Goal: Task Accomplishment & Management: Use online tool/utility

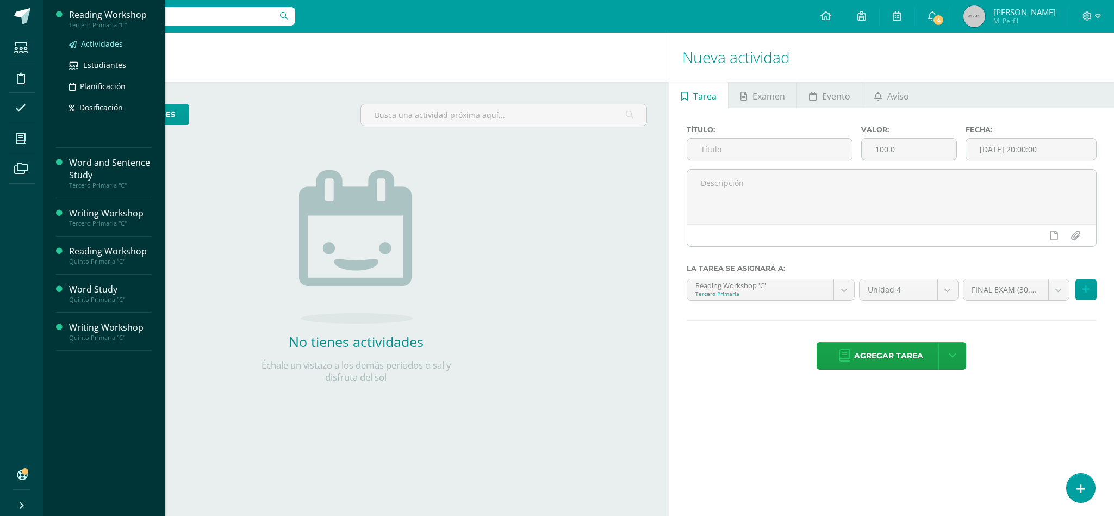
click at [98, 46] on span "Actividades" at bounding box center [102, 44] width 42 height 10
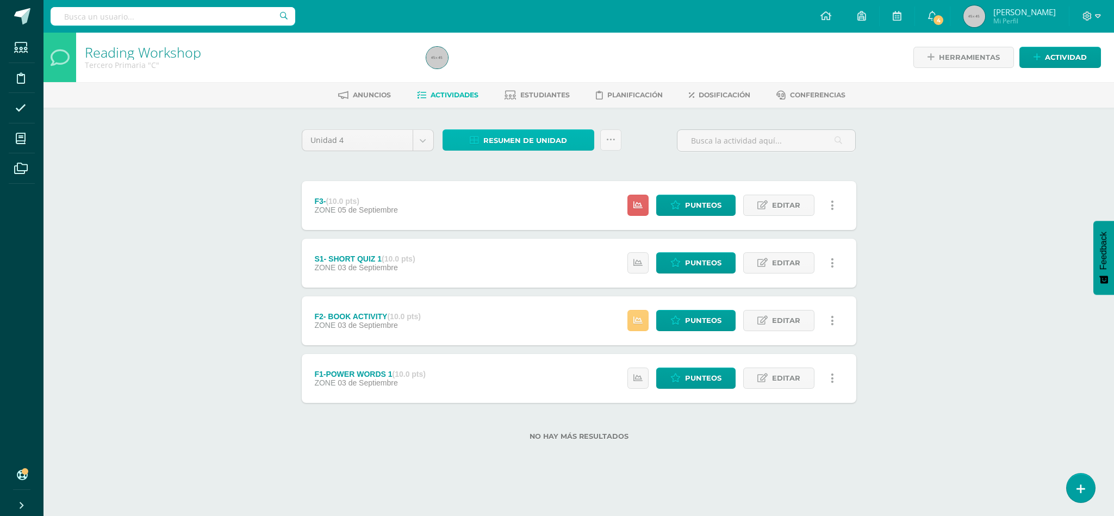
click at [519, 136] on span "Resumen de unidad" at bounding box center [525, 141] width 84 height 20
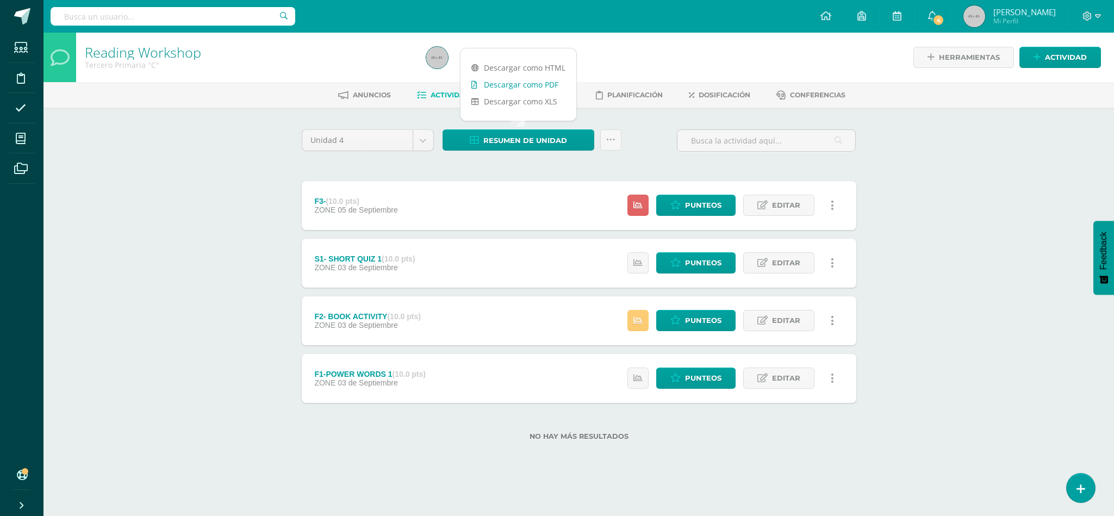
click at [507, 90] on link "Descargar como PDF" at bounding box center [519, 84] width 116 height 17
click span "Punteos"
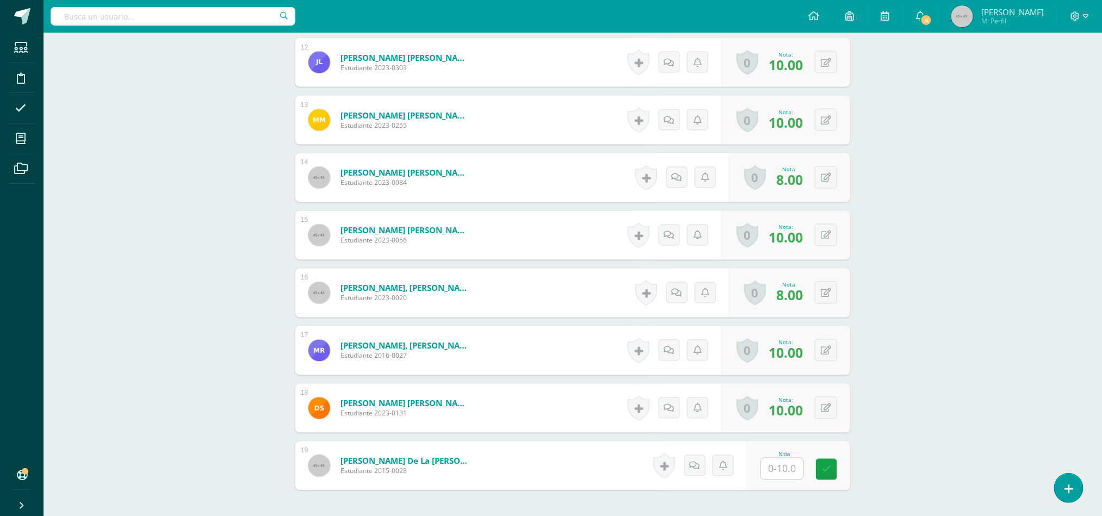
scroll to position [1077, 0]
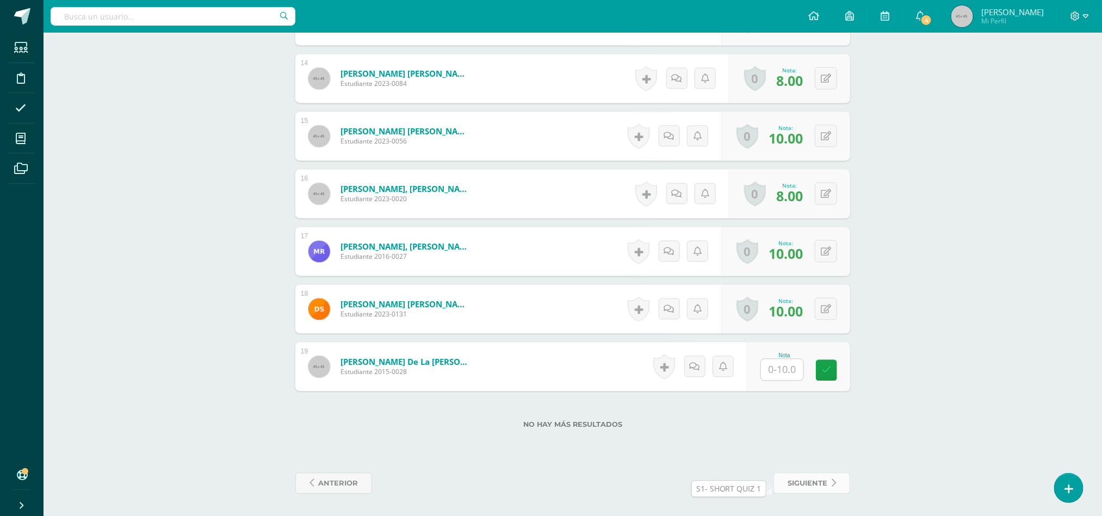
click at [828, 485] on link "siguiente" at bounding box center [811, 483] width 77 height 21
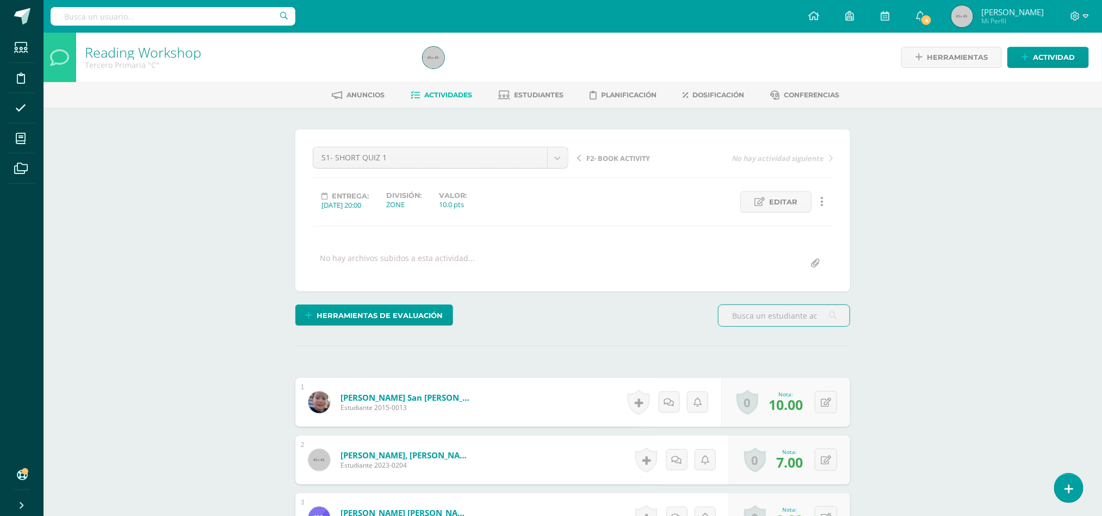
scroll to position [1, 0]
click at [439, 86] on link "Actividades" at bounding box center [441, 94] width 61 height 17
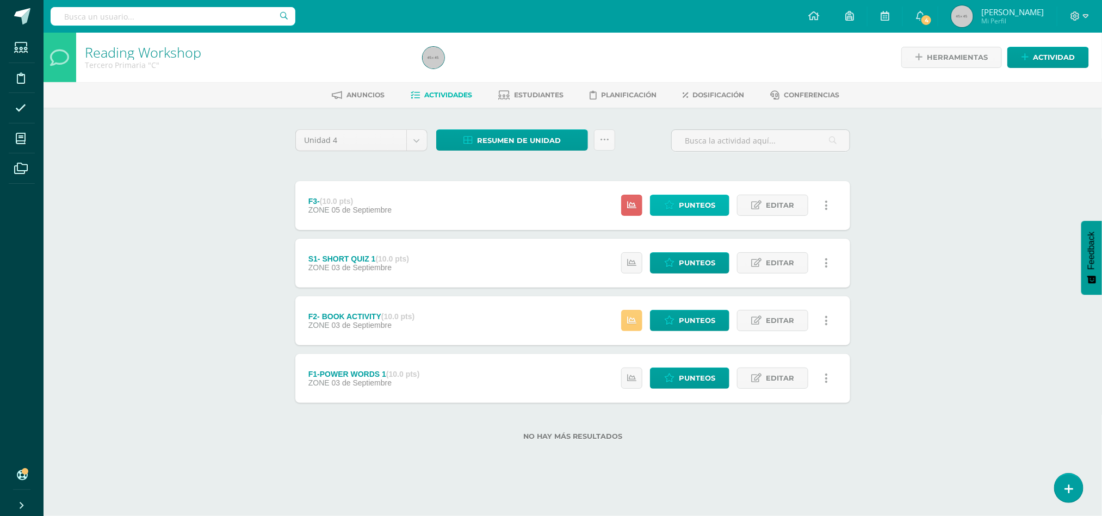
click at [692, 209] on span "Punteos" at bounding box center [697, 205] width 36 height 20
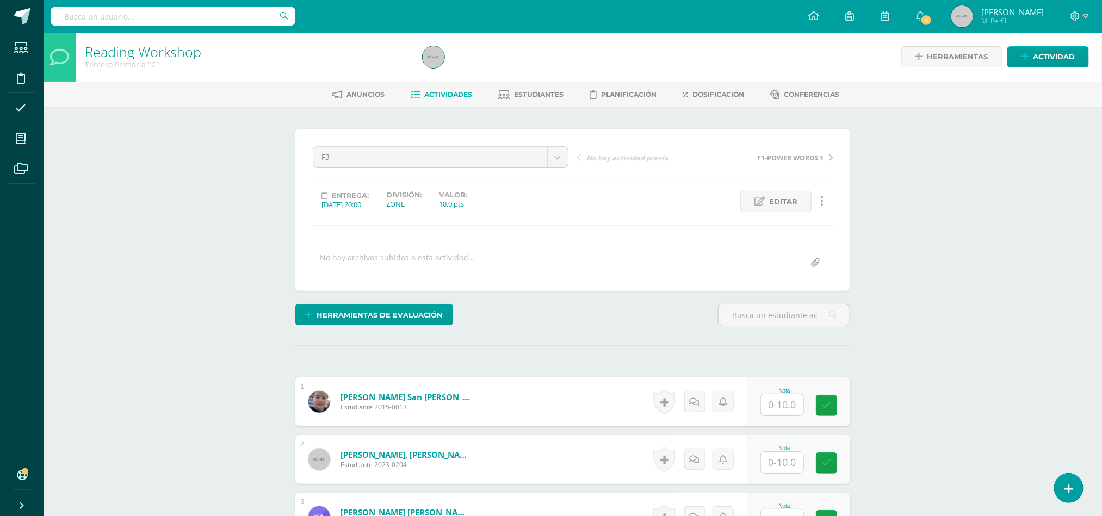
scroll to position [2, 0]
click at [788, 405] on input "text" at bounding box center [782, 403] width 42 height 21
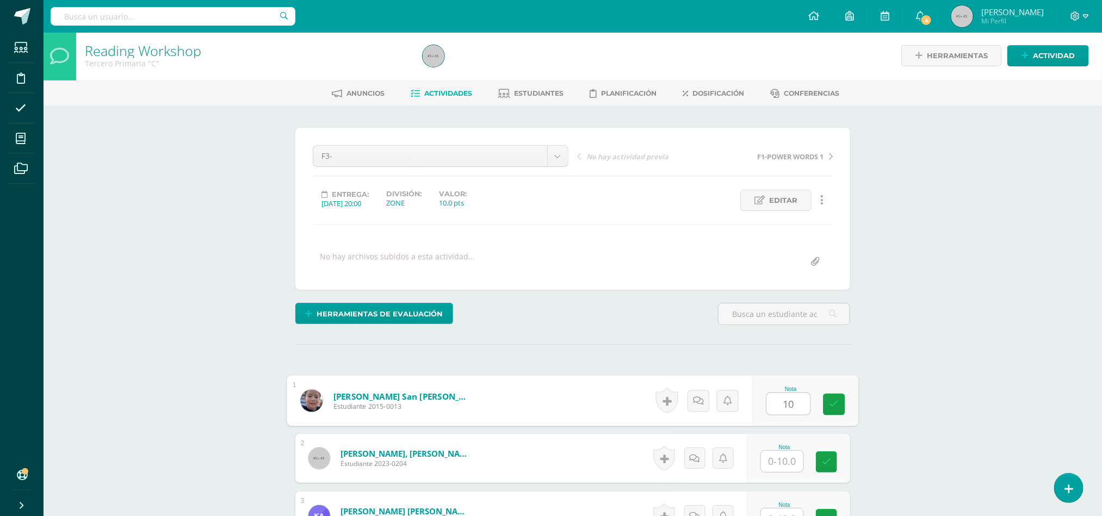
type input "10"
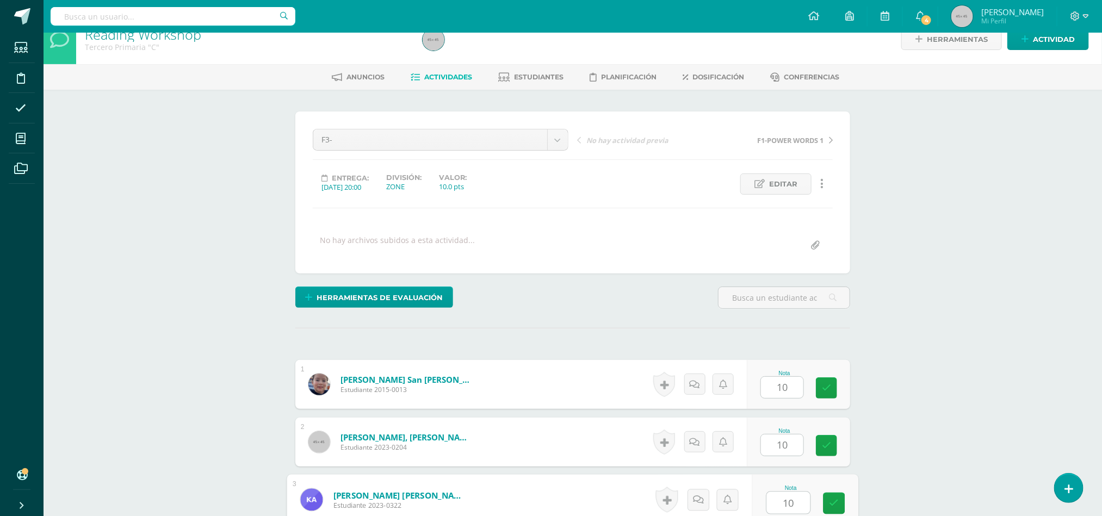
type input "10"
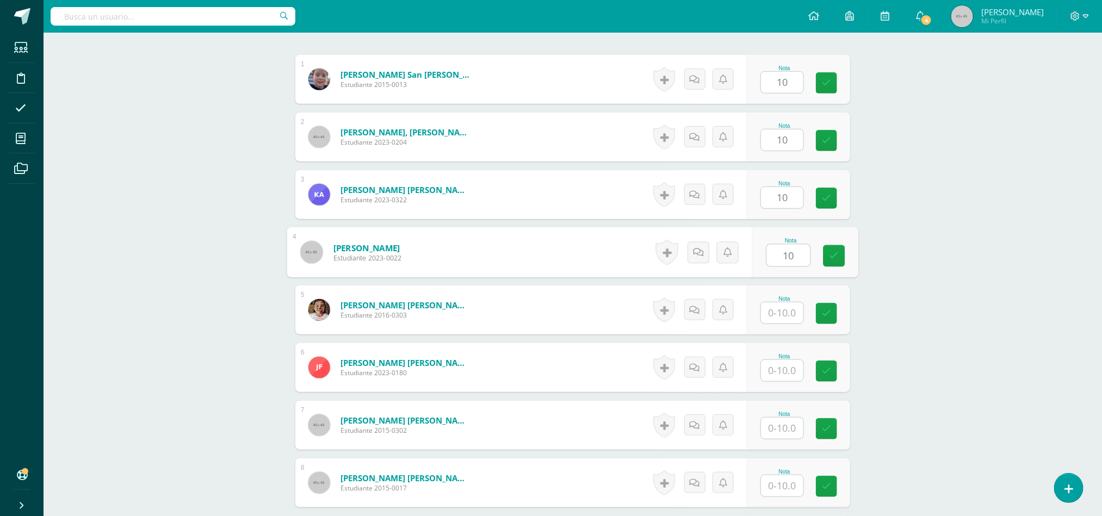
type input "10"
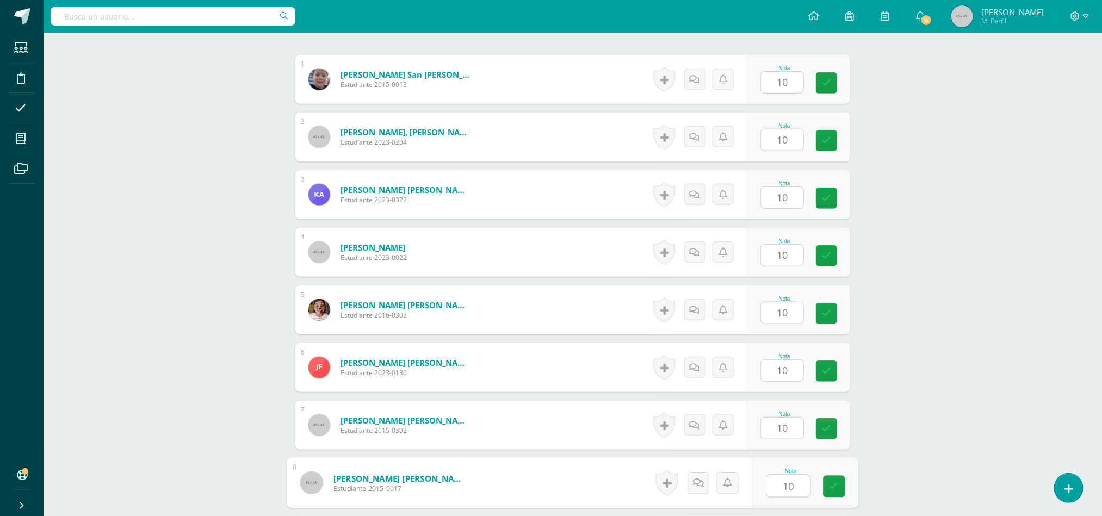
scroll to position [612, 0]
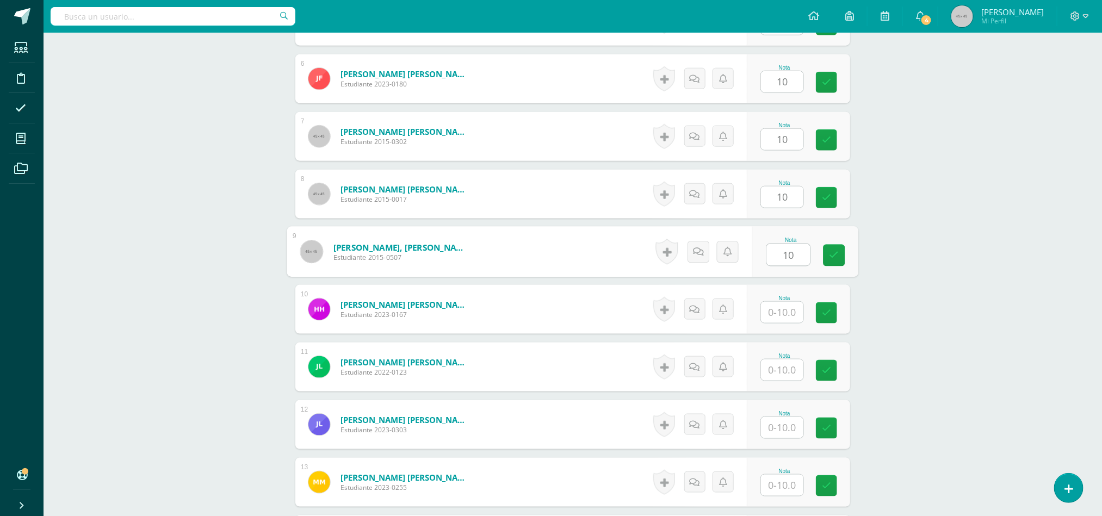
type input "10"
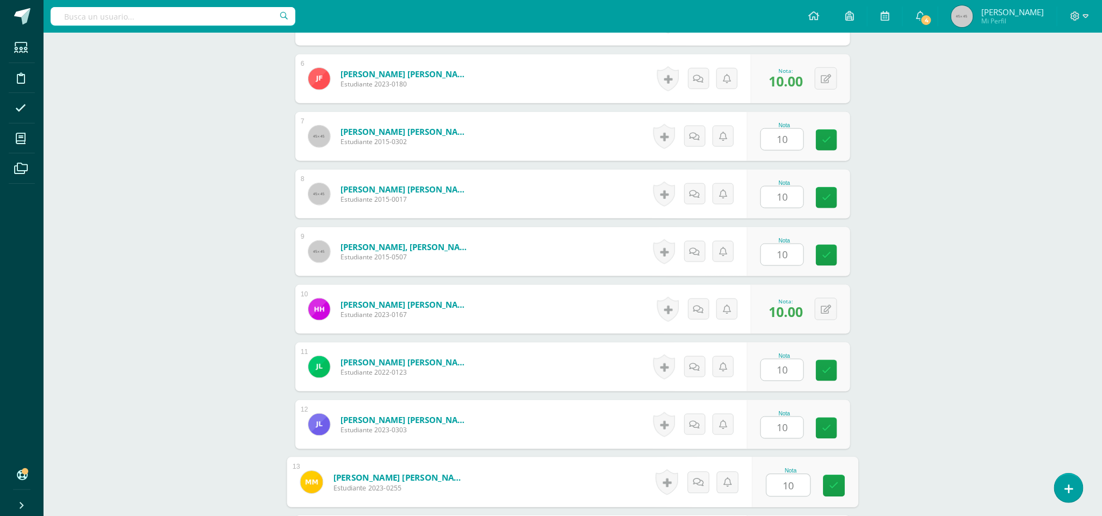
type input "10"
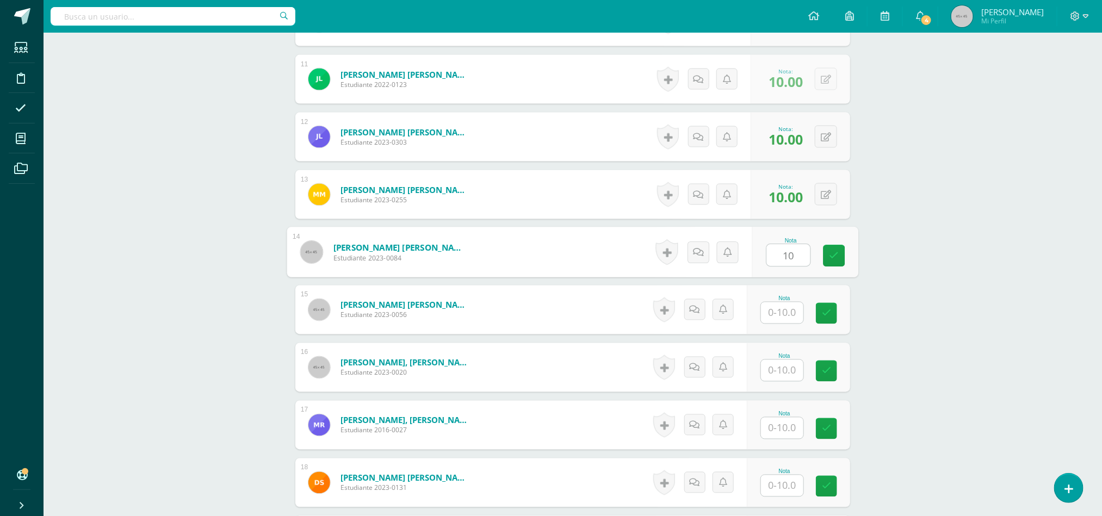
type input "10"
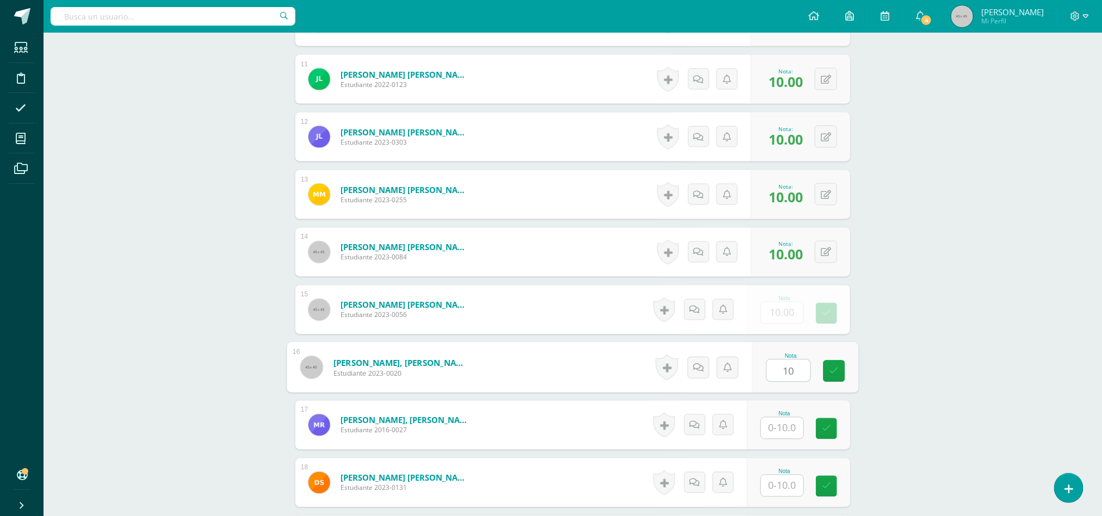
type input "10"
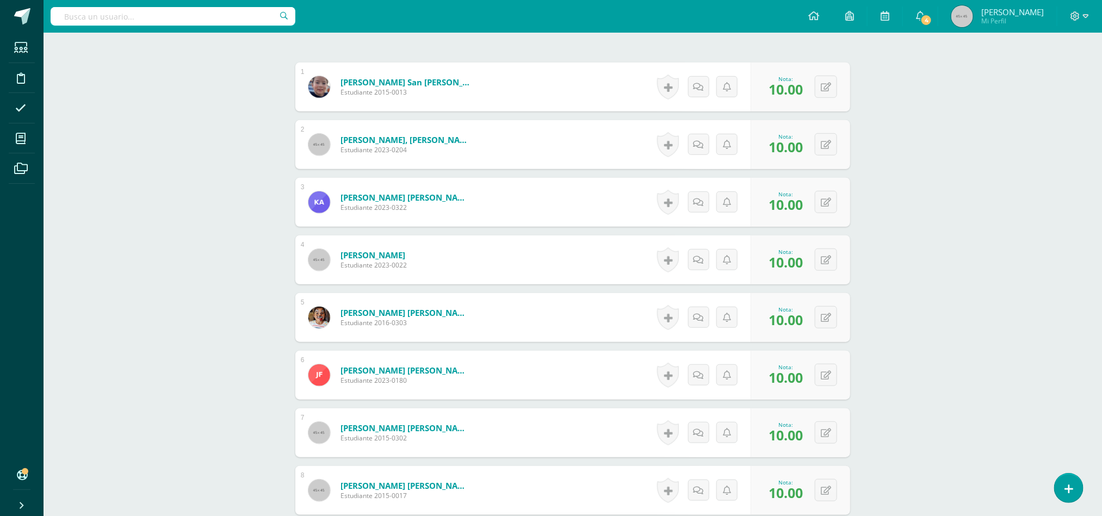
scroll to position [334, 0]
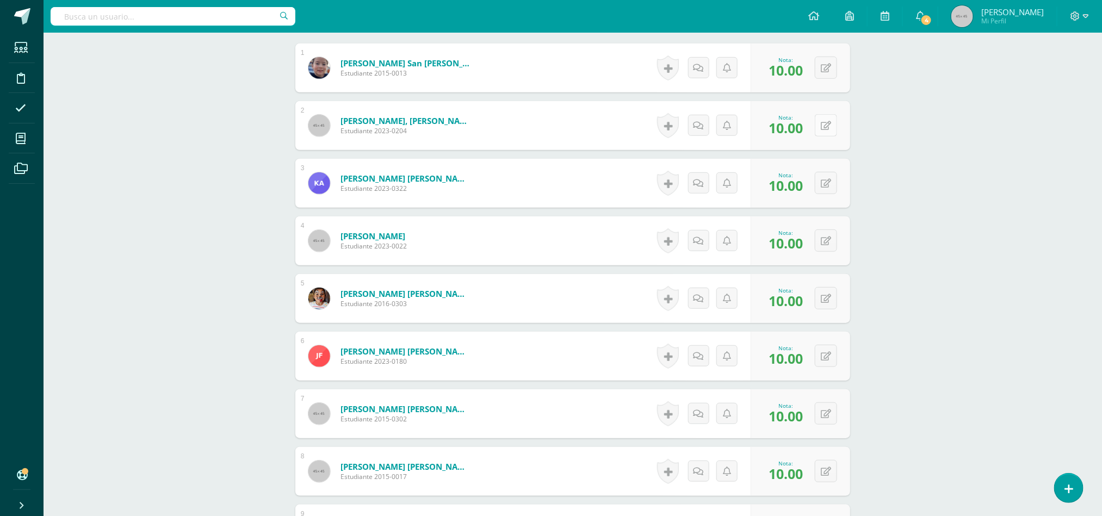
type input "10"
click at [824, 131] on icon at bounding box center [826, 125] width 10 height 9
type input "7"
click at [826, 188] on icon at bounding box center [826, 183] width 10 height 9
type input "7"
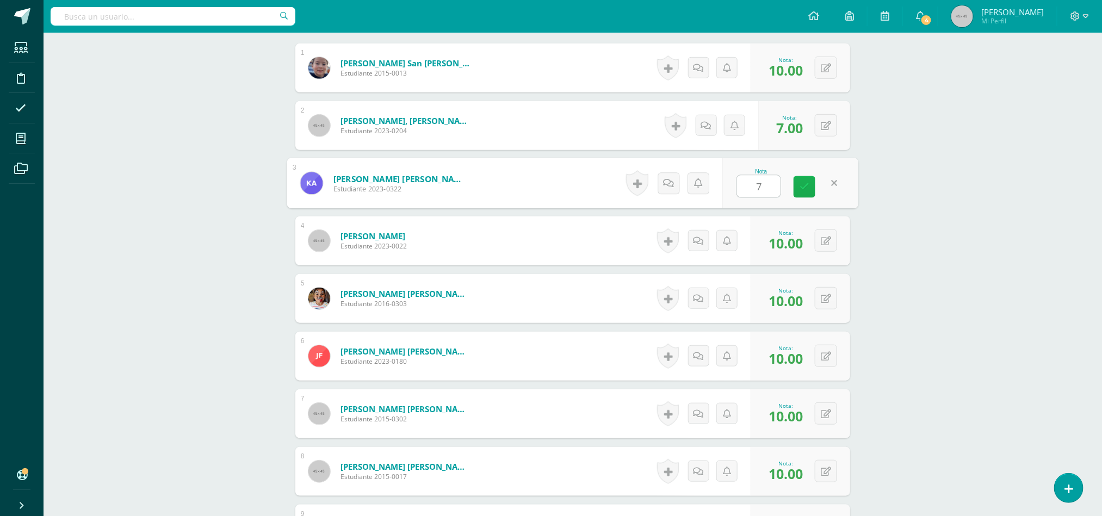
click at [799, 196] on link at bounding box center [804, 187] width 22 height 22
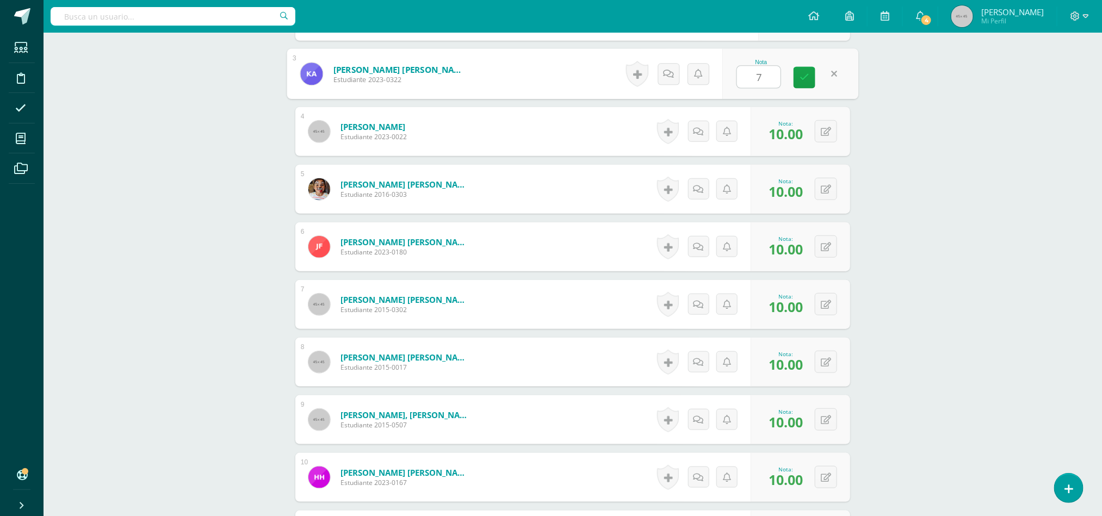
scroll to position [604, 0]
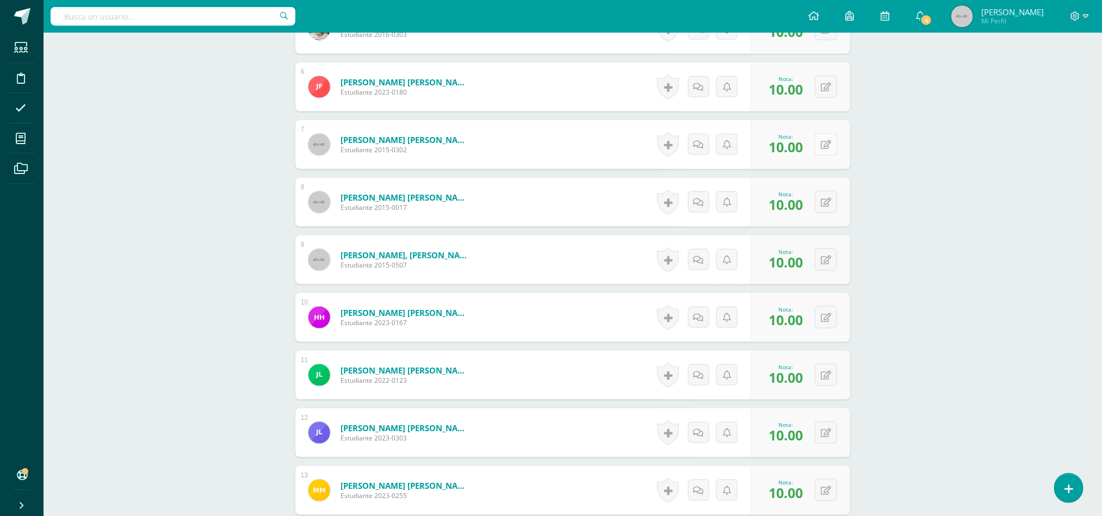
click at [833, 147] on button at bounding box center [826, 144] width 22 height 22
type input "8"
click at [826, 203] on button at bounding box center [826, 202] width 22 height 22
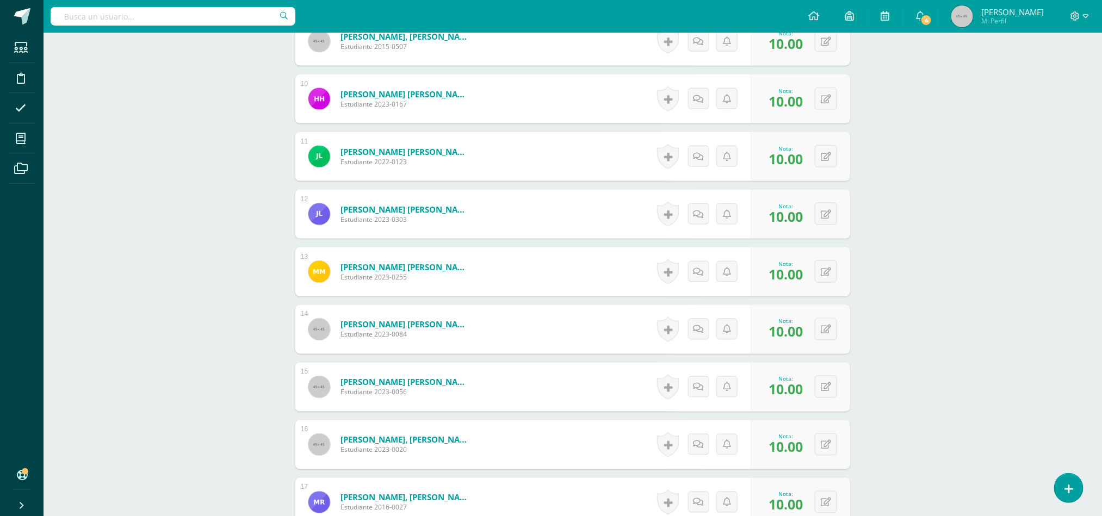
scroll to position [830, 0]
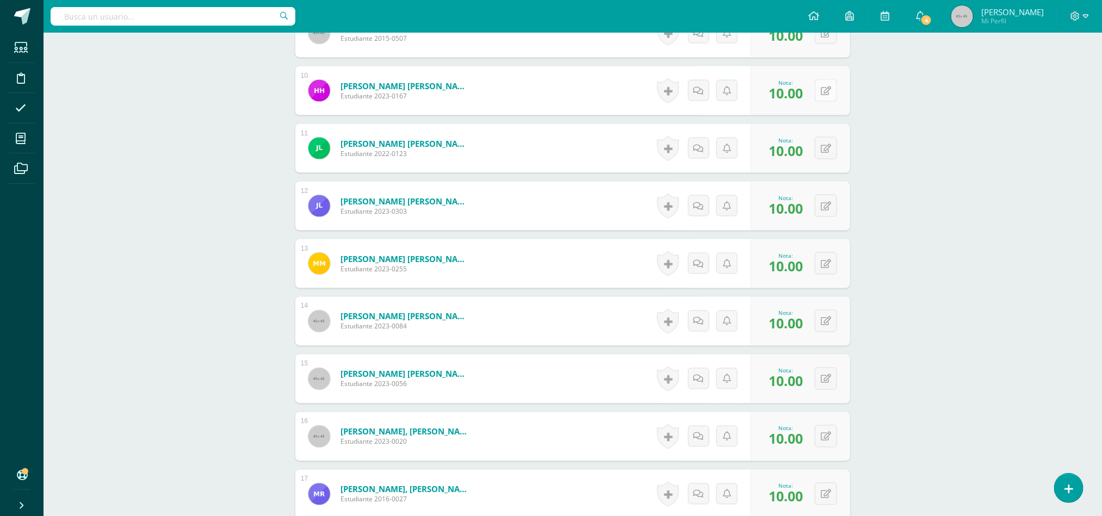
type input "8"
click at [828, 94] on icon at bounding box center [833, 90] width 11 height 9
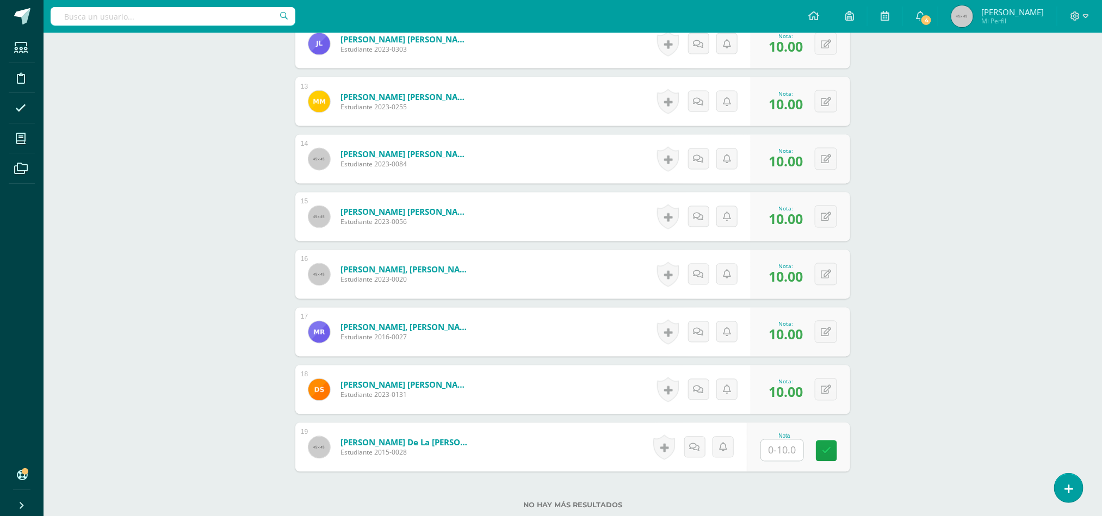
scroll to position [1001, 0]
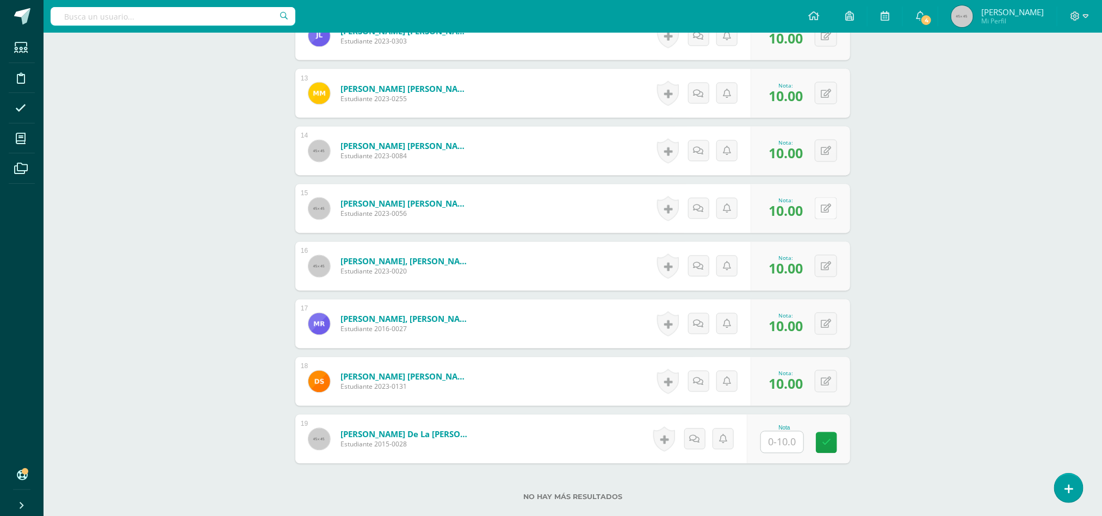
type input "8"
click at [831, 219] on button at bounding box center [826, 208] width 22 height 22
type input "8"
click at [798, 224] on link at bounding box center [804, 213] width 22 height 22
click at [817, 277] on div "0 Logros Logros obtenidos Aún no hay logros agregados Nota: 10.00" at bounding box center [801, 266] width 100 height 49
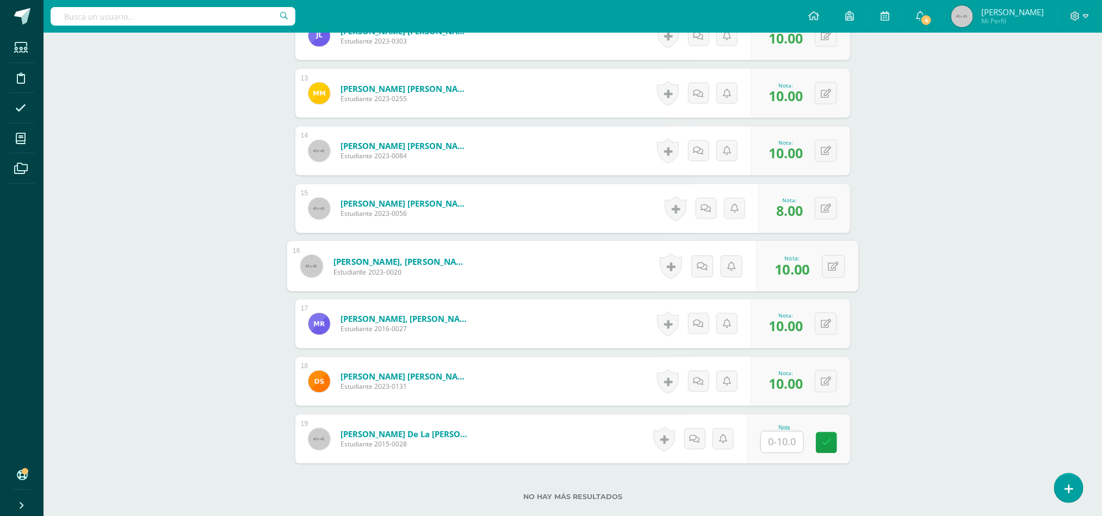
click at [842, 284] on div "0 Logros Logros obtenidos Aún no hay logros agregados Nota: 10.00" at bounding box center [807, 266] width 102 height 51
click at [832, 268] on button at bounding box center [826, 266] width 22 height 22
type input "7"
click at [808, 275] on icon at bounding box center [804, 269] width 10 height 9
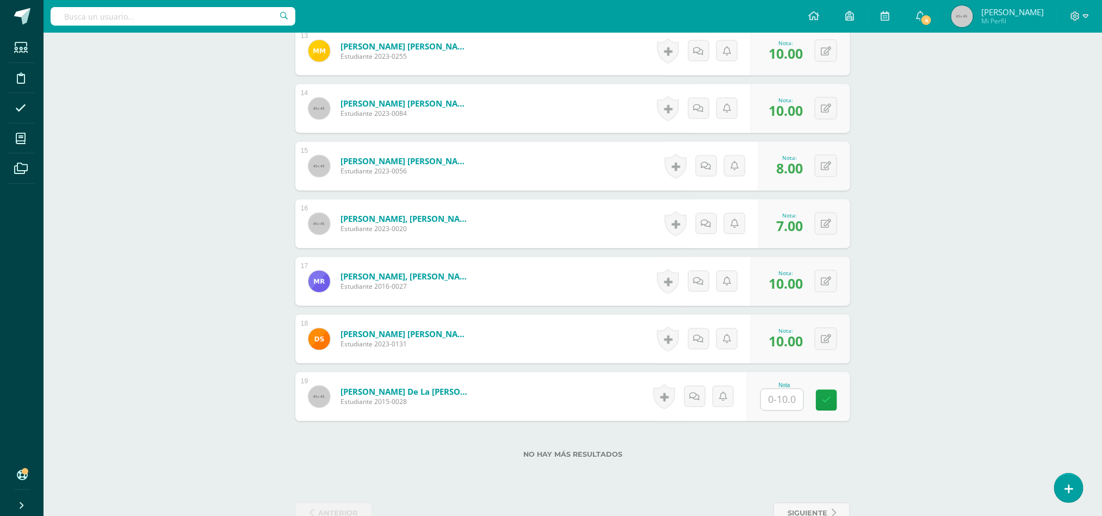
scroll to position [1077, 0]
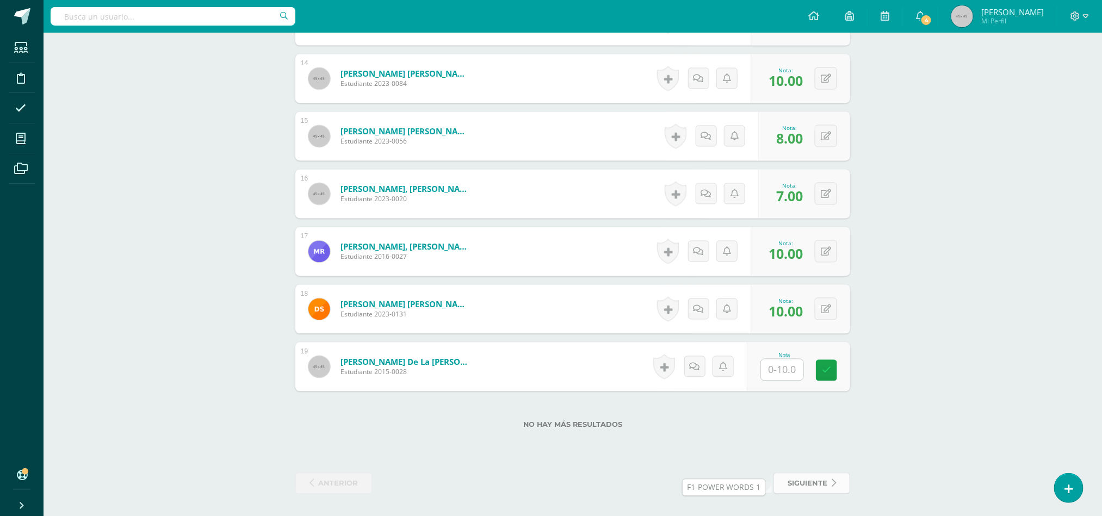
click at [795, 485] on span "siguiente" at bounding box center [808, 484] width 40 height 20
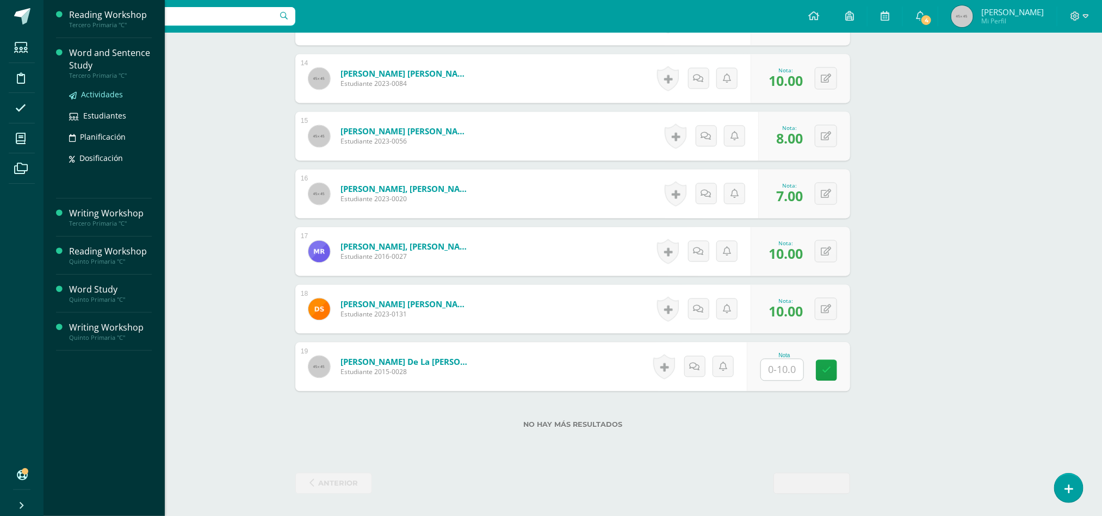
click at [98, 95] on span "Actividades" at bounding box center [102, 94] width 42 height 10
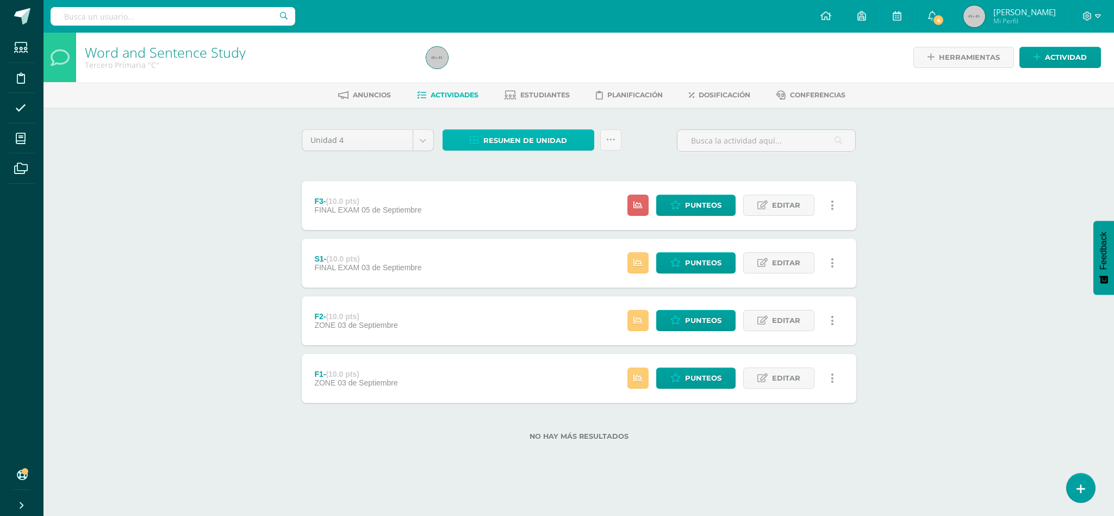
click at [539, 133] on span "Resumen de unidad" at bounding box center [525, 141] width 84 height 20
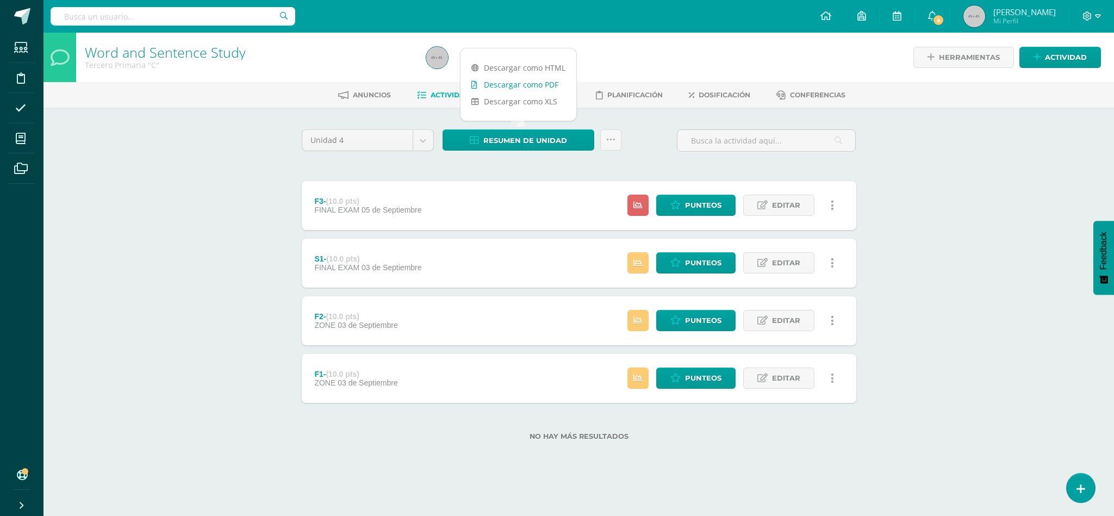
click at [530, 83] on link "Descargar como PDF" at bounding box center [519, 84] width 116 height 17
click at [671, 214] on link "Punteos" at bounding box center [695, 205] width 79 height 21
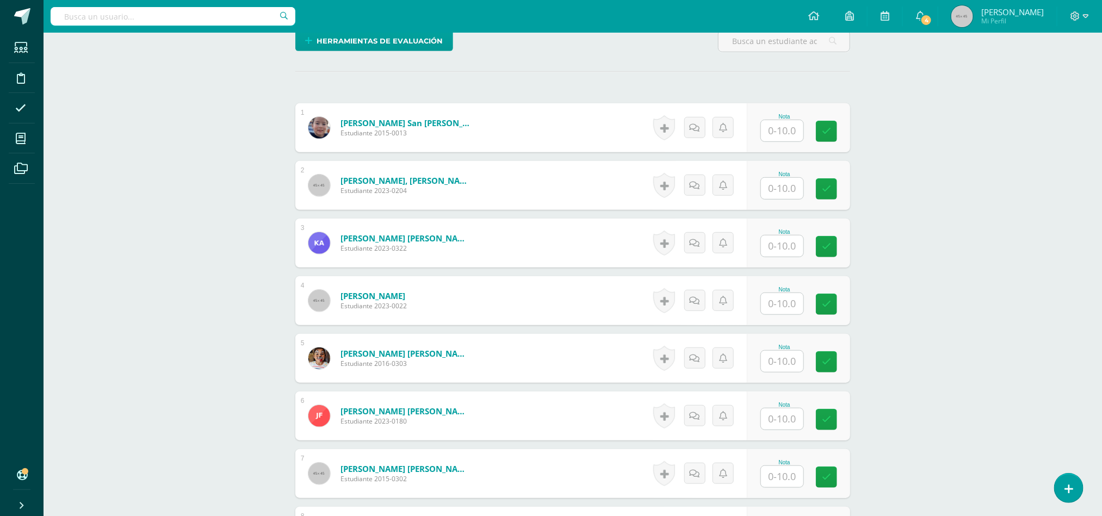
scroll to position [276, 0]
click at [770, 137] on input "text" at bounding box center [782, 129] width 42 height 21
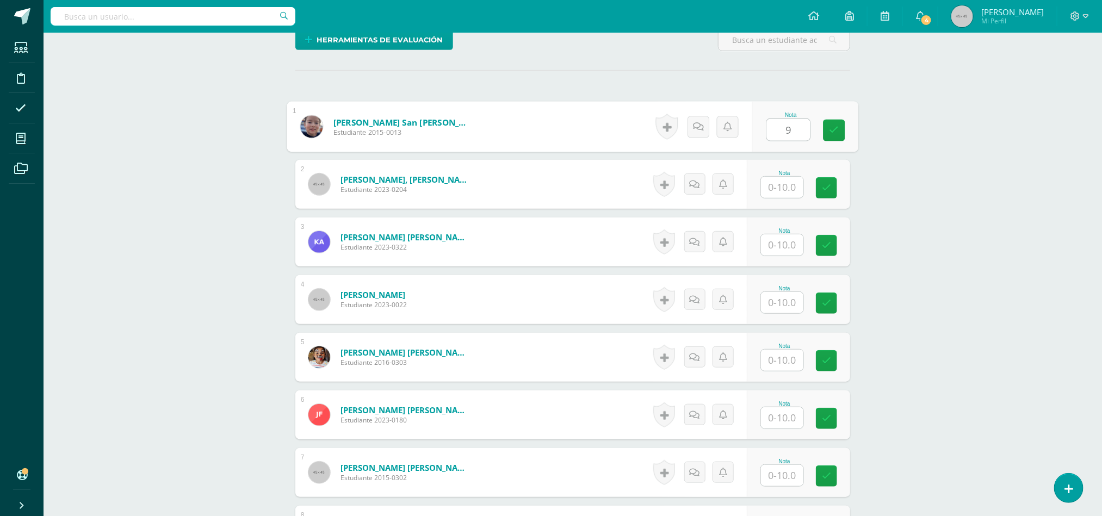
scroll to position [276, 0]
type input "9"
type input "8"
type input "9"
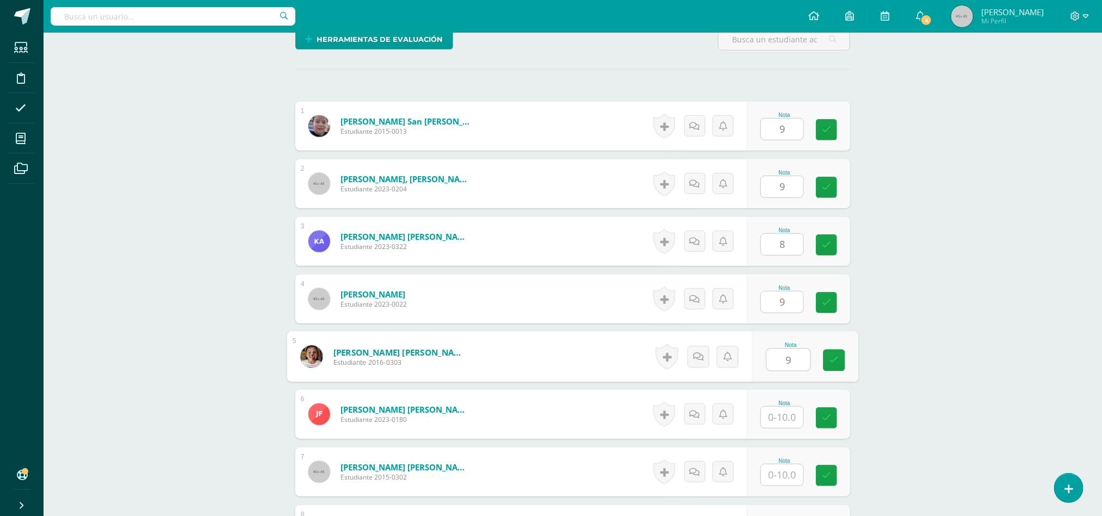
type input "9"
type input "10"
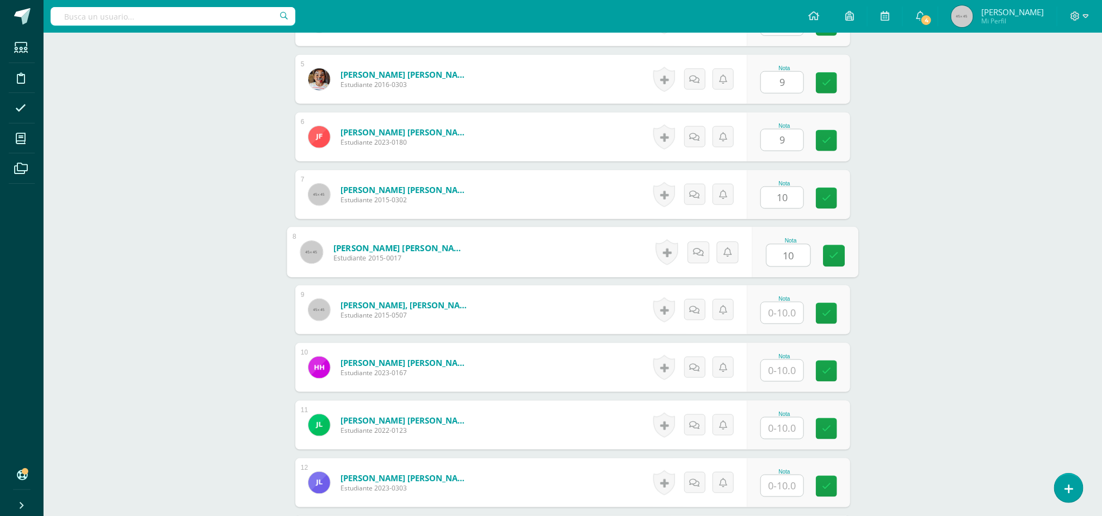
type input "10"
type input "9"
type input "8"
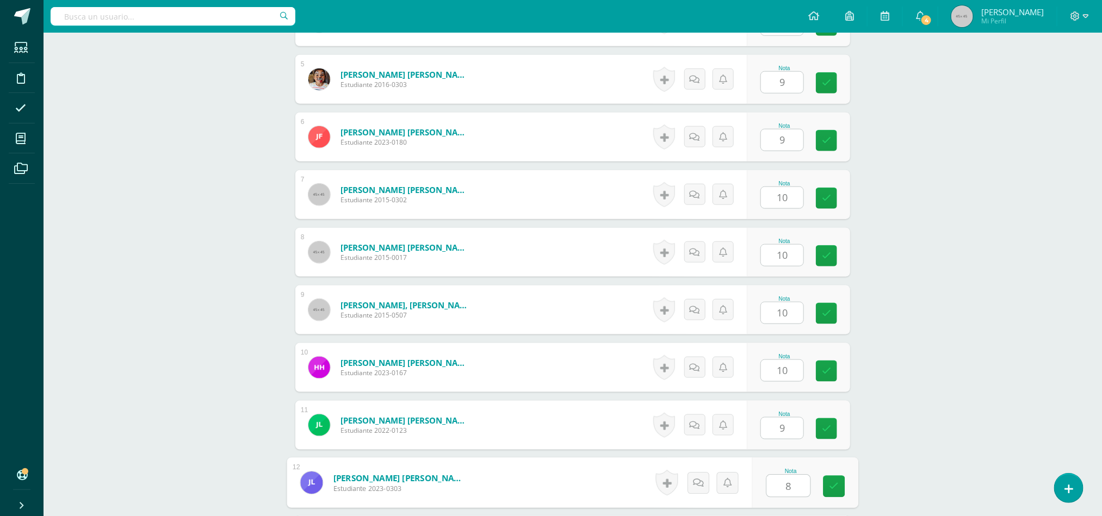
scroll to position [842, 0]
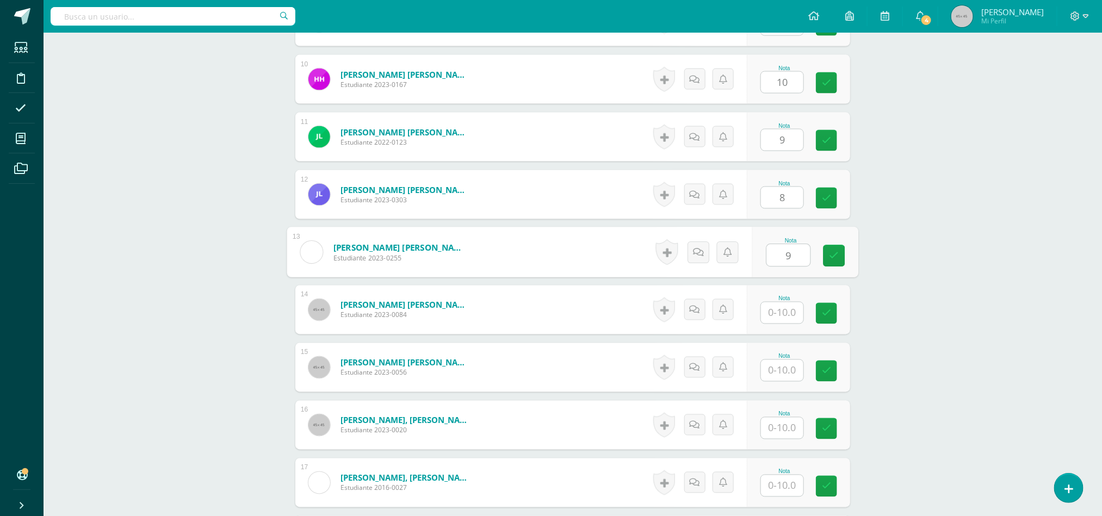
type input "9"
type input "10"
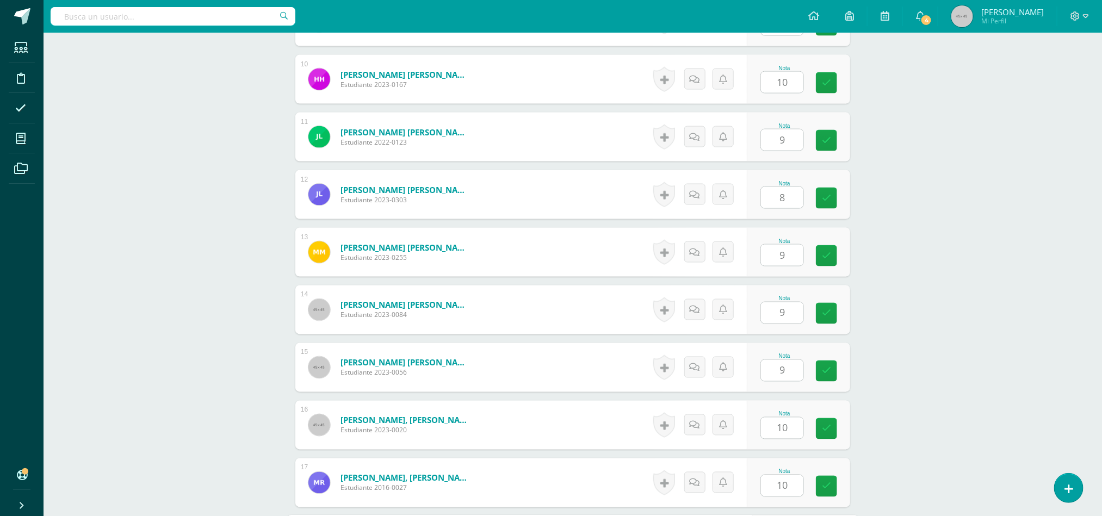
scroll to position [1077, 0]
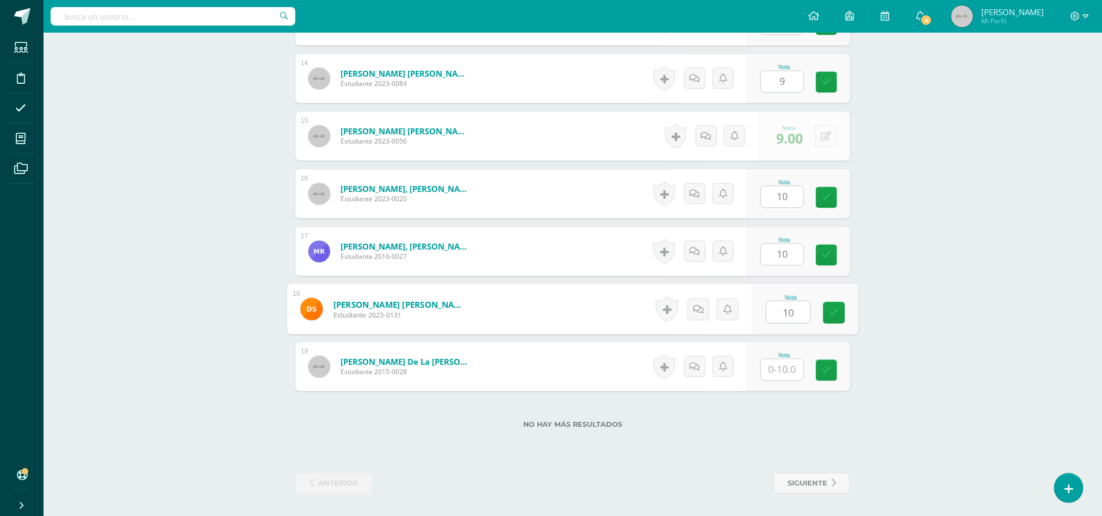
type input "10"
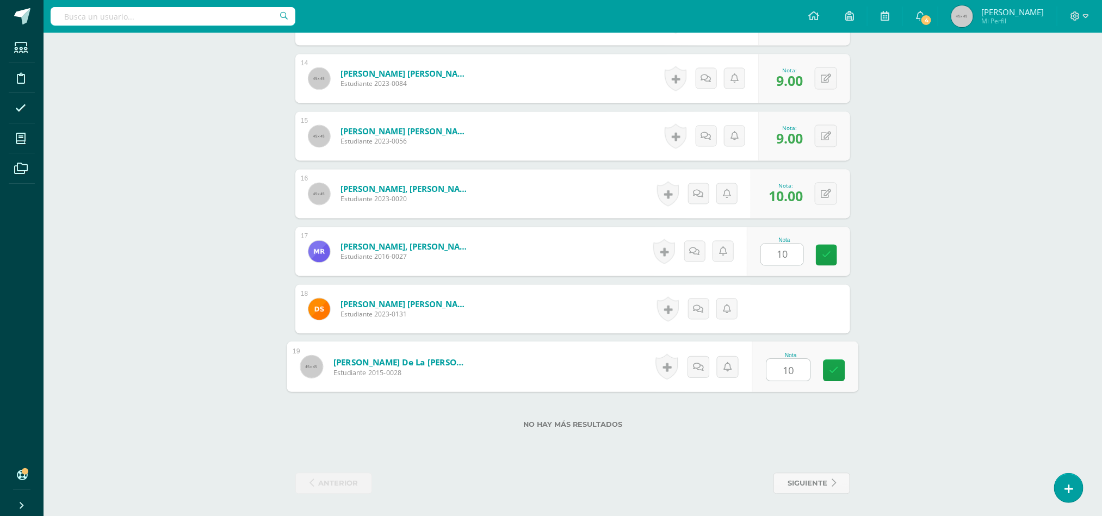
type input "1"
click at [826, 312] on icon at bounding box center [826, 309] width 10 height 9
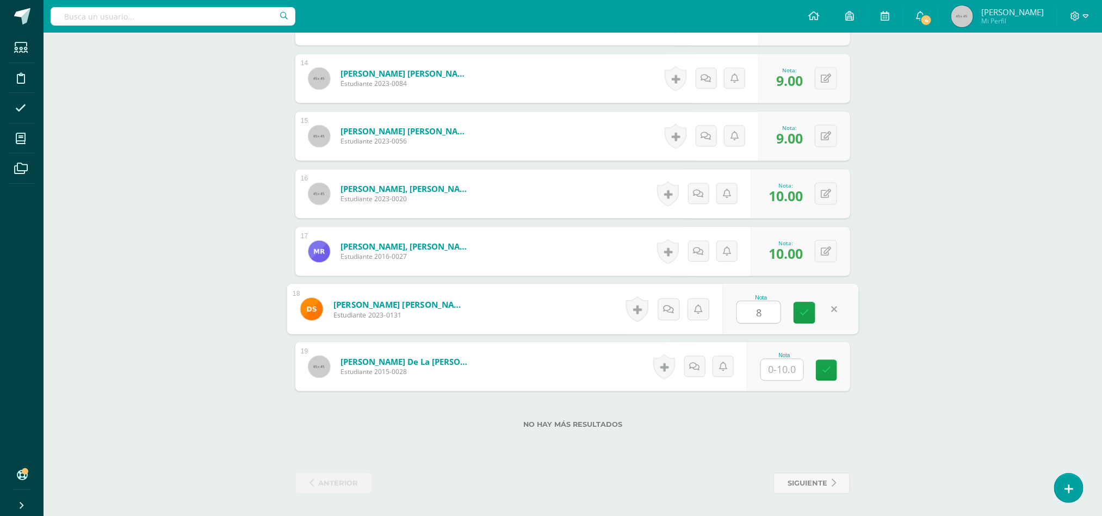
type input "8"
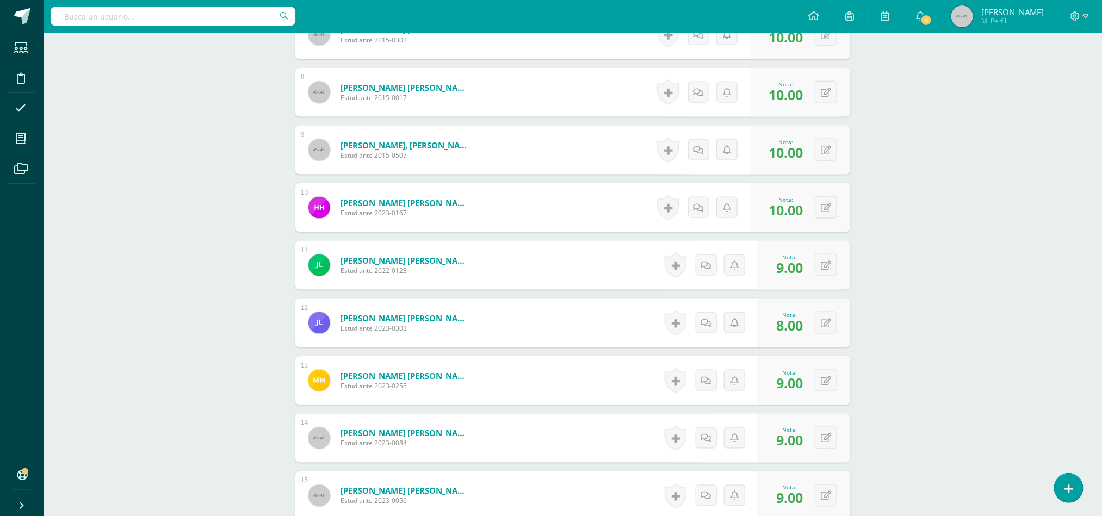
scroll to position [692, 0]
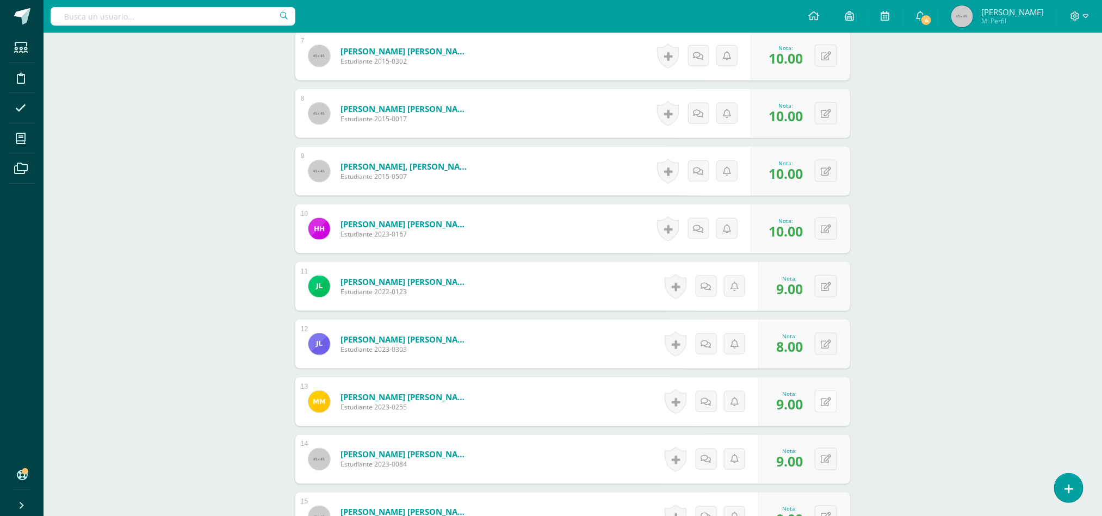
click at [820, 410] on button at bounding box center [826, 401] width 22 height 22
click at [820, 410] on div "Nota 0" at bounding box center [784, 401] width 132 height 49
click at [757, 404] on input "0" at bounding box center [759, 405] width 44 height 22
click at [826, 405] on icon at bounding box center [826, 402] width 10 height 9
click at [917, 301] on div "Word and Sentence Study Tercero Primaria "C" Herramientas Detalle de asistencia…" at bounding box center [573, 118] width 1058 height 1557
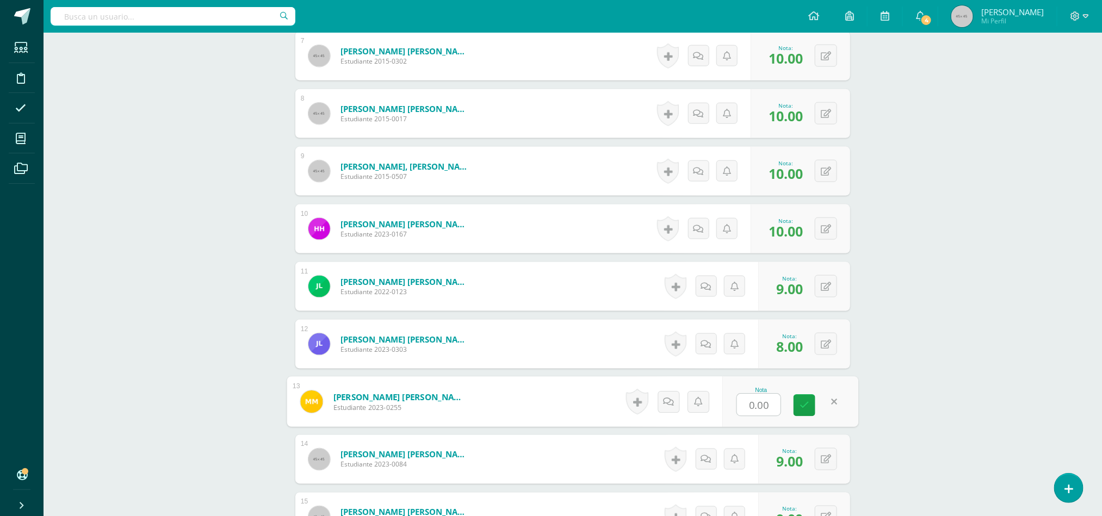
click at [759, 415] on input "0.00" at bounding box center [759, 405] width 44 height 22
click at [824, 407] on icon at bounding box center [826, 402] width 10 height 9
type input "0"
click at [808, 406] on link at bounding box center [804, 406] width 22 height 22
type input "10"
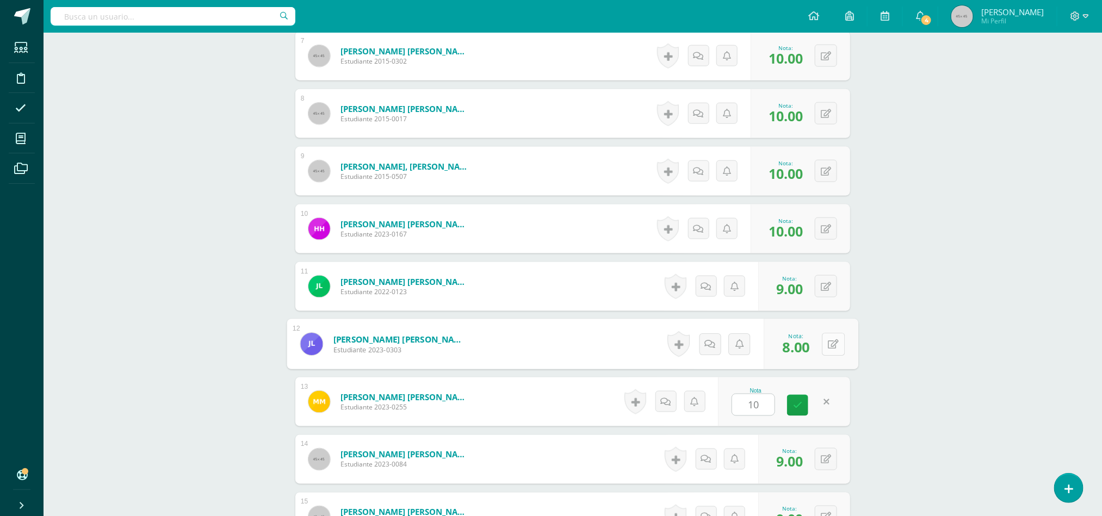
click at [836, 346] on button at bounding box center [833, 344] width 23 height 23
click at [836, 346] on link at bounding box center [826, 343] width 21 height 21
click at [836, 346] on icon at bounding box center [833, 343] width 11 height 9
type input "10"
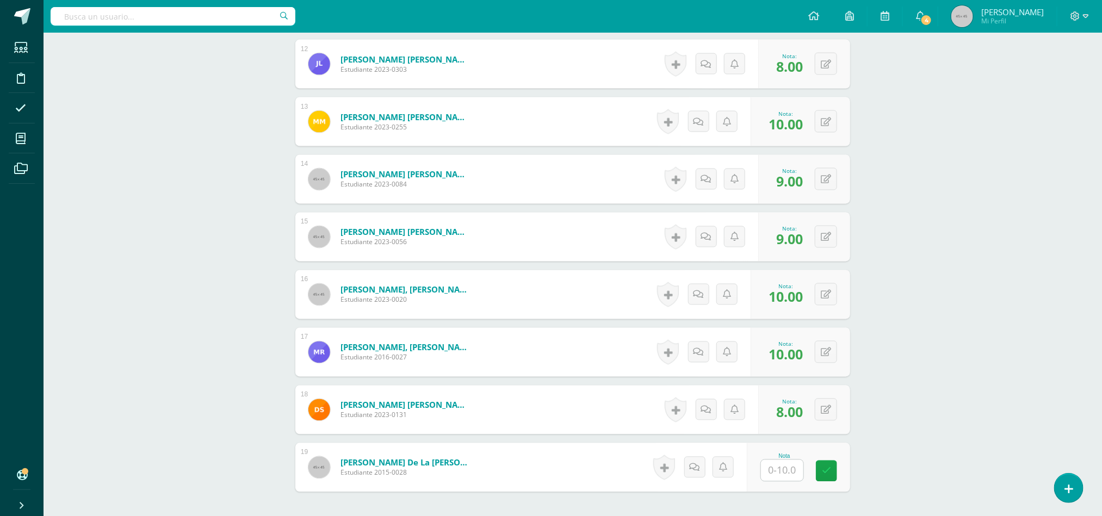
scroll to position [983, 0]
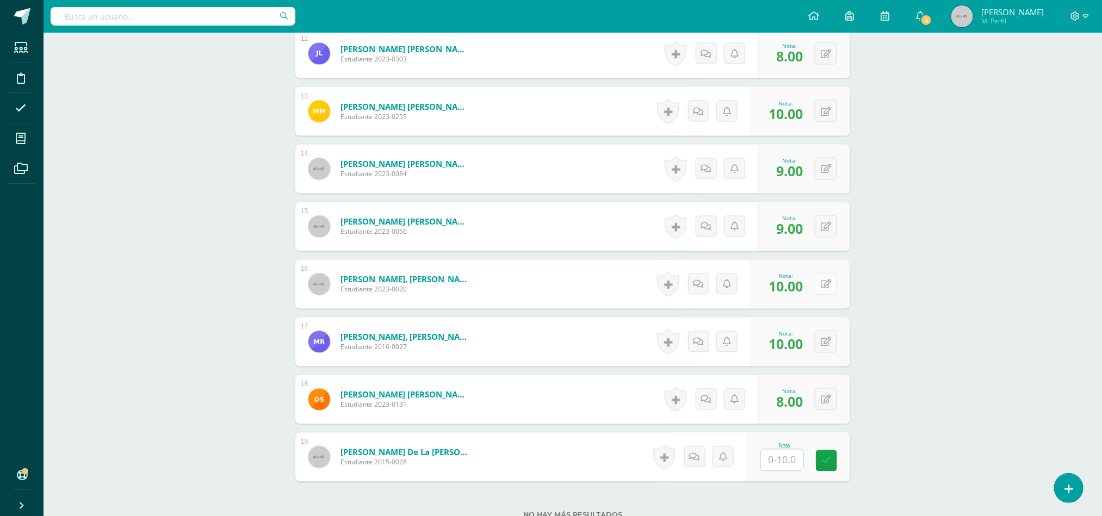
click at [827, 289] on icon at bounding box center [826, 284] width 10 height 9
type input "8"
click at [816, 283] on div "Nota 8" at bounding box center [784, 284] width 132 height 49
click at [821, 299] on div "Nota 8" at bounding box center [784, 284] width 132 height 49
click at [797, 299] on link at bounding box center [797, 287] width 21 height 21
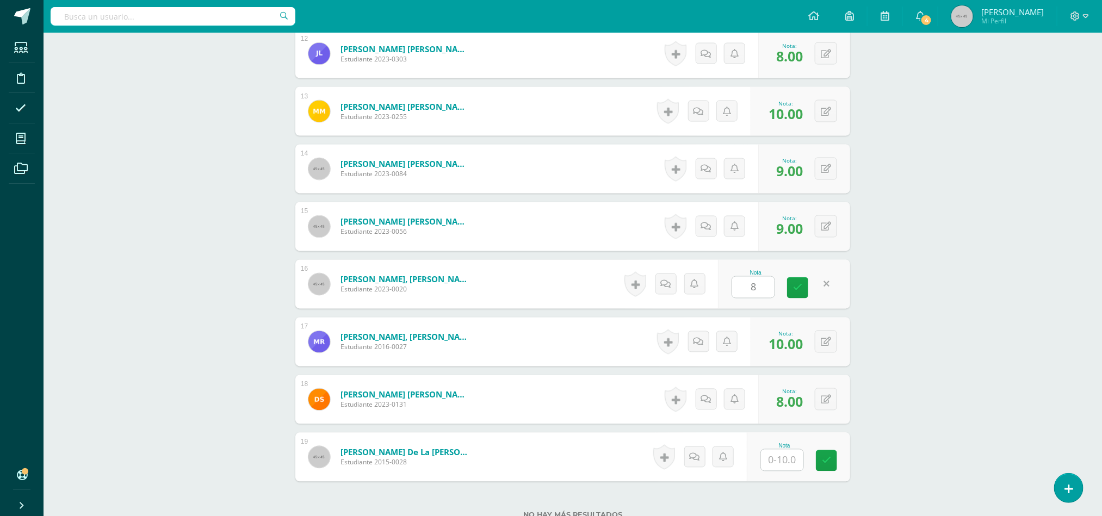
click at [795, 297] on link at bounding box center [797, 287] width 21 height 21
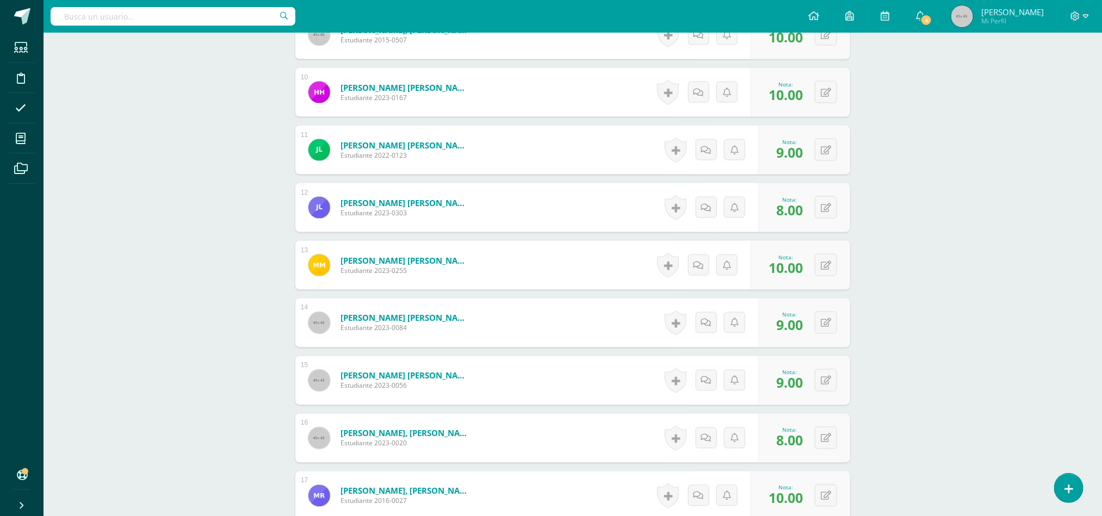
scroll to position [823, 0]
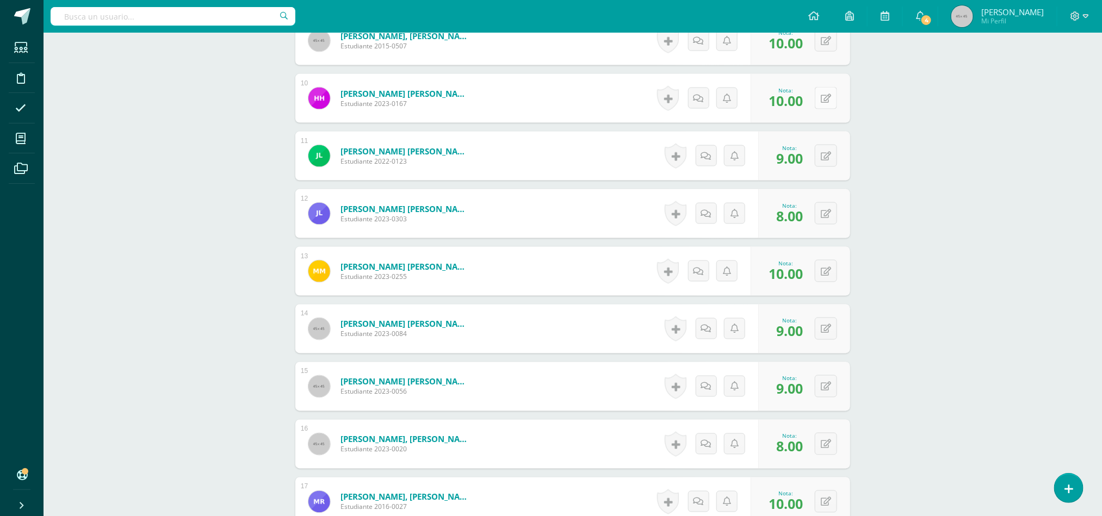
click at [827, 96] on icon at bounding box center [826, 98] width 10 height 9
type input "8"
click at [807, 97] on link at bounding box center [804, 102] width 22 height 22
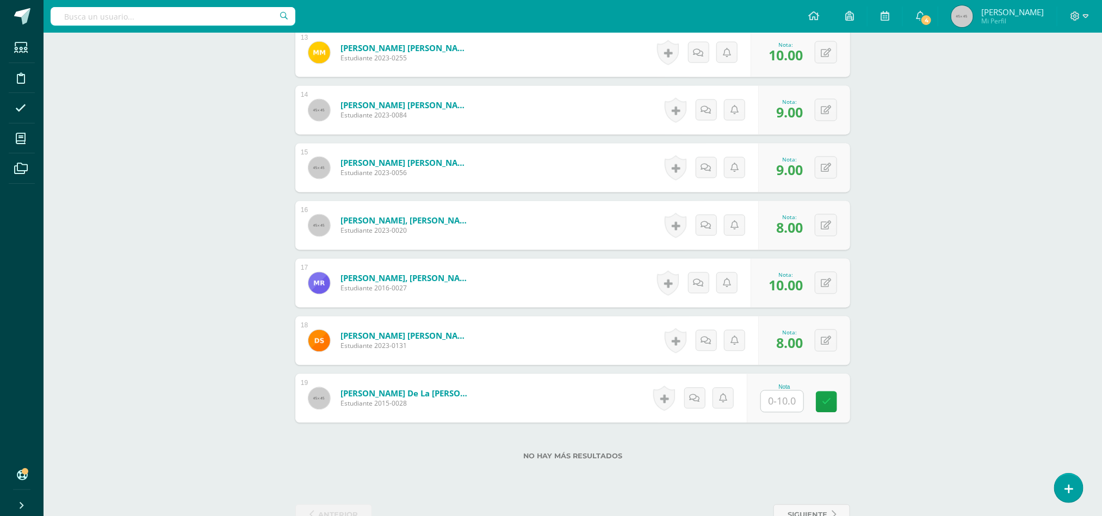
scroll to position [1077, 0]
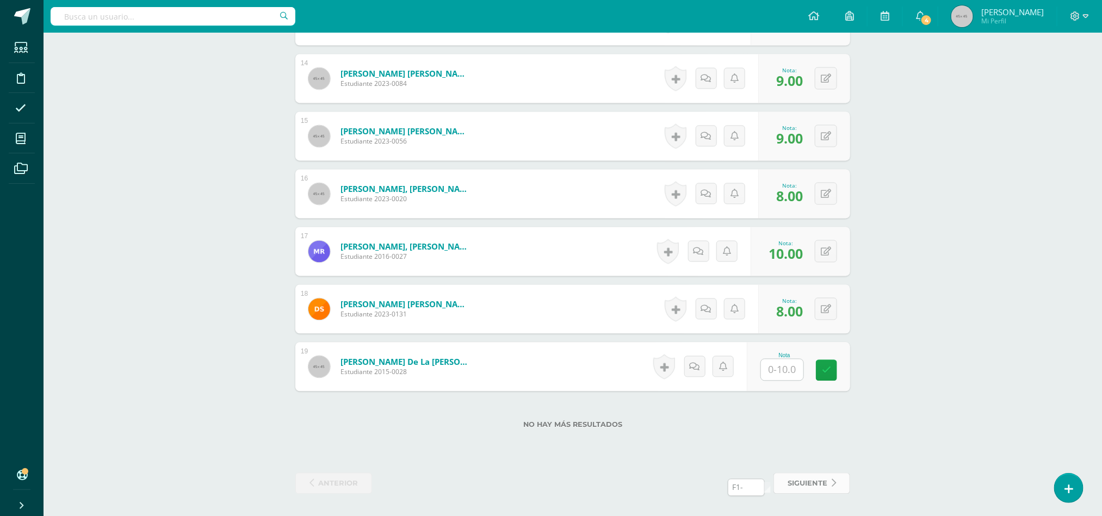
click at [811, 488] on span "siguiente" at bounding box center [808, 484] width 40 height 20
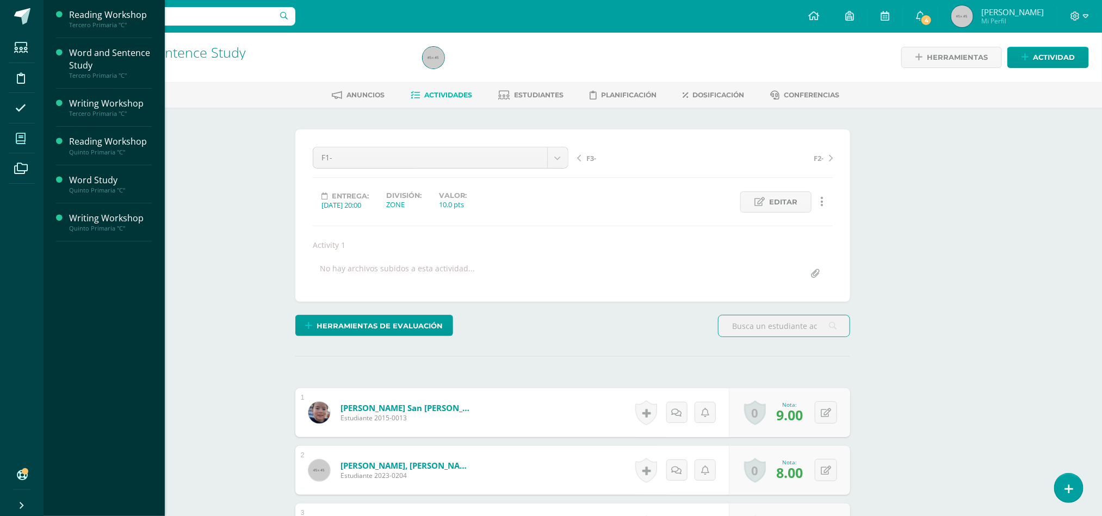
scroll to position [1, 0]
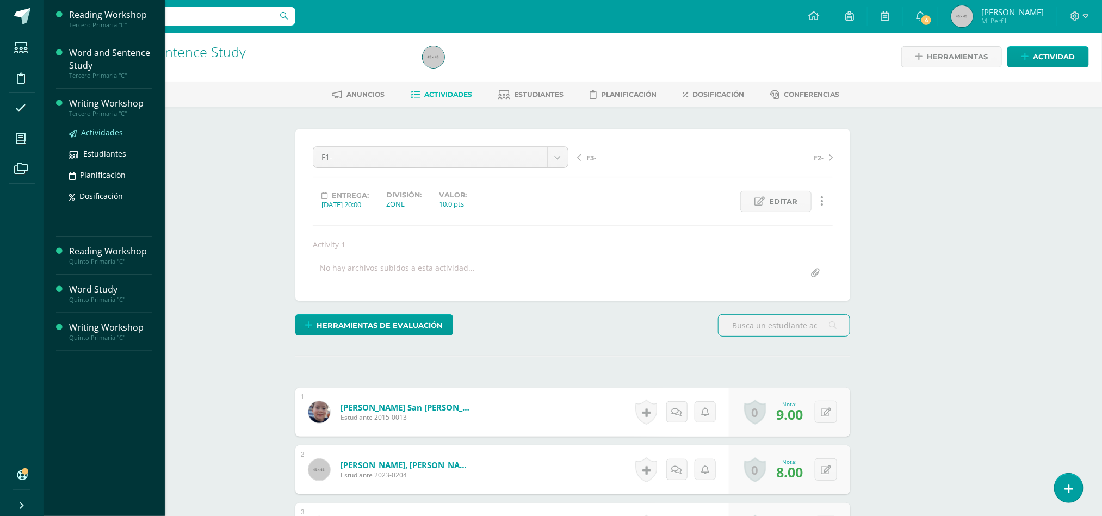
click at [94, 129] on span "Actividades" at bounding box center [102, 132] width 42 height 10
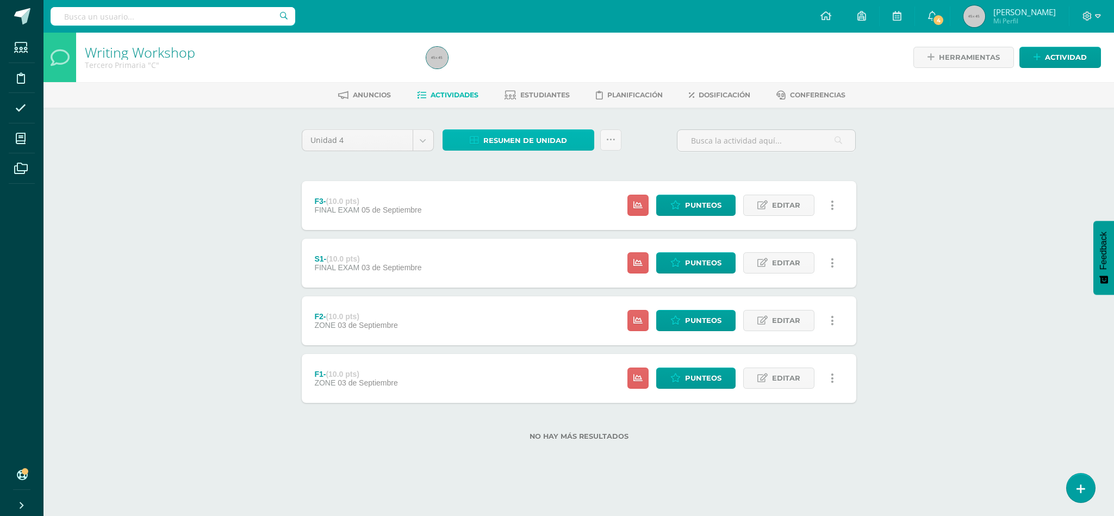
click at [519, 135] on span "Resumen de unidad" at bounding box center [525, 141] width 84 height 20
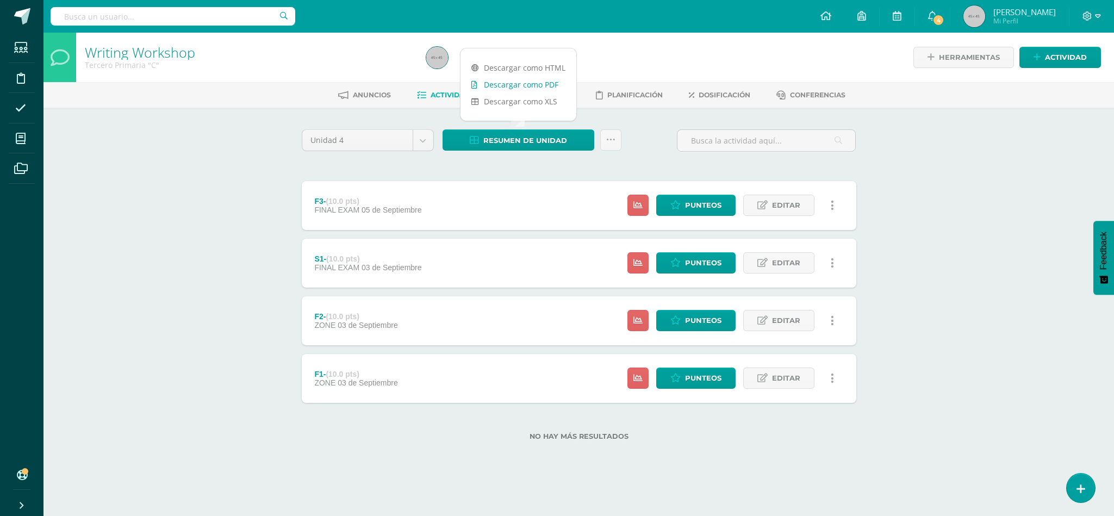
click at [526, 80] on link "Descargar como PDF" at bounding box center [519, 84] width 116 height 17
click at [675, 206] on icon at bounding box center [676, 205] width 10 height 9
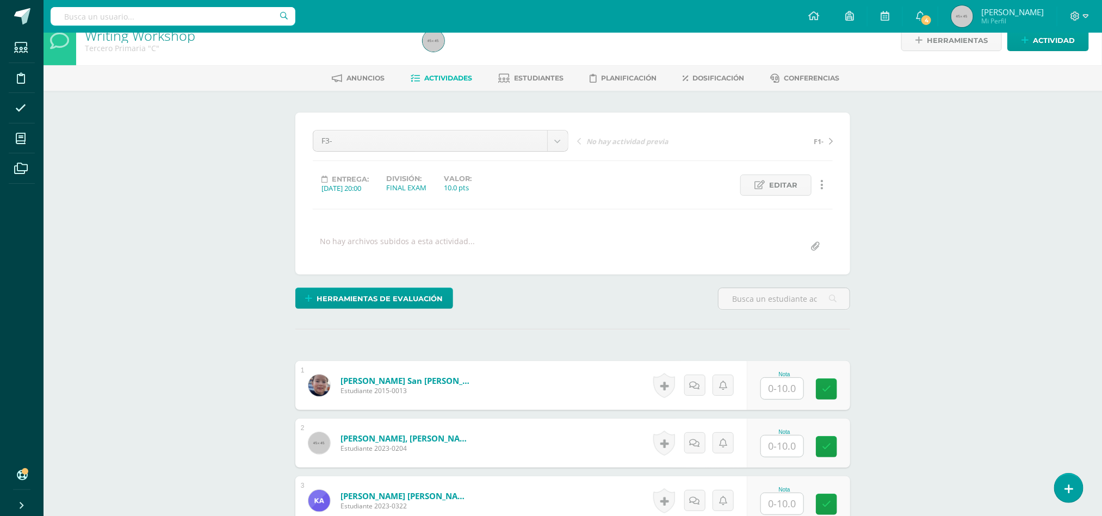
scroll to position [18, 0]
click at [782, 398] on input "text" at bounding box center [782, 387] width 42 height 21
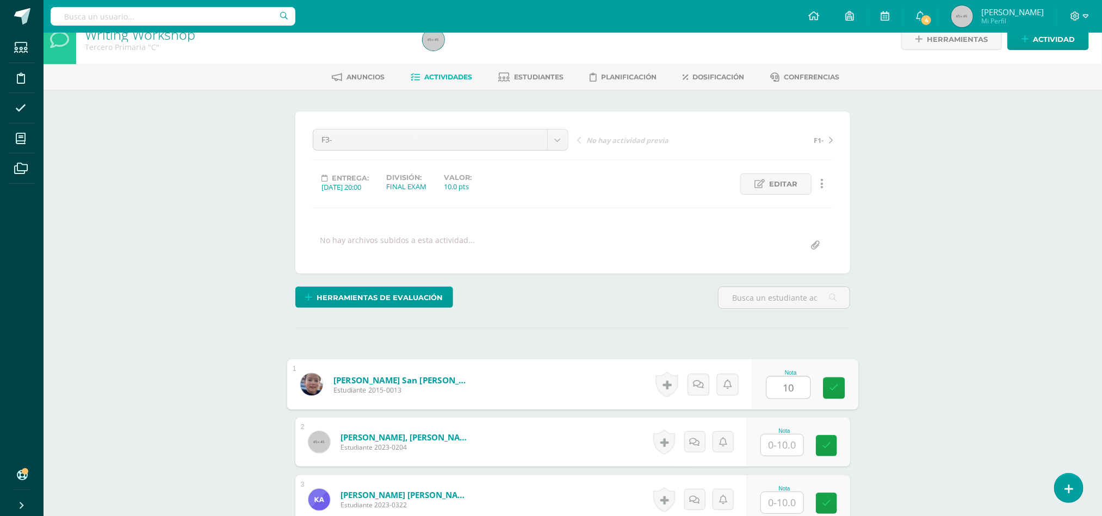
type input "10"
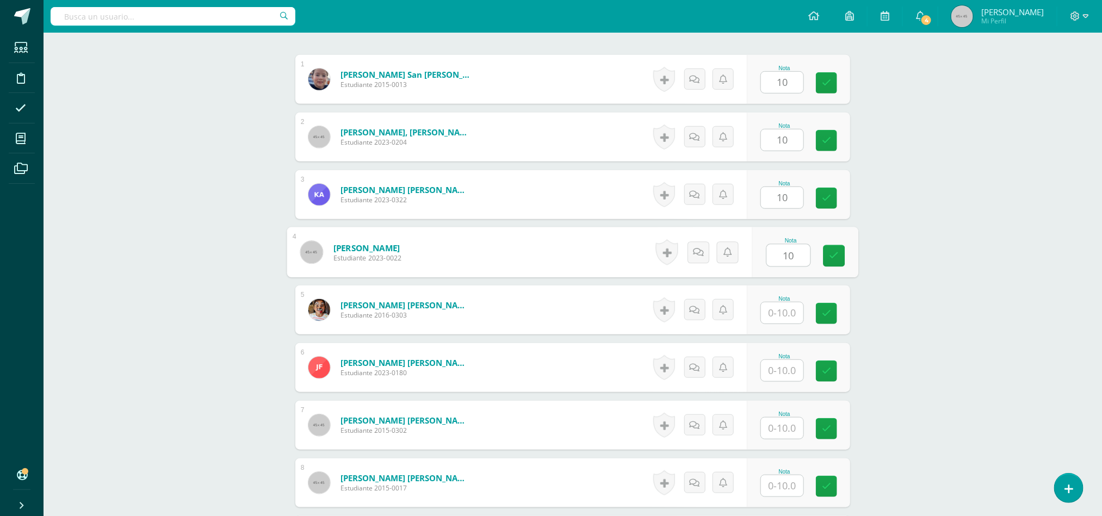
type input "10"
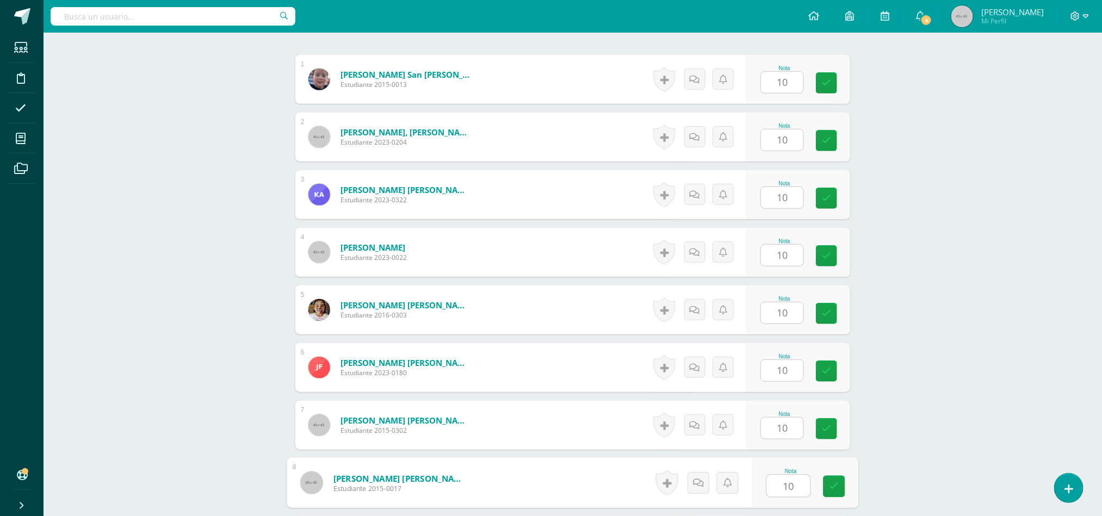
scroll to position [612, 0]
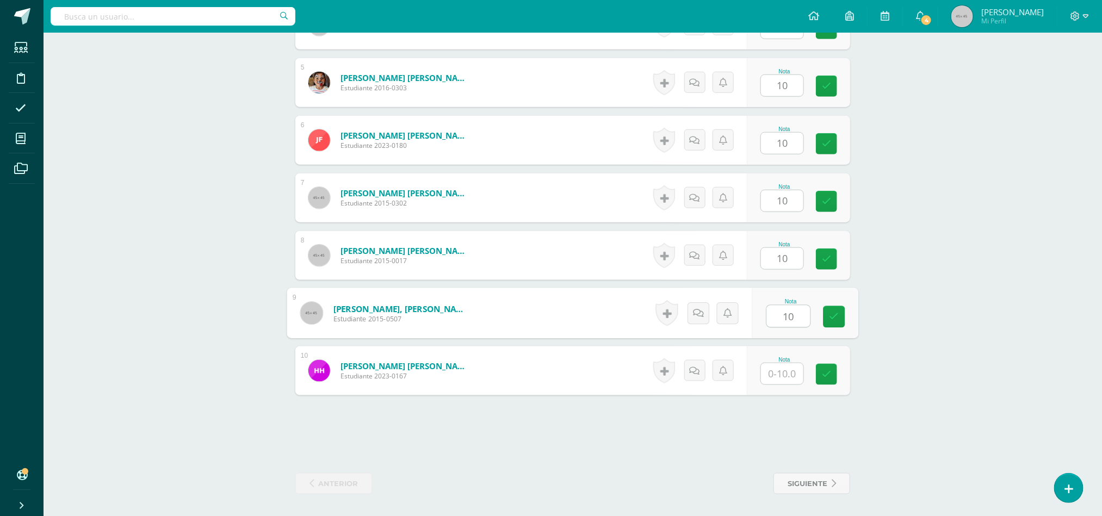
type input "10"
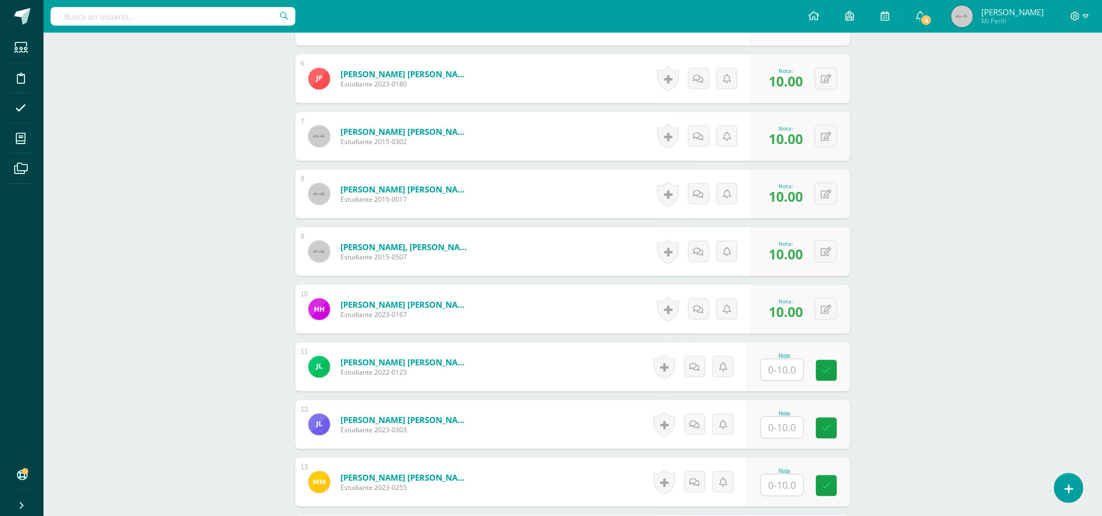
scroll to position [612, 0]
click at [777, 376] on input "text" at bounding box center [789, 370] width 44 height 22
type input "9"
type input "1"
type input "0"
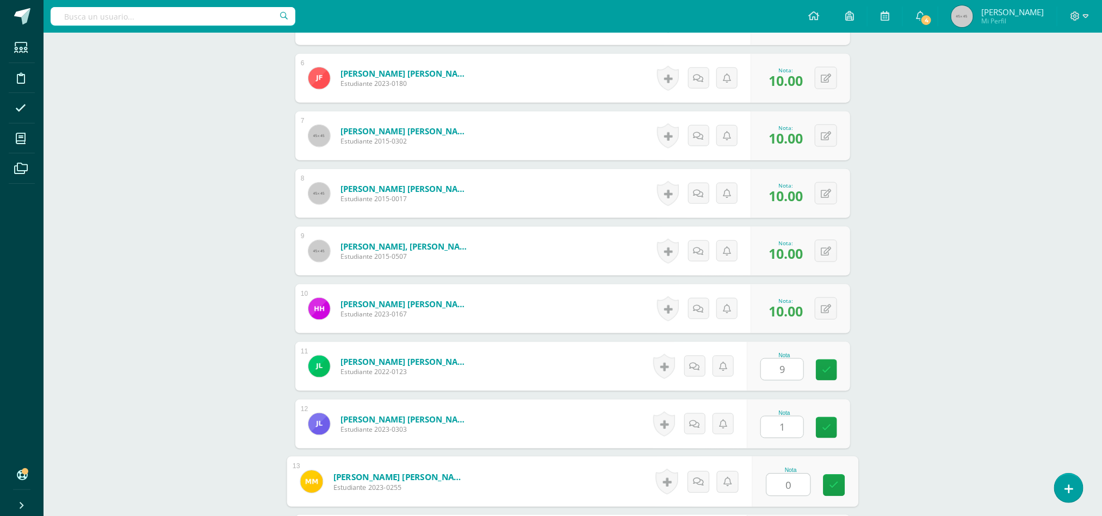
click at [788, 434] on input "1" at bounding box center [782, 427] width 42 height 21
click at [838, 418] on div "0 [GEOGRAPHIC_DATA] Logros obtenidos Aún no hay logros agregados Nota: 1.00" at bounding box center [804, 424] width 92 height 49
click at [823, 429] on icon at bounding box center [826, 424] width 10 height 9
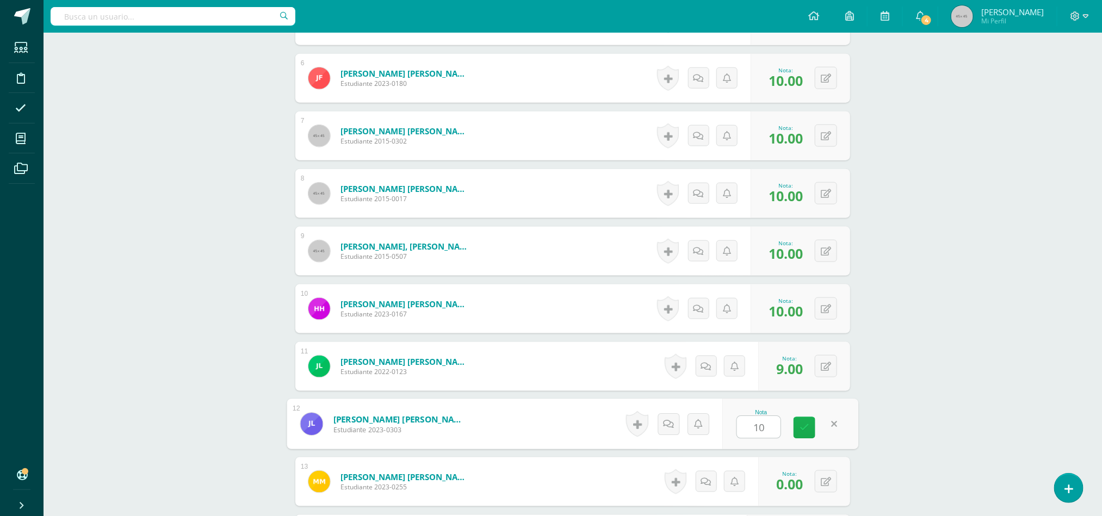
click at [807, 430] on icon at bounding box center [804, 427] width 10 height 9
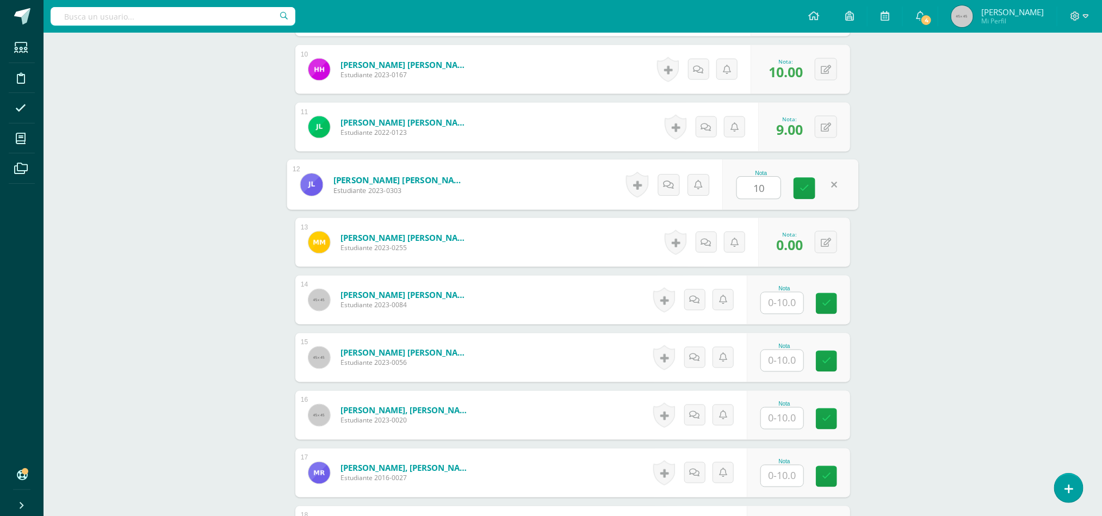
scroll to position [857, 0]
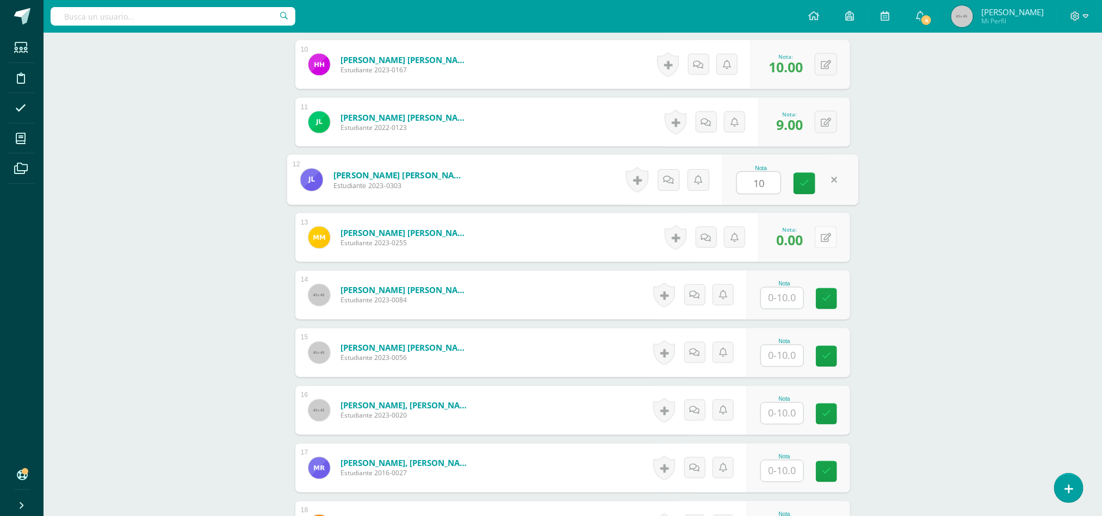
type input "10"
click at [824, 242] on icon at bounding box center [826, 237] width 10 height 9
type input "10"
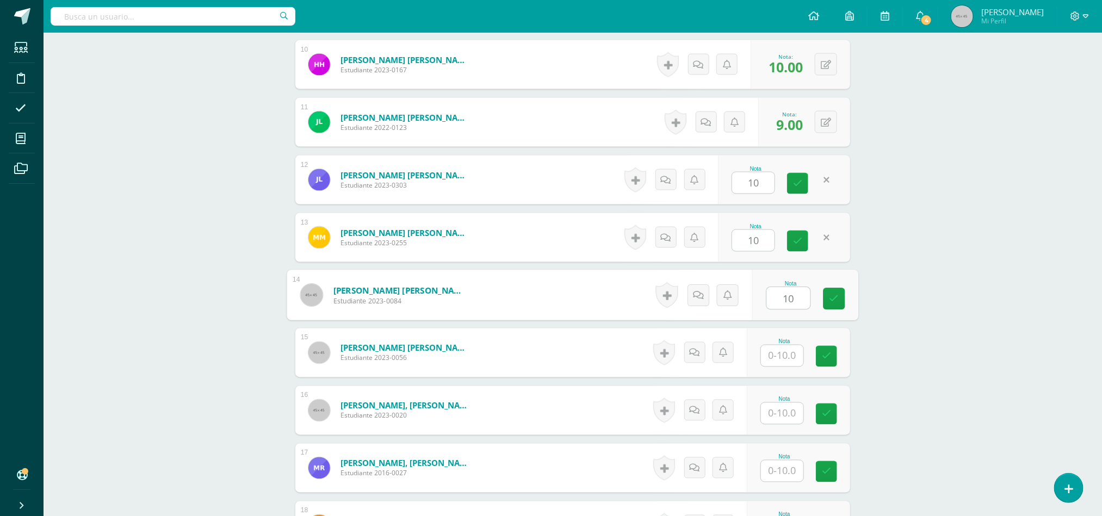
type input "10"
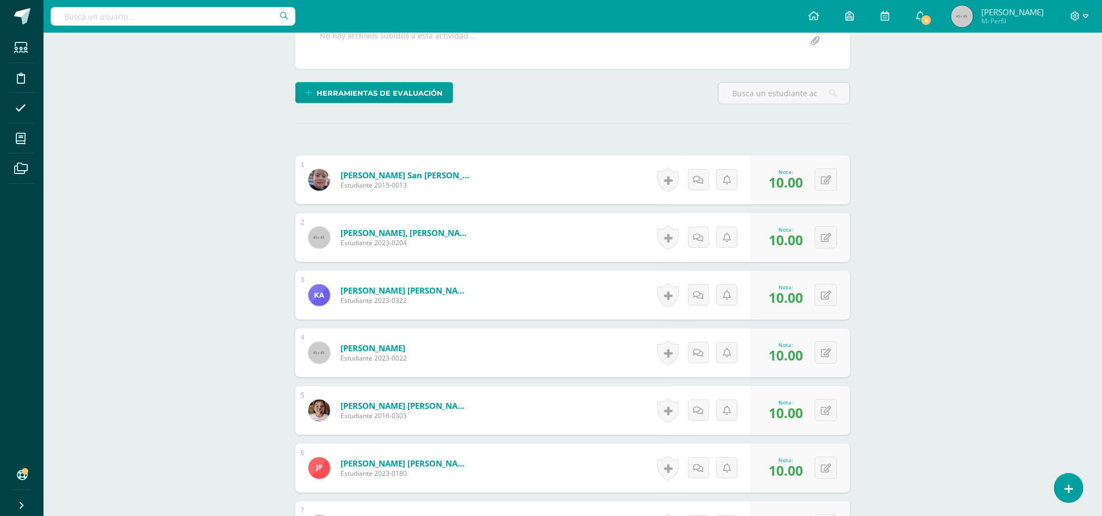
scroll to position [214, 0]
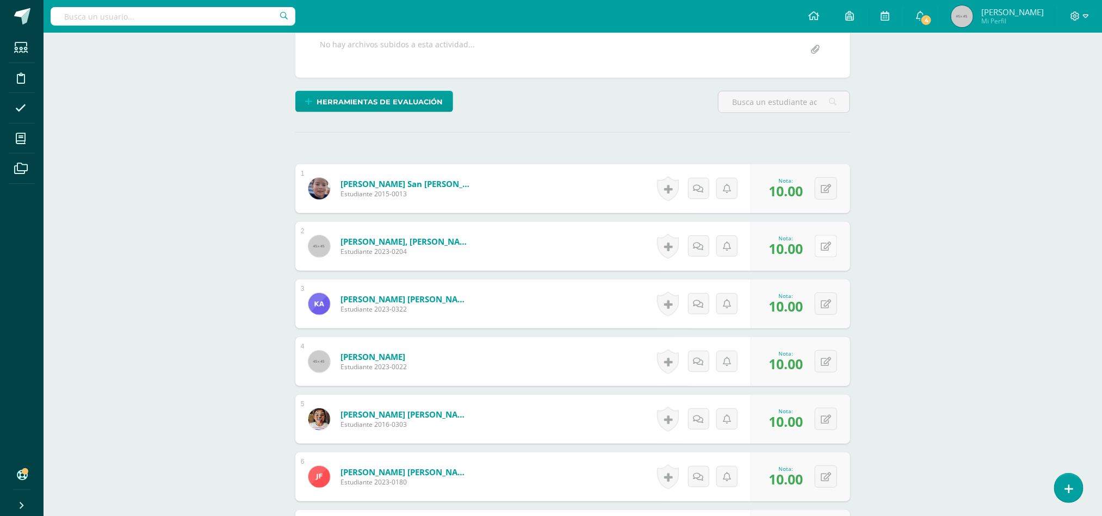
type input "10"
click at [828, 245] on icon at bounding box center [833, 245] width 11 height 9
type input "8"
click at [819, 429] on button at bounding box center [826, 419] width 22 height 22
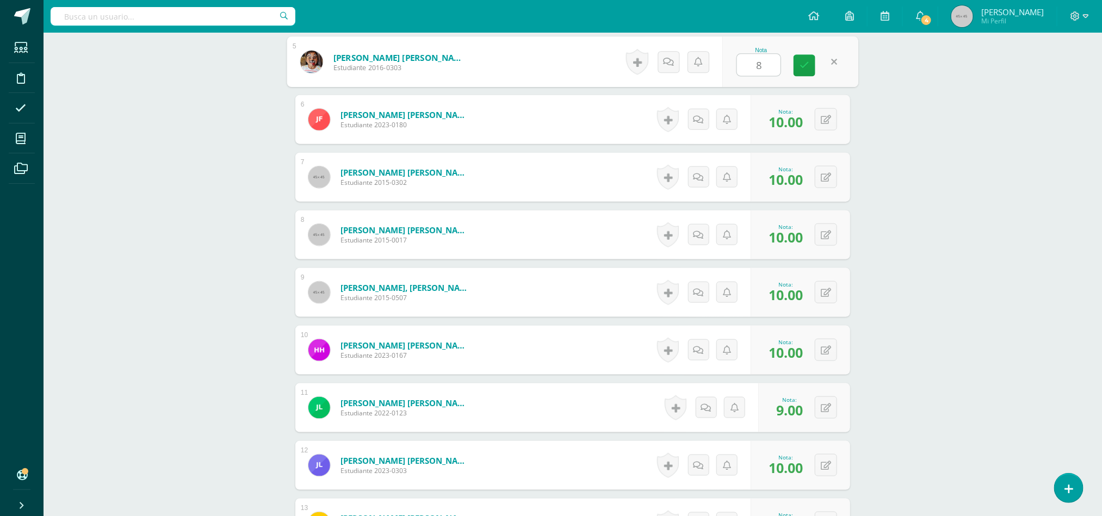
scroll to position [573, 0]
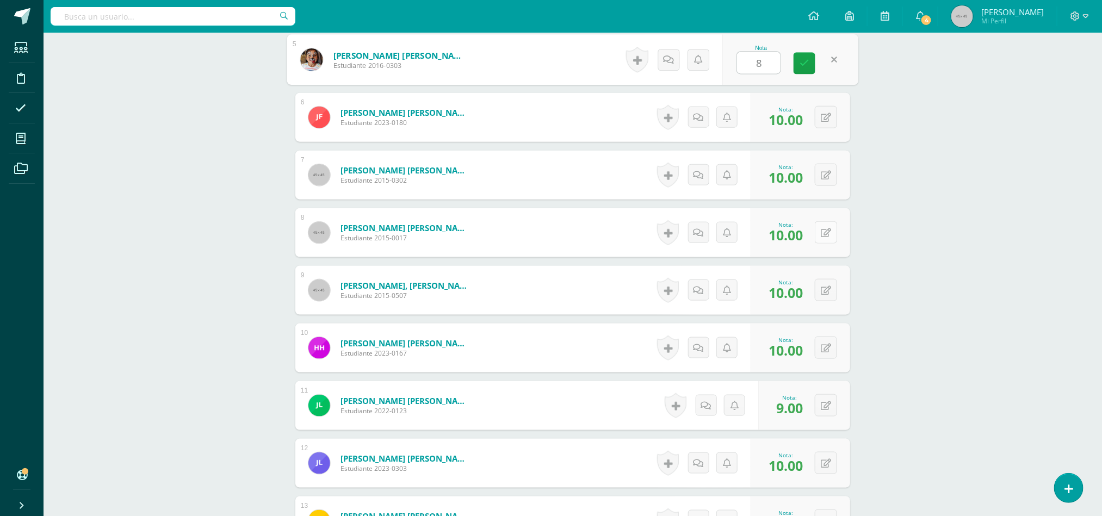
type input "8"
click at [824, 237] on icon at bounding box center [826, 232] width 10 height 9
type input "7"
click at [828, 351] on icon at bounding box center [833, 347] width 11 height 9
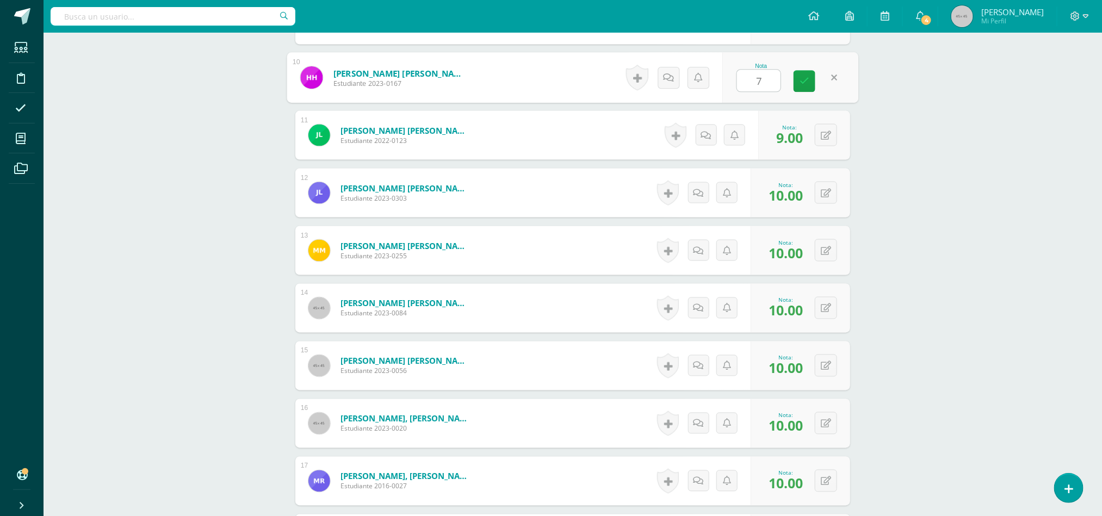
scroll to position [846, 0]
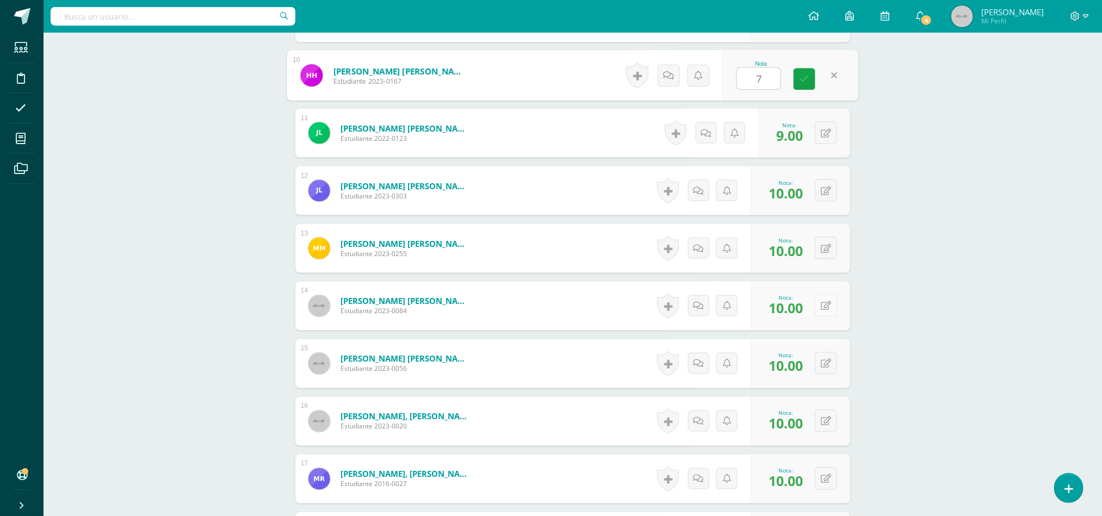
type input "7"
click at [829, 306] on icon at bounding box center [826, 306] width 10 height 9
type input "7"
click at [806, 314] on icon at bounding box center [804, 309] width 10 height 9
click at [819, 437] on div "0 Logros Logros obtenidos Aún no hay logros agregados Nota: 10.00" at bounding box center [801, 421] width 100 height 49
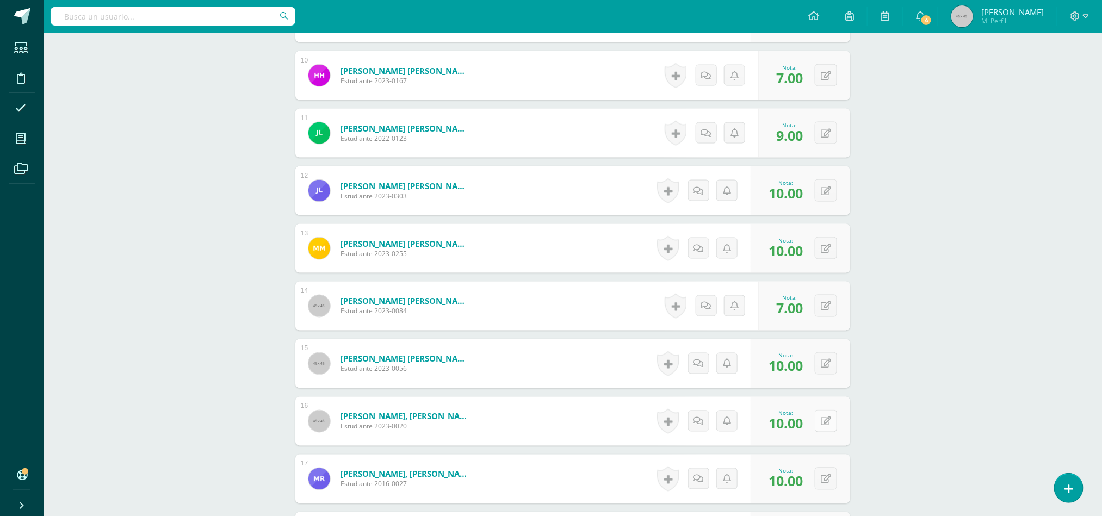
click at [824, 430] on button at bounding box center [826, 421] width 22 height 22
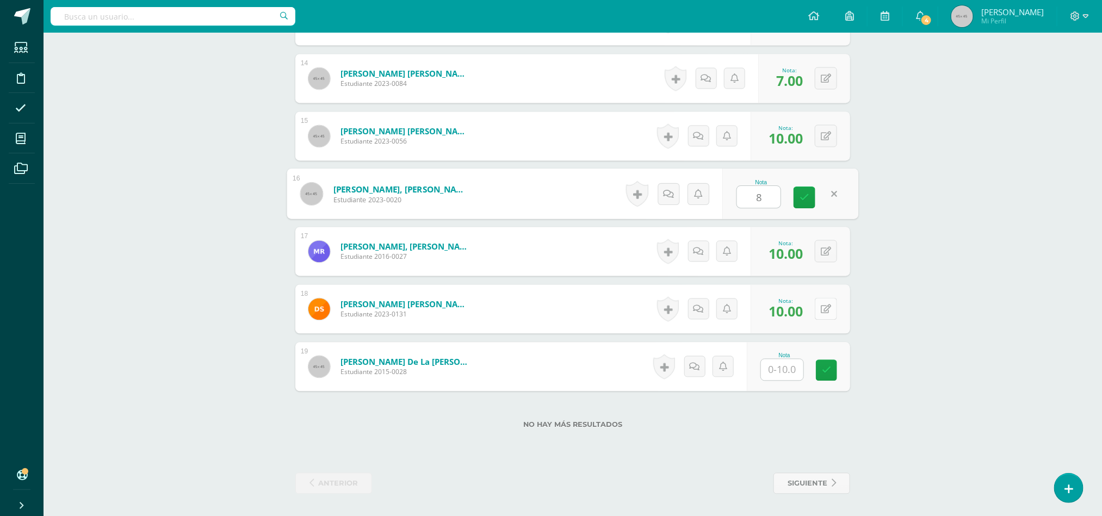
type input "8"
click at [822, 298] on button at bounding box center [833, 309] width 23 height 23
type input "7"
type input "9"
click at [822, 474] on span "siguiente" at bounding box center [808, 484] width 40 height 20
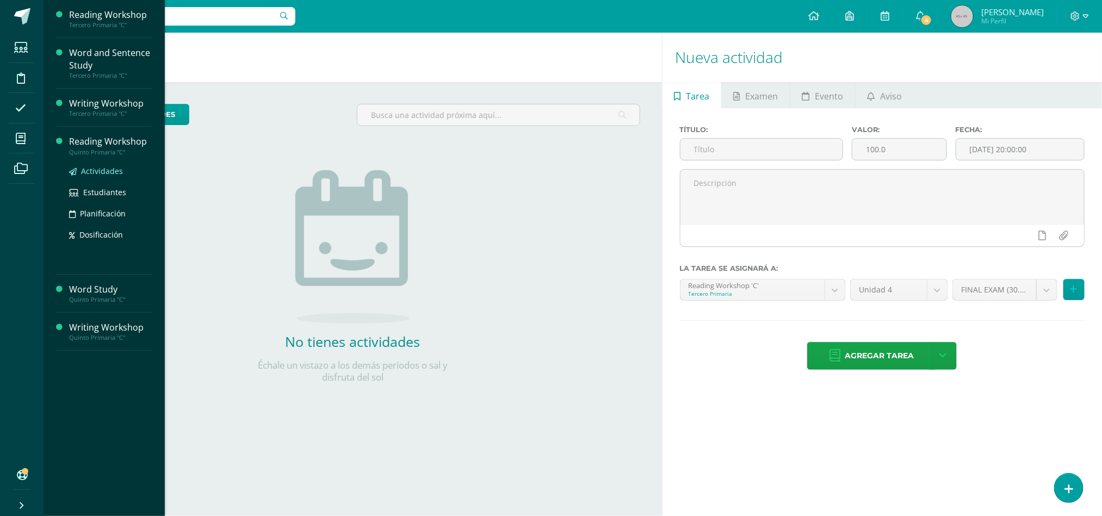
click at [108, 172] on span "Actividades" at bounding box center [102, 171] width 42 height 10
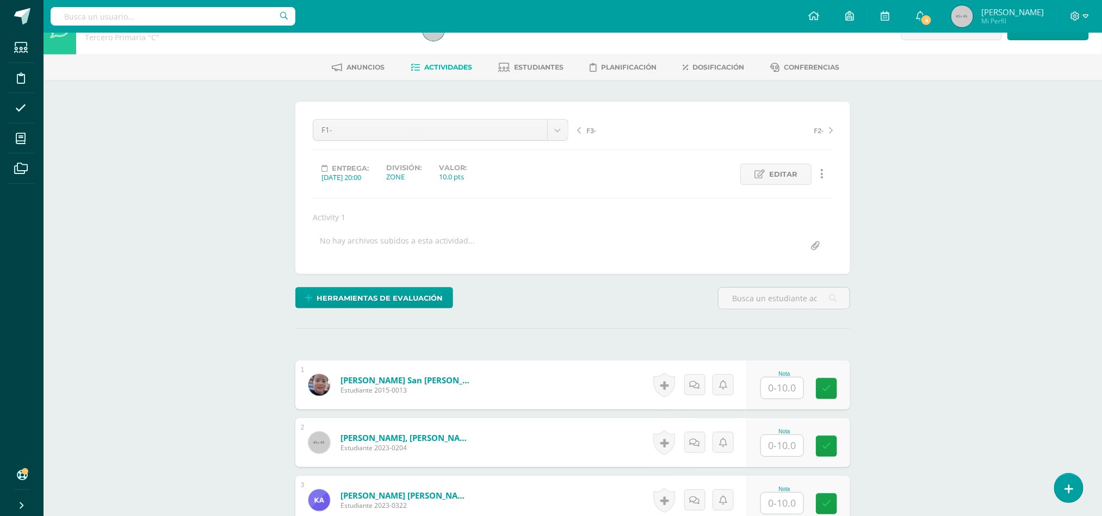
click at [780, 387] on input "text" at bounding box center [782, 387] width 42 height 21
type input "8"
type input "9"
type input "8"
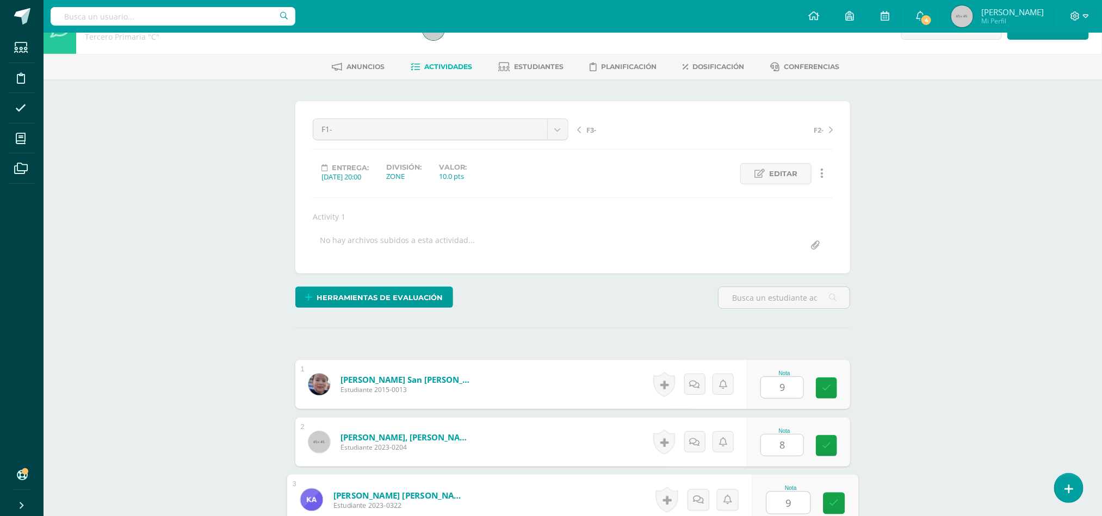
type input "9"
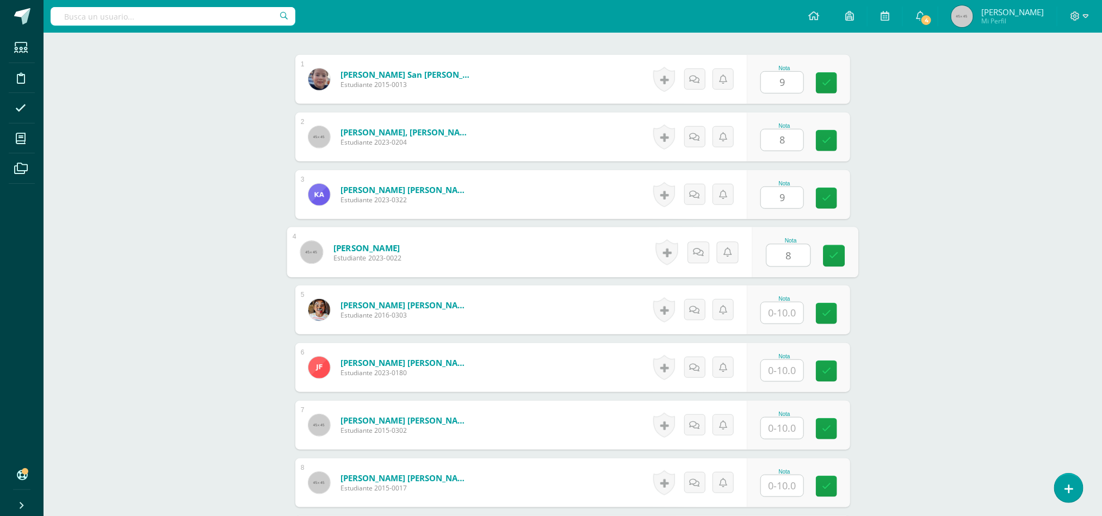
type input "8"
type input "7"
type input "8"
type input "9"
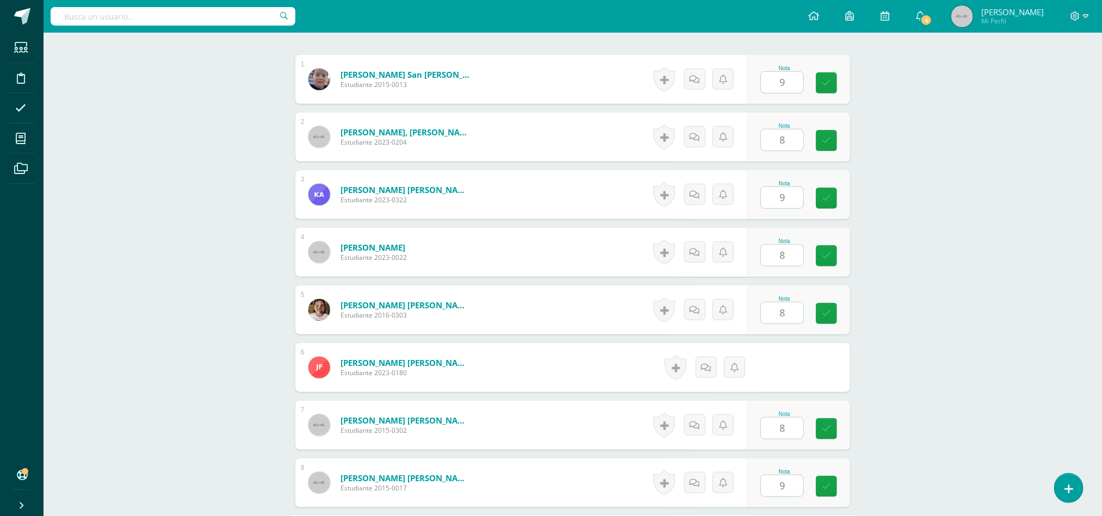
scroll to position [565, 0]
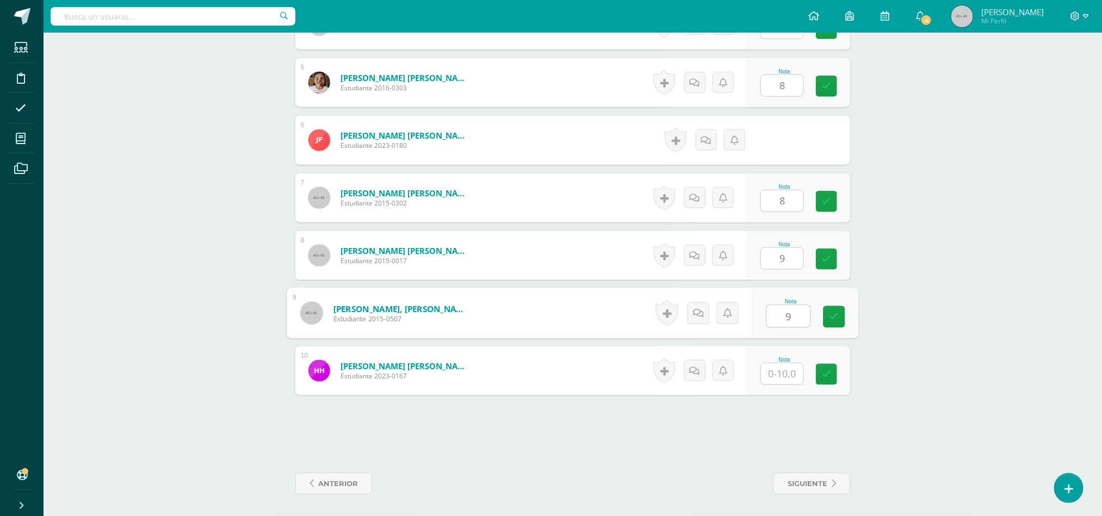
type input "9"
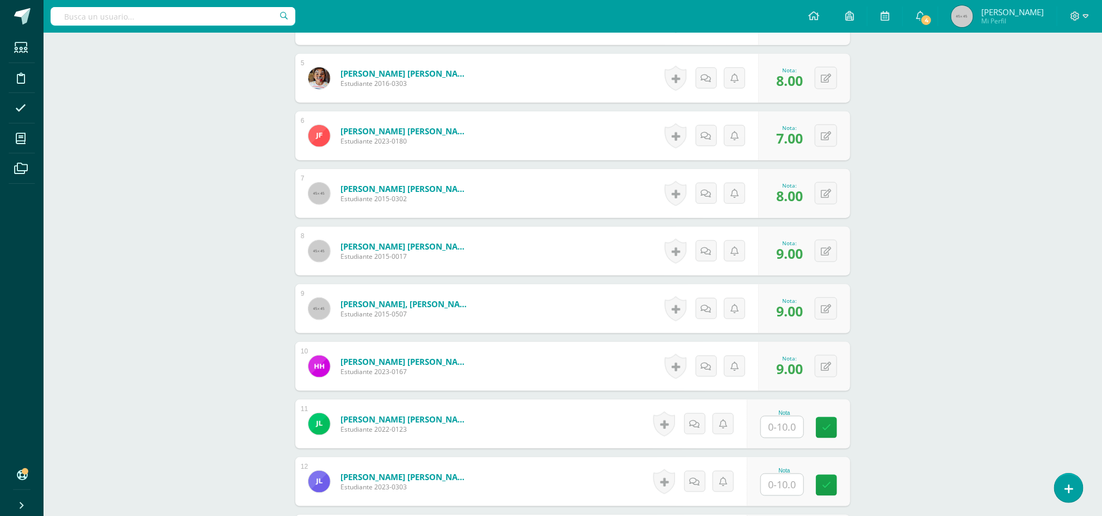
scroll to position [566, 0]
click at [784, 434] on input "text" at bounding box center [782, 426] width 42 height 21
type input "7"
type input "8"
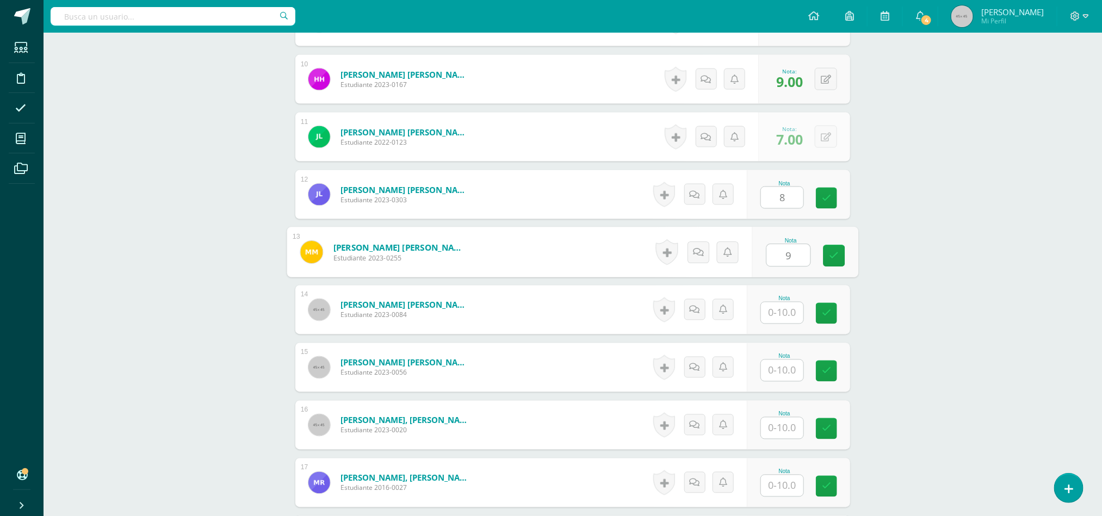
type input "9"
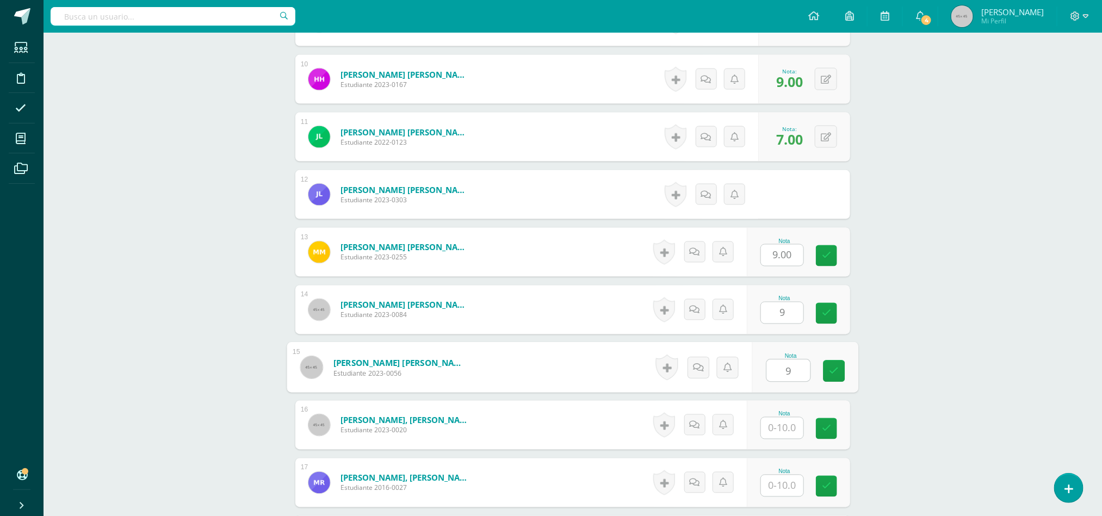
type input "9"
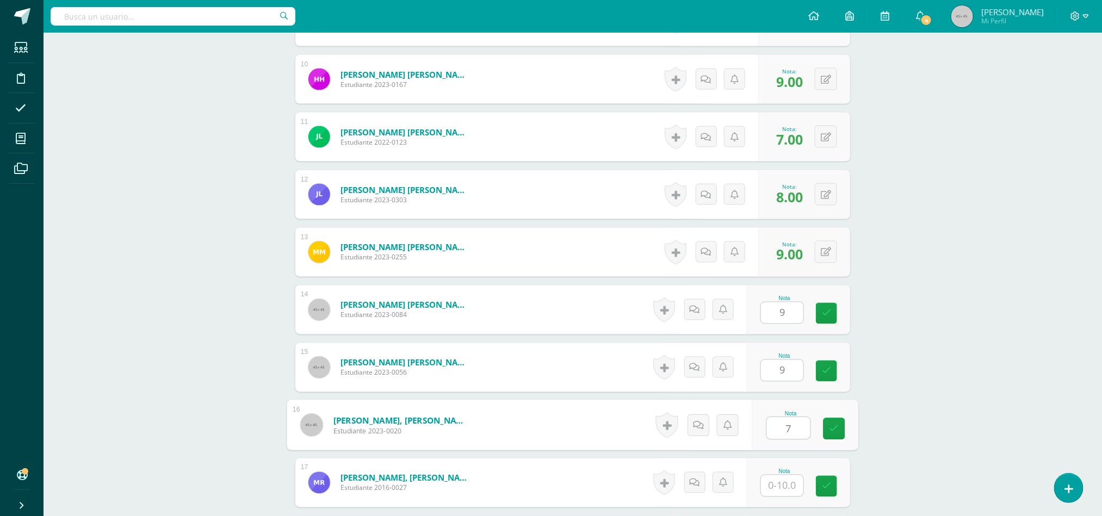
type input "7"
type input "89"
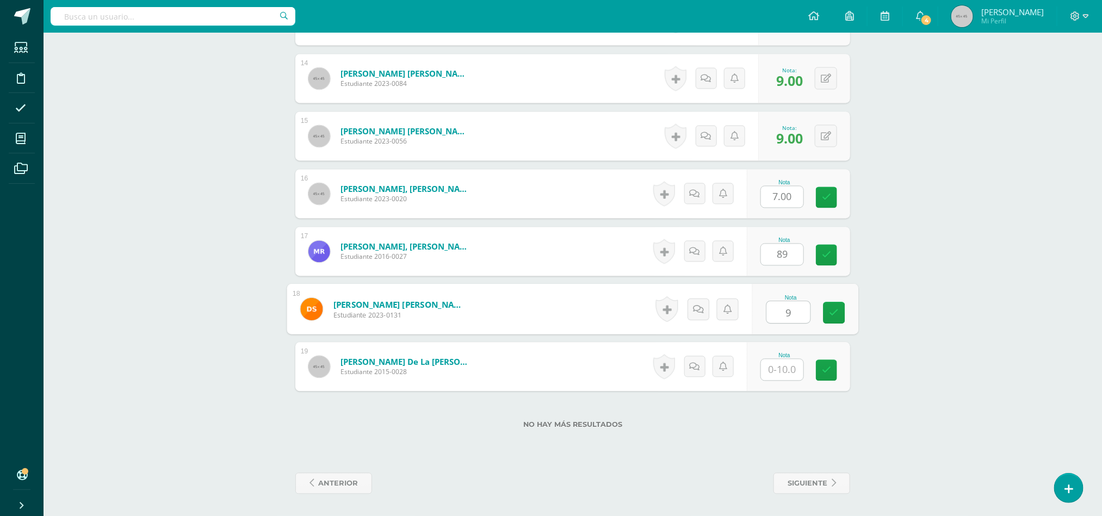
type input "9"
type input "0"
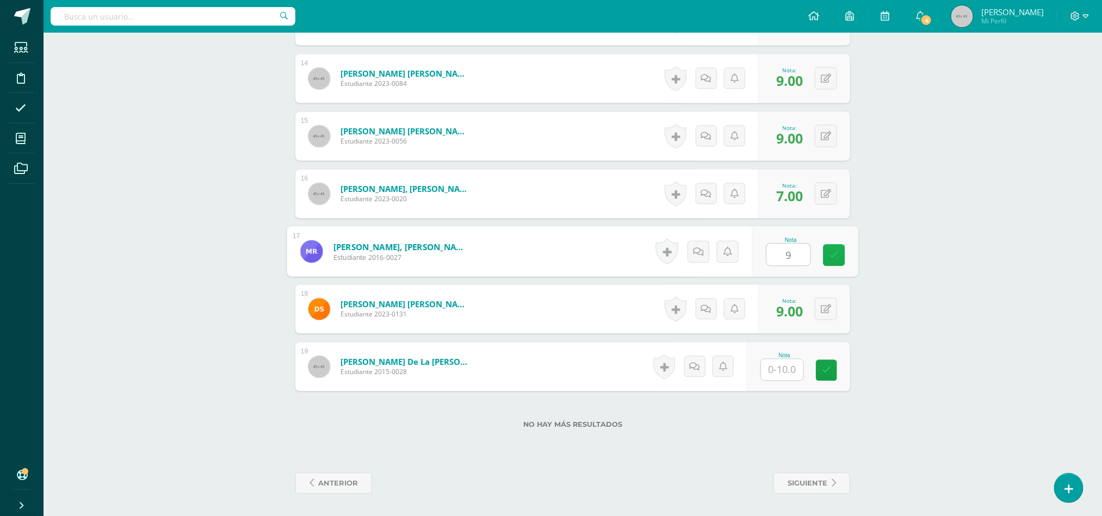
click at [838, 255] on icon at bounding box center [834, 255] width 10 height 9
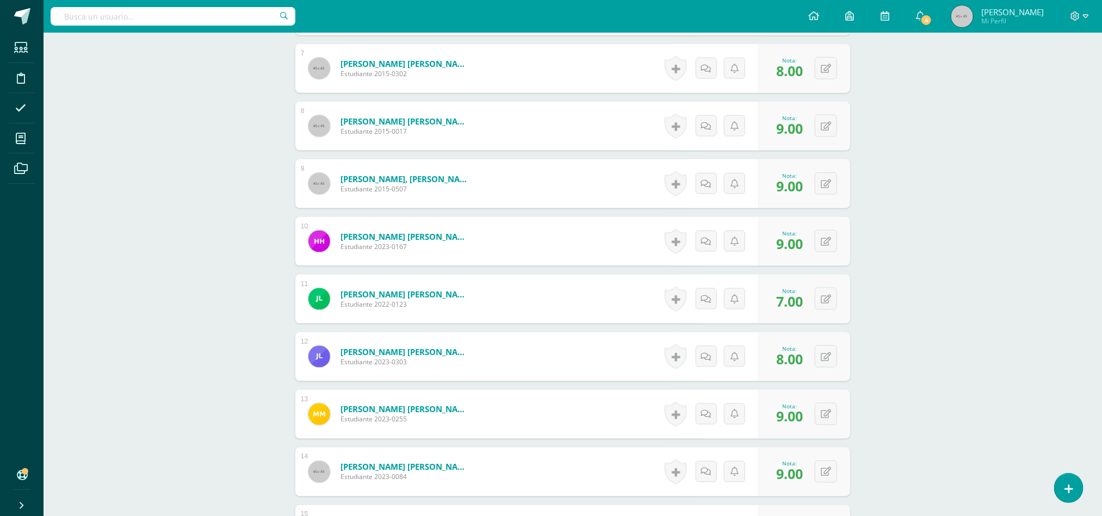
scroll to position [674, 0]
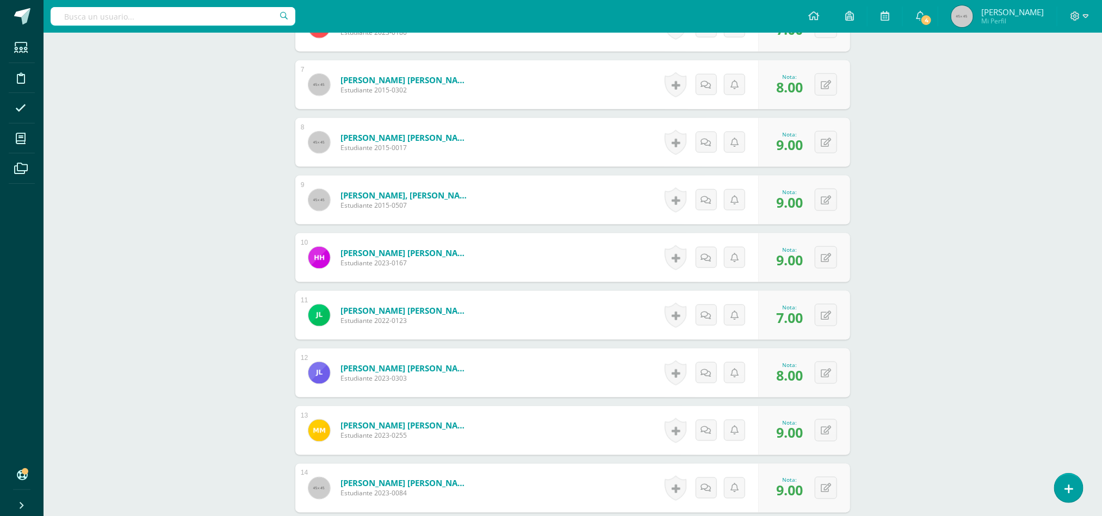
type input "9"
click at [1047, 317] on div "Writing Workshop Tercero Primaria "C" Herramientas Detalle de asistencias Activ…" at bounding box center [573, 142] width 1058 height 1567
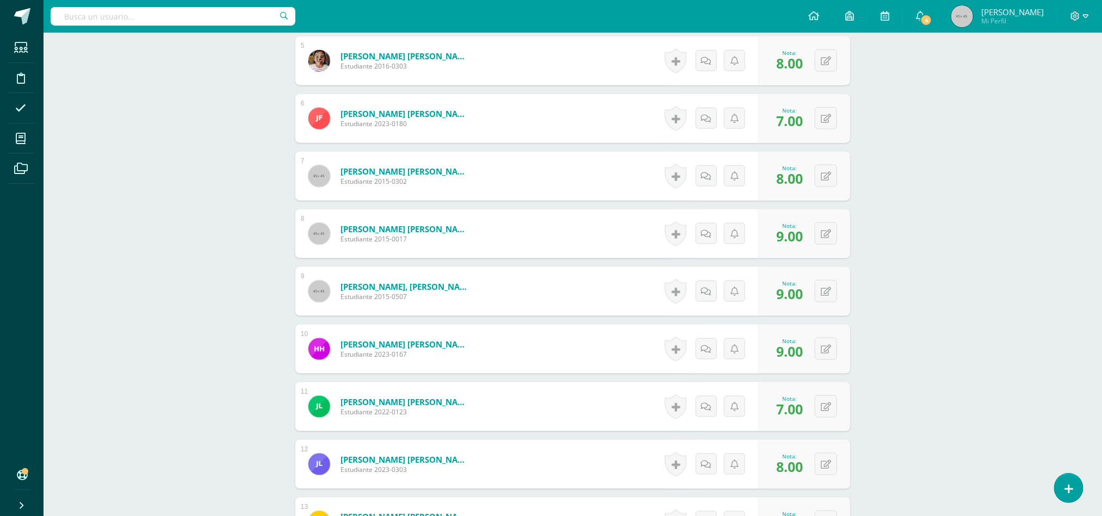
scroll to position [561, 0]
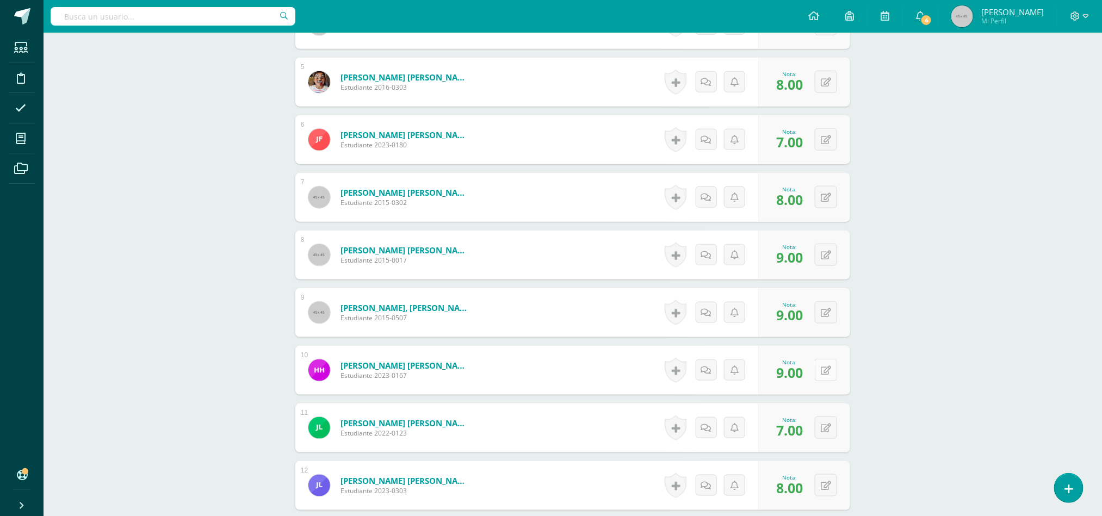
click at [826, 379] on button at bounding box center [826, 370] width 22 height 22
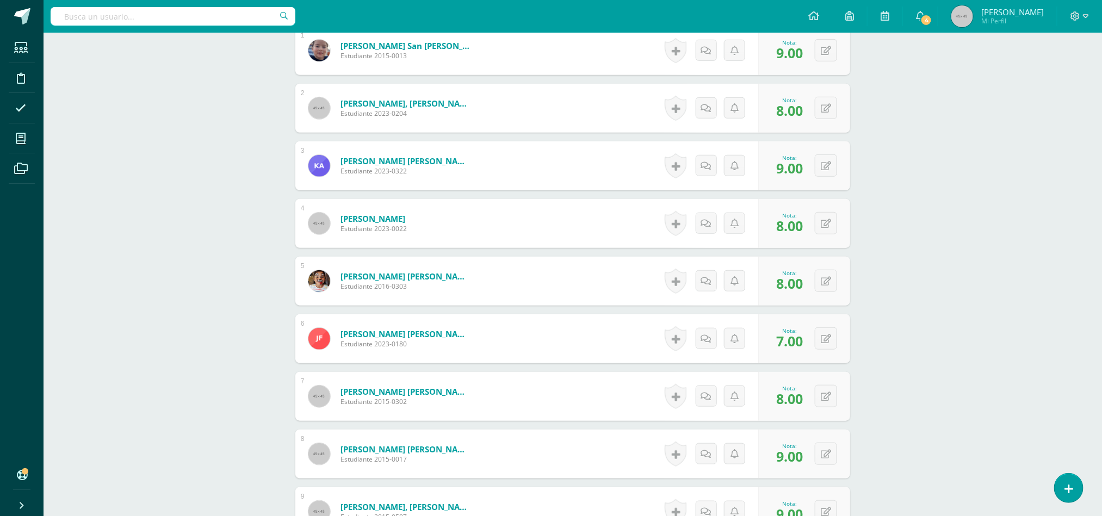
scroll to position [359, 0]
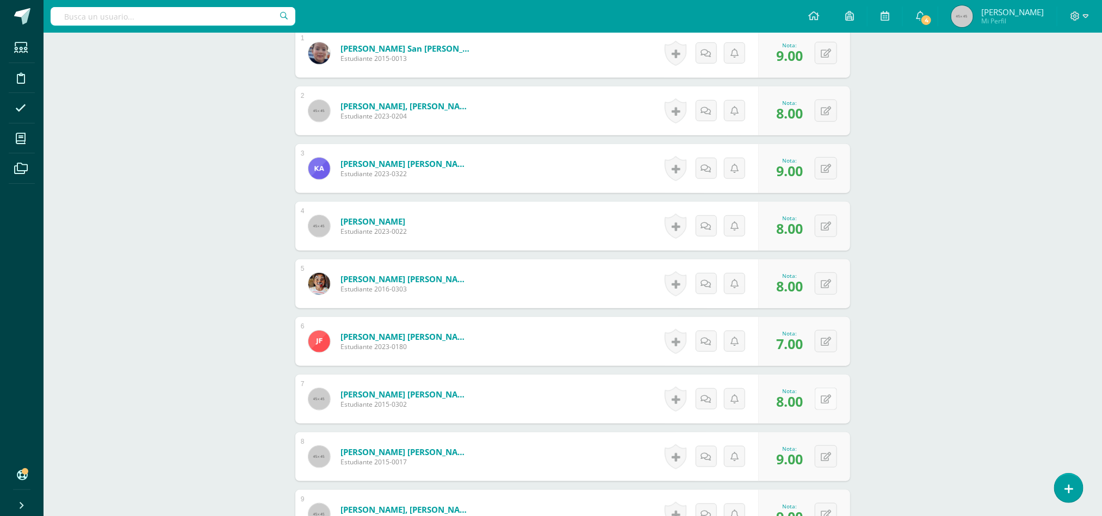
type input "7"
click at [817, 405] on button at bounding box center [826, 399] width 22 height 22
click at [805, 405] on icon at bounding box center [804, 402] width 10 height 9
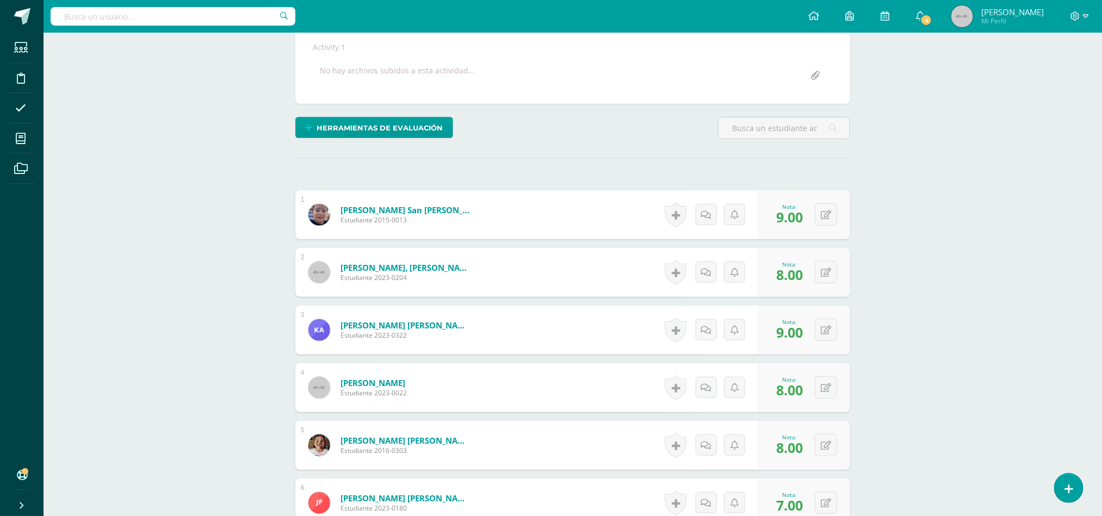
scroll to position [196, 0]
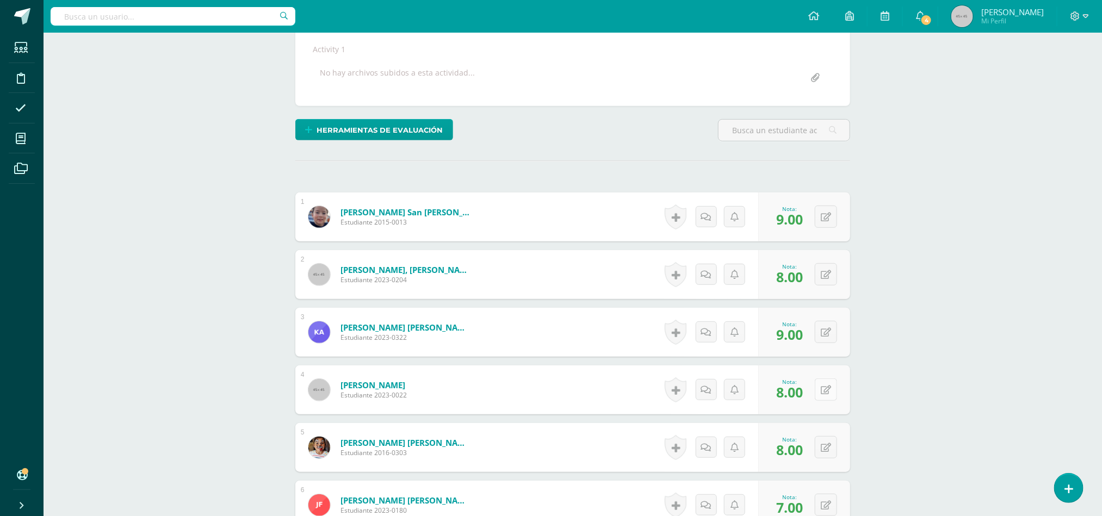
type input "10"
click at [834, 396] on button at bounding box center [826, 390] width 22 height 22
type input "10"
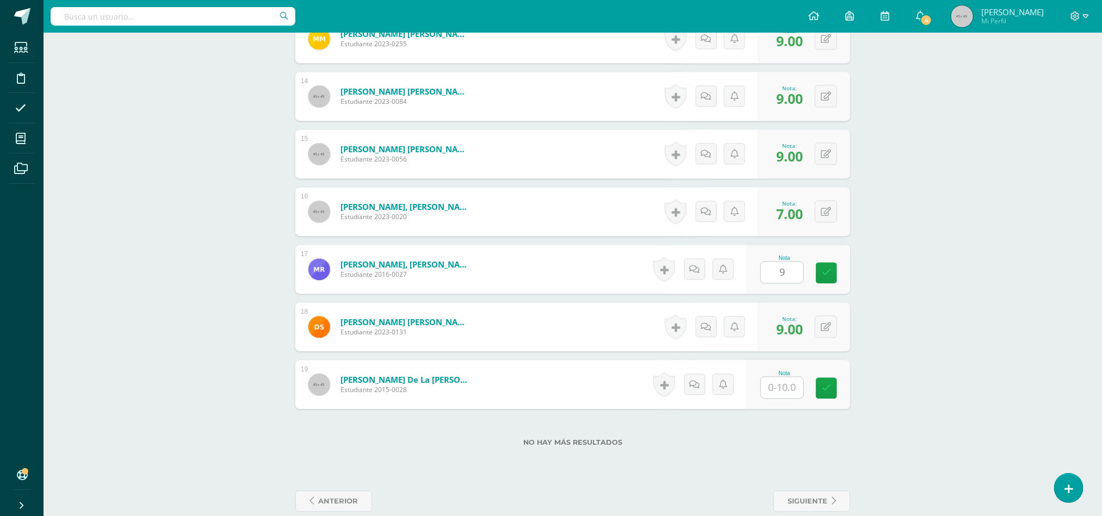
scroll to position [1082, 0]
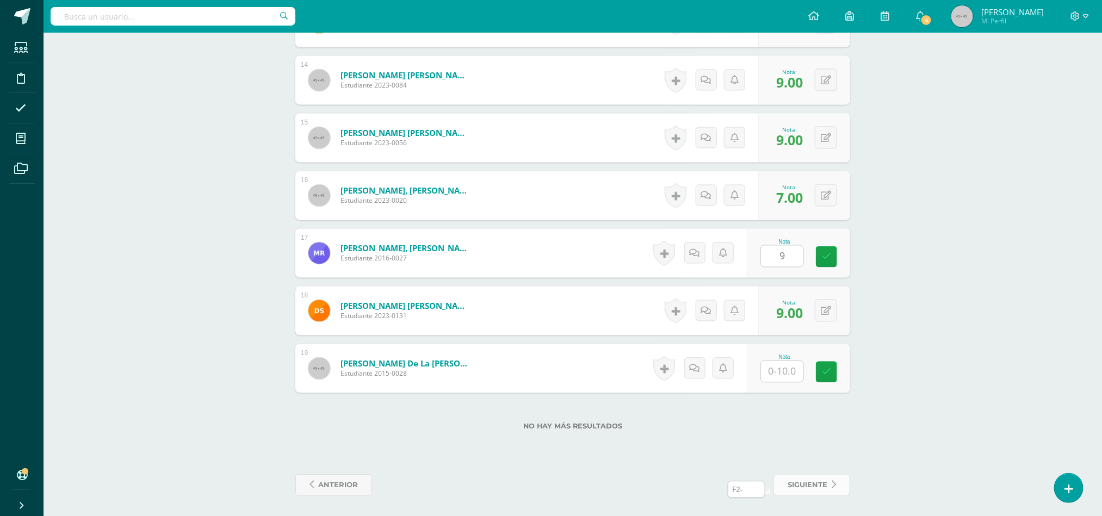
click at [803, 492] on span "siguiente" at bounding box center [808, 485] width 40 height 20
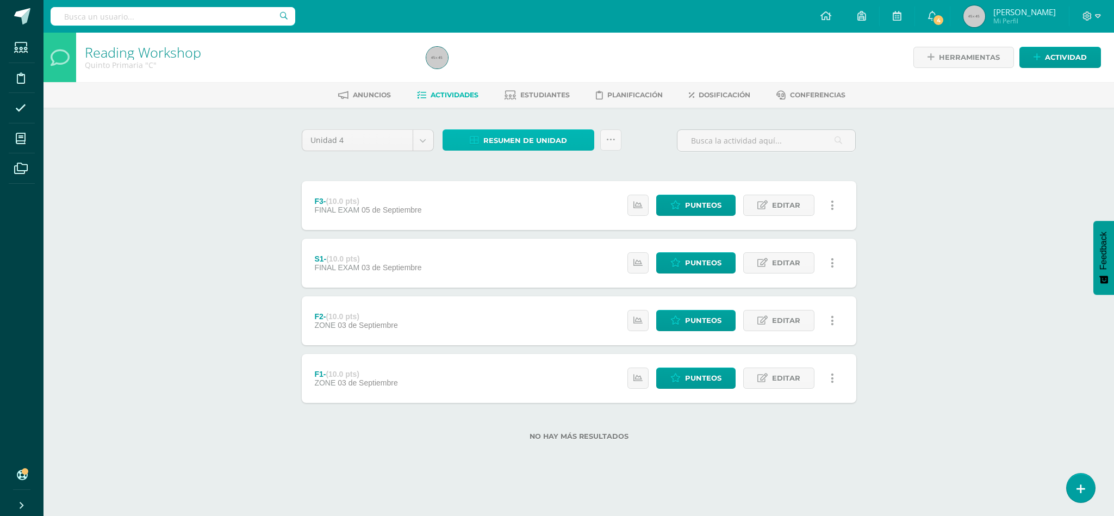
click at [558, 144] on span "Resumen de unidad" at bounding box center [525, 141] width 84 height 20
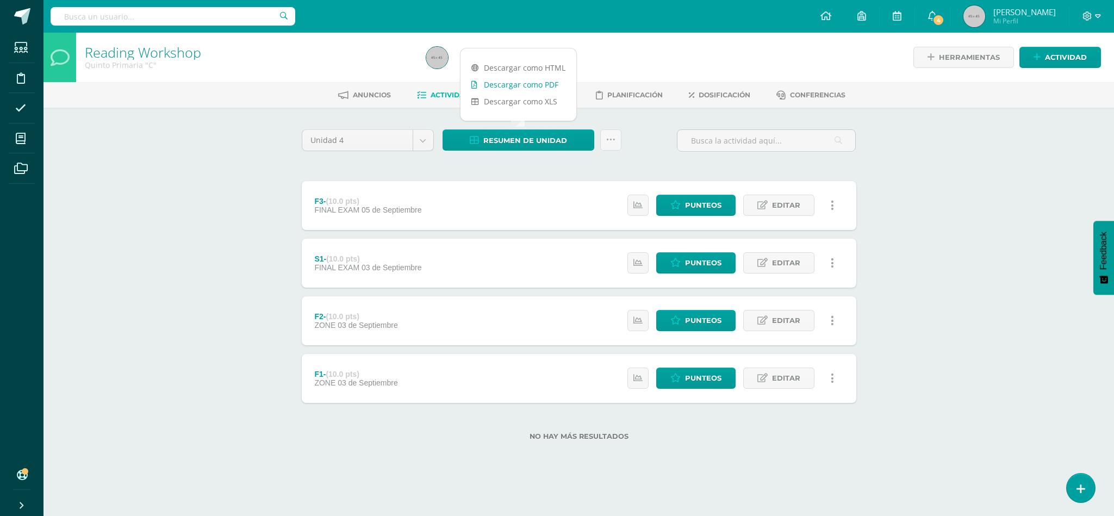
click at [520, 89] on link "Descargar como PDF" at bounding box center [519, 84] width 116 height 17
click at [692, 312] on span "Punteos" at bounding box center [703, 321] width 36 height 20
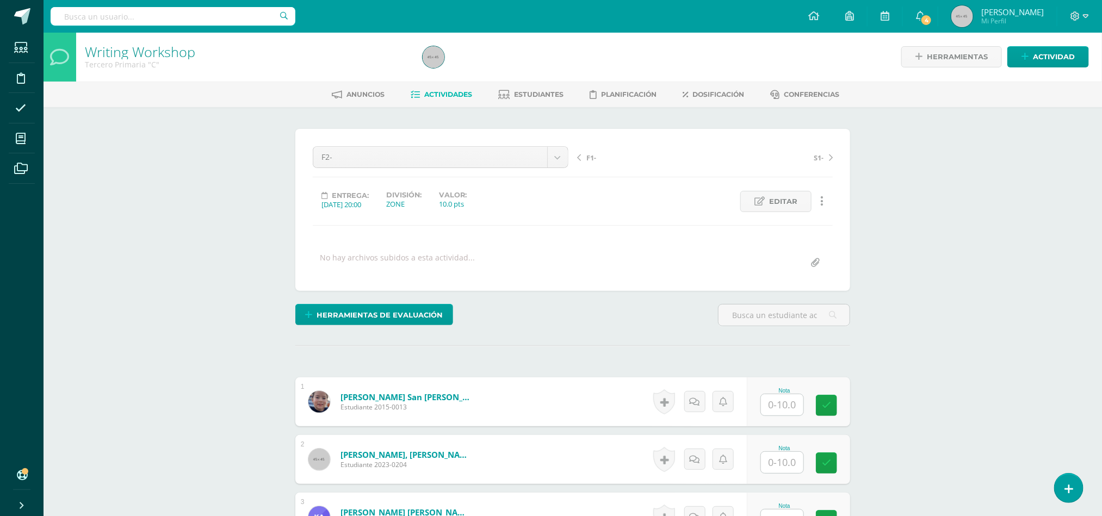
scroll to position [2, 0]
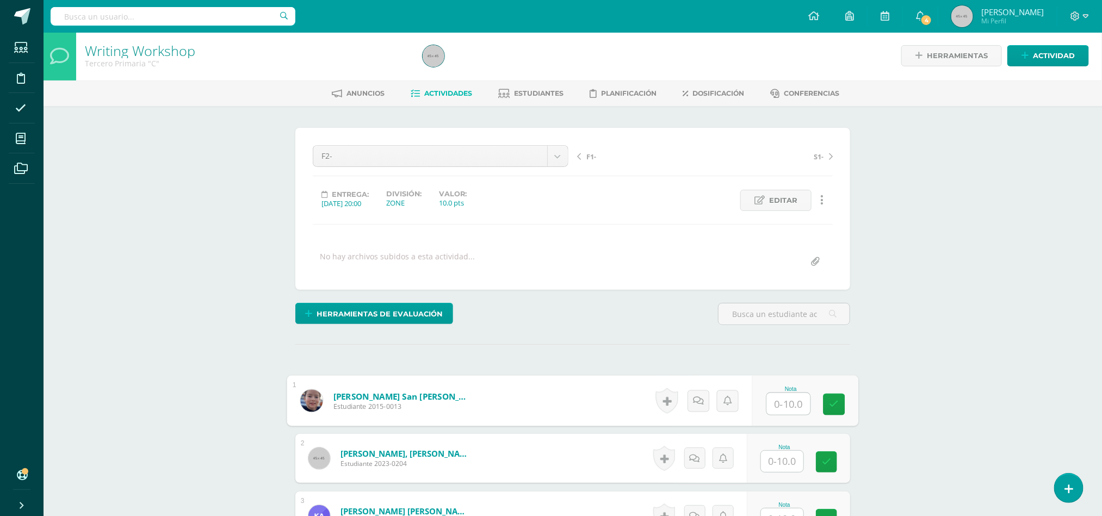
click at [786, 406] on input "text" at bounding box center [789, 404] width 44 height 22
type input "9"
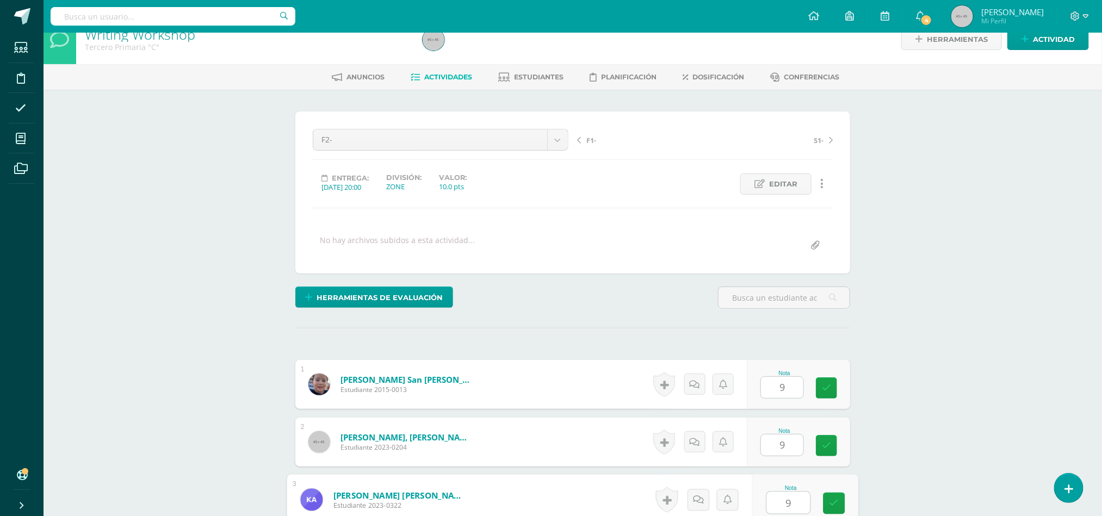
type input "9"
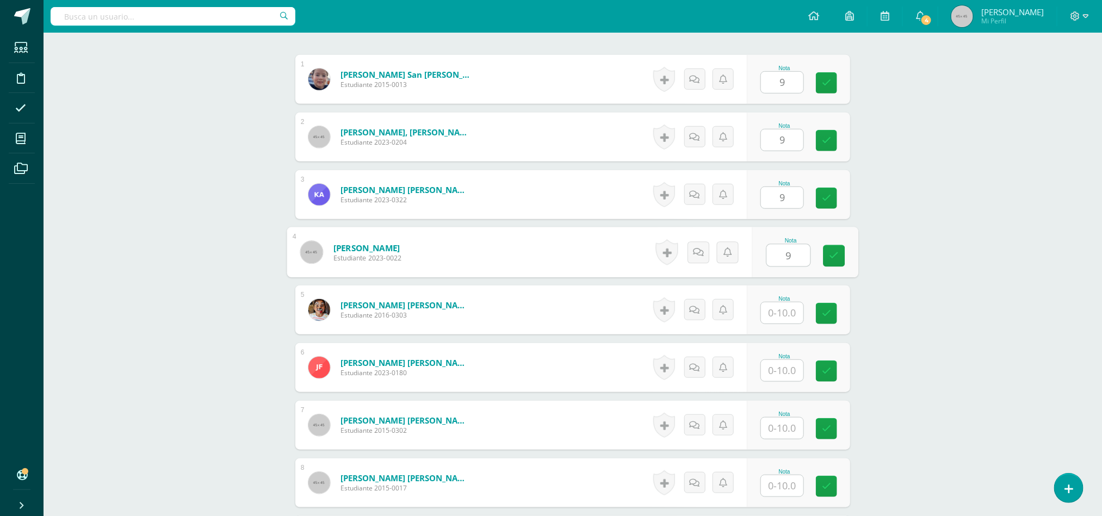
type input "9"
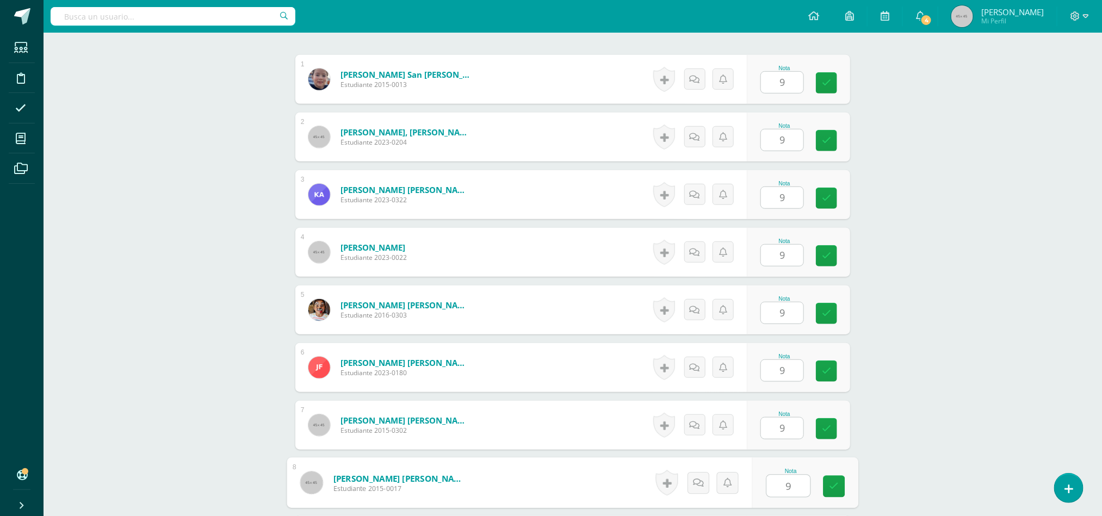
scroll to position [612, 0]
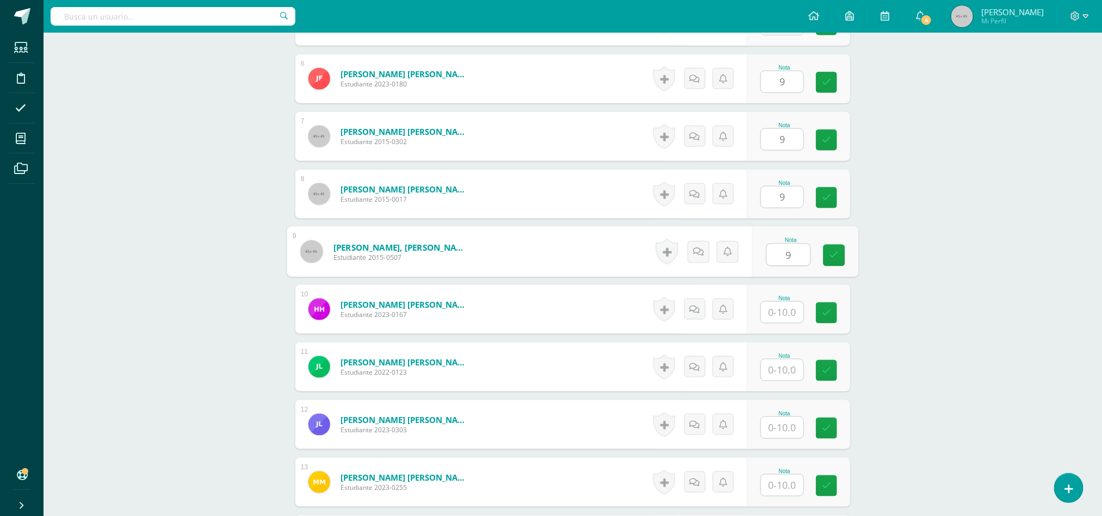
type input "9"
type input "10"
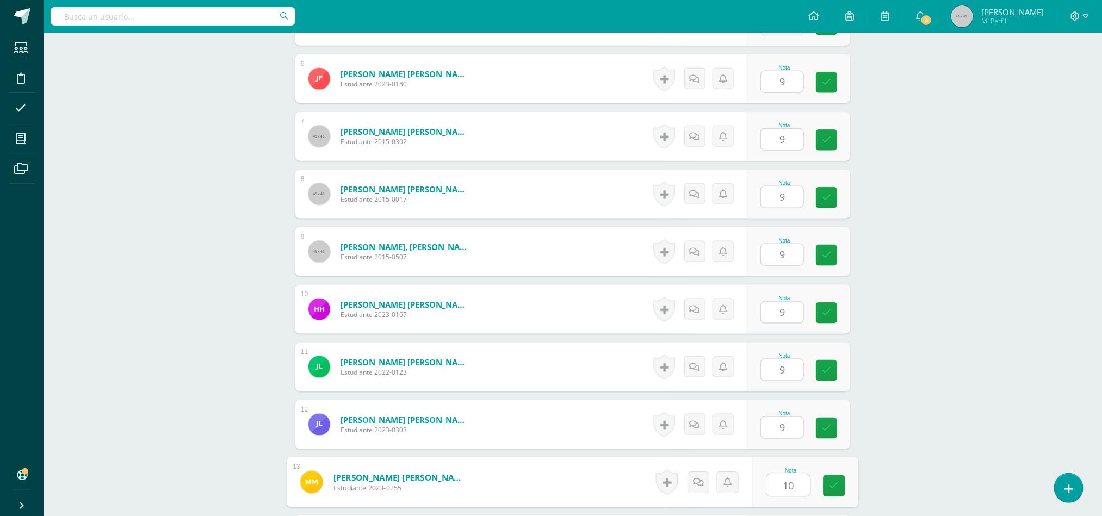
scroll to position [900, 0]
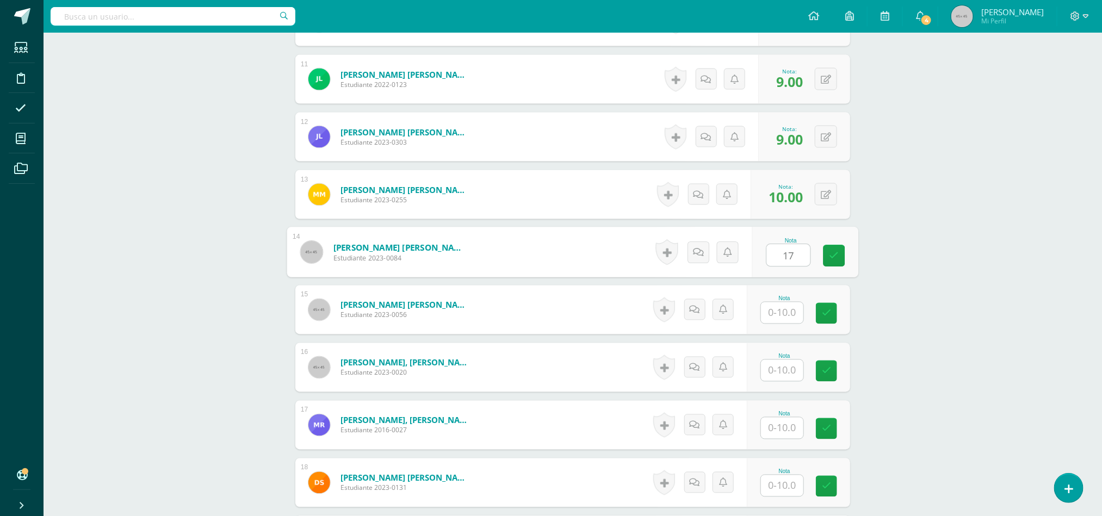
type input "17"
type input "9"
type input "8"
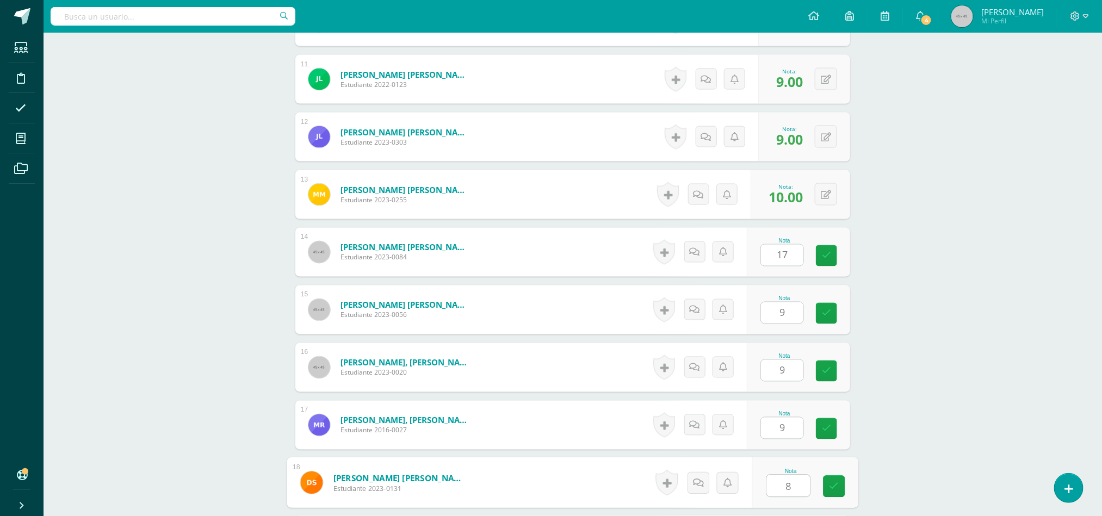
scroll to position [1077, 0]
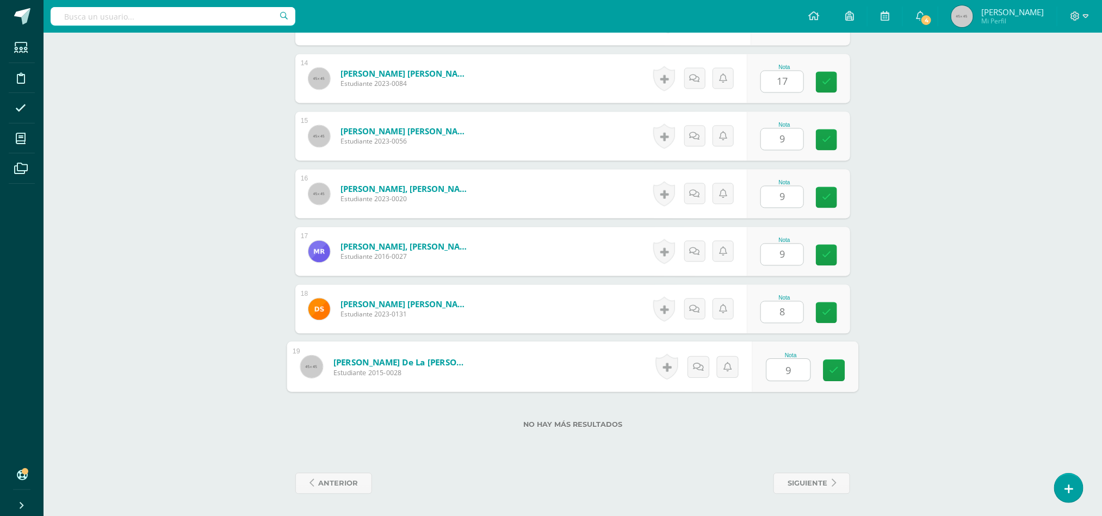
type input "9"
click at [787, 359] on input "9" at bounding box center [782, 369] width 42 height 21
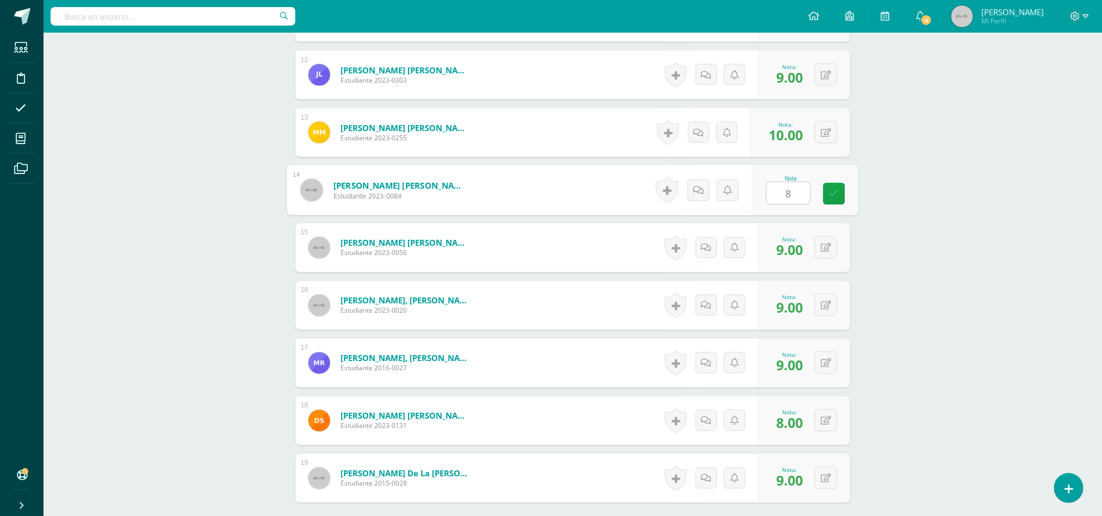
scroll to position [972, 0]
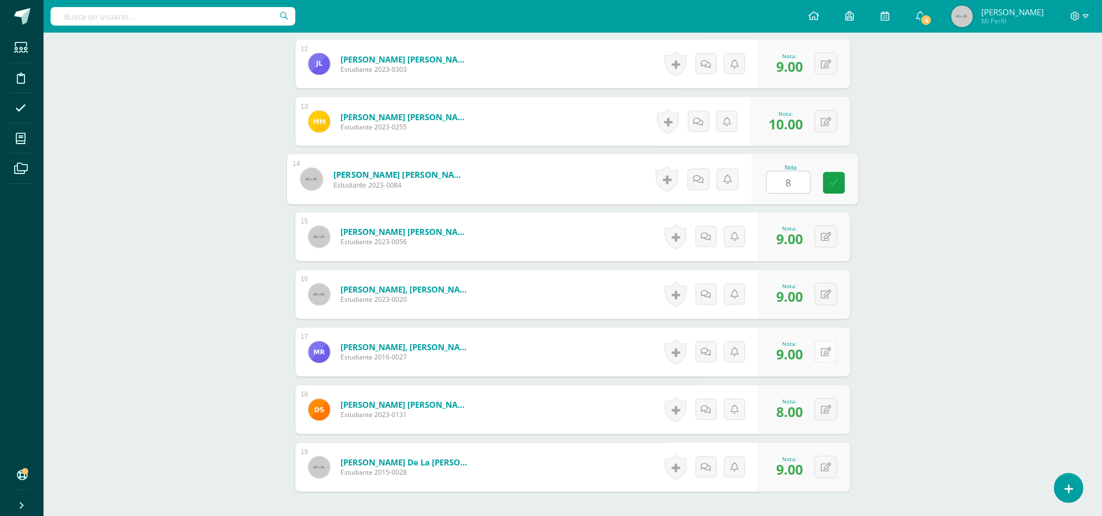
type input "8"
click at [822, 355] on button at bounding box center [826, 352] width 22 height 22
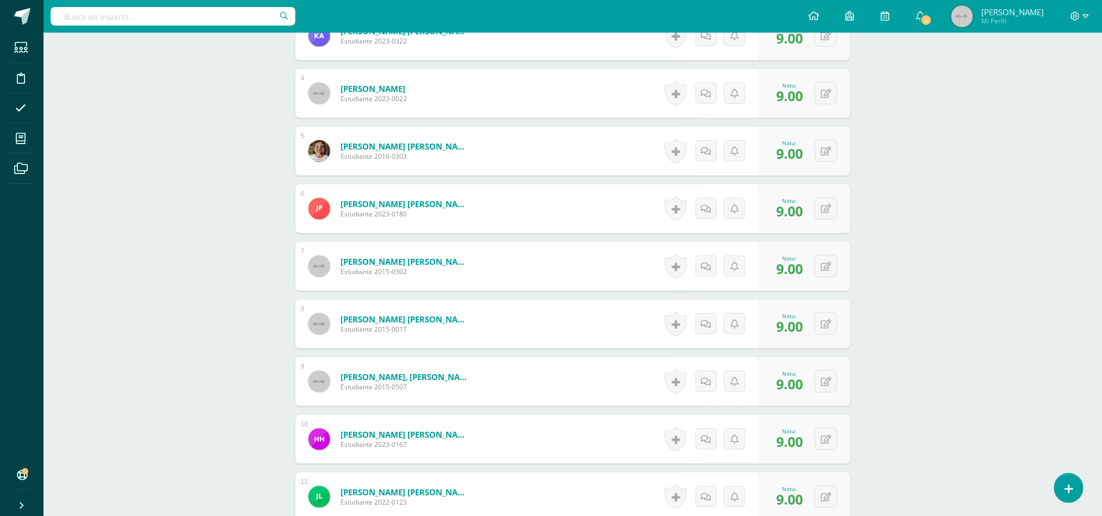
scroll to position [455, 0]
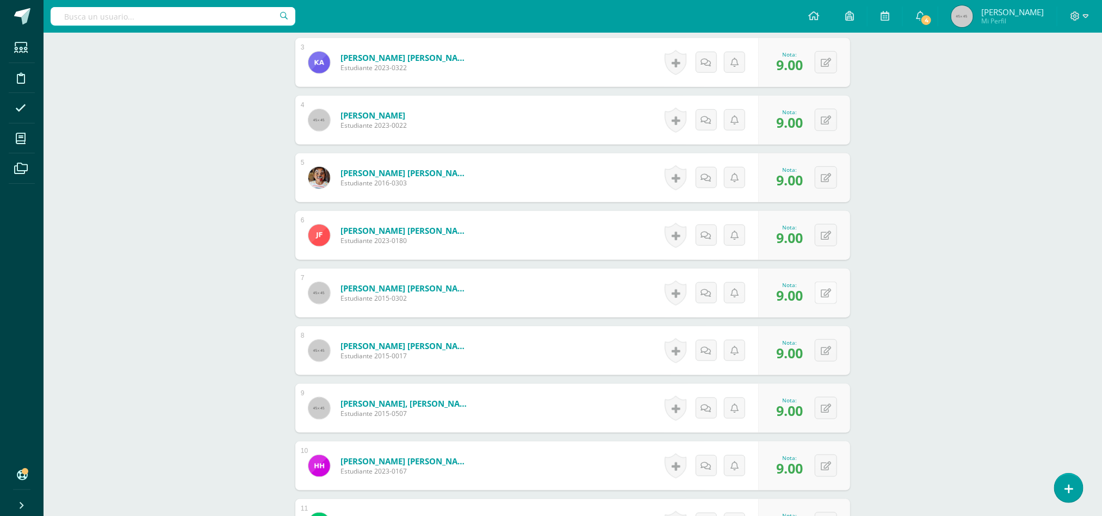
type input "10"
click at [826, 297] on icon at bounding box center [826, 293] width 10 height 9
type input "10"
click at [935, 253] on div "Writing Workshop Tercero Primaria "C" Herramientas Detalle de asistencias Activ…" at bounding box center [573, 355] width 1058 height 1557
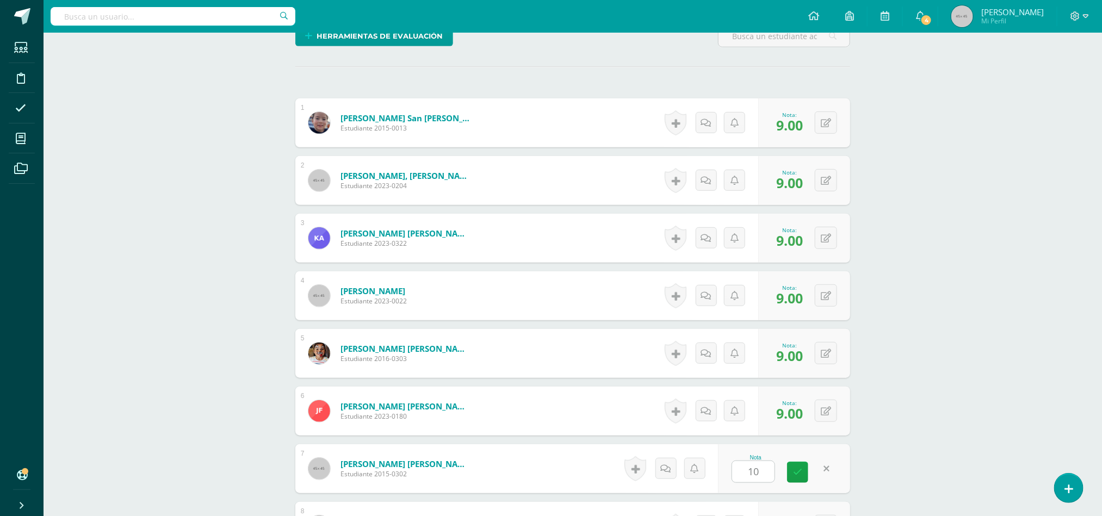
scroll to position [276, 0]
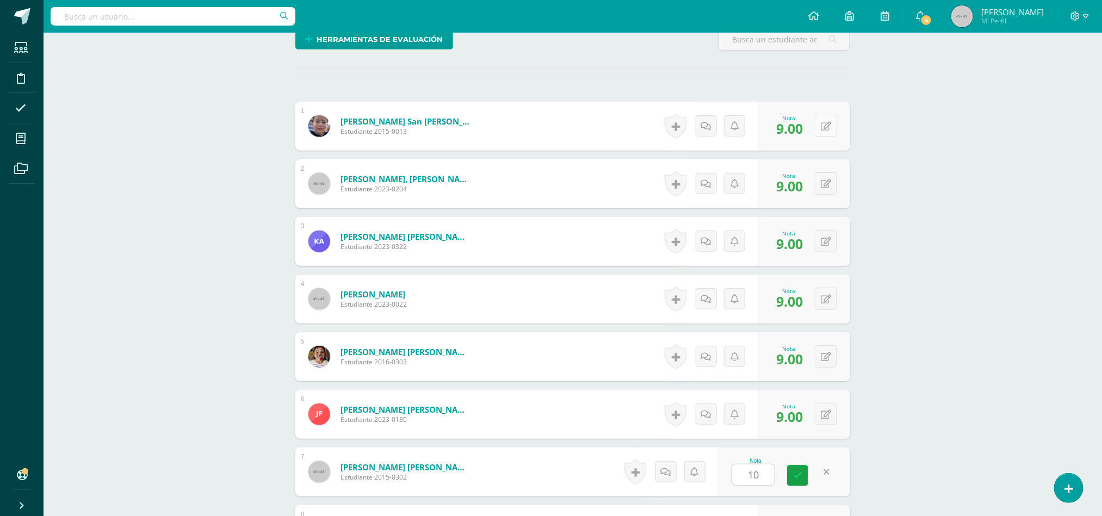
click at [824, 126] on icon at bounding box center [826, 126] width 10 height 9
type input "10"
click at [830, 241] on button at bounding box center [833, 241] width 23 height 23
type input "10"
click at [816, 246] on div "Nota 10" at bounding box center [790, 241] width 136 height 51
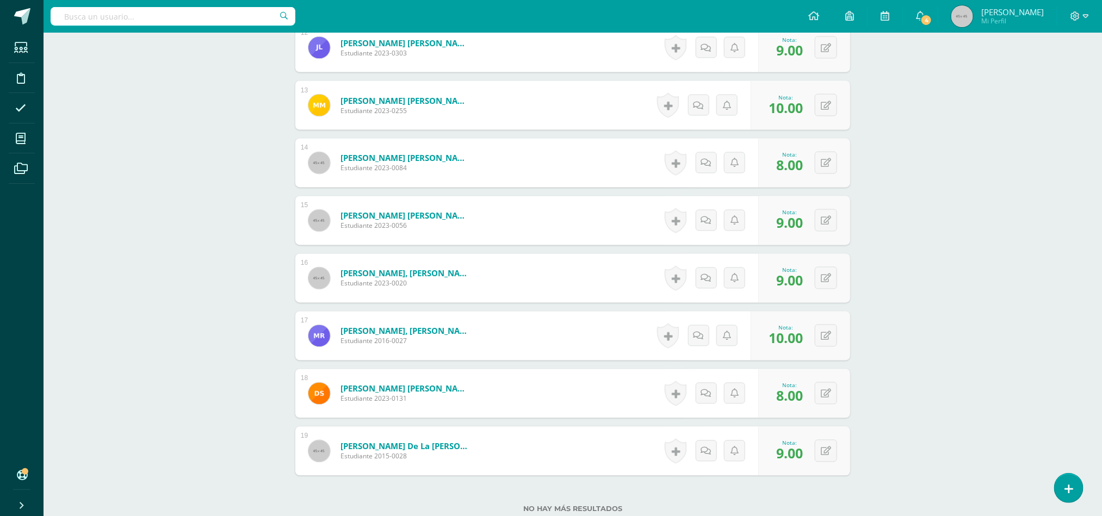
scroll to position [1077, 0]
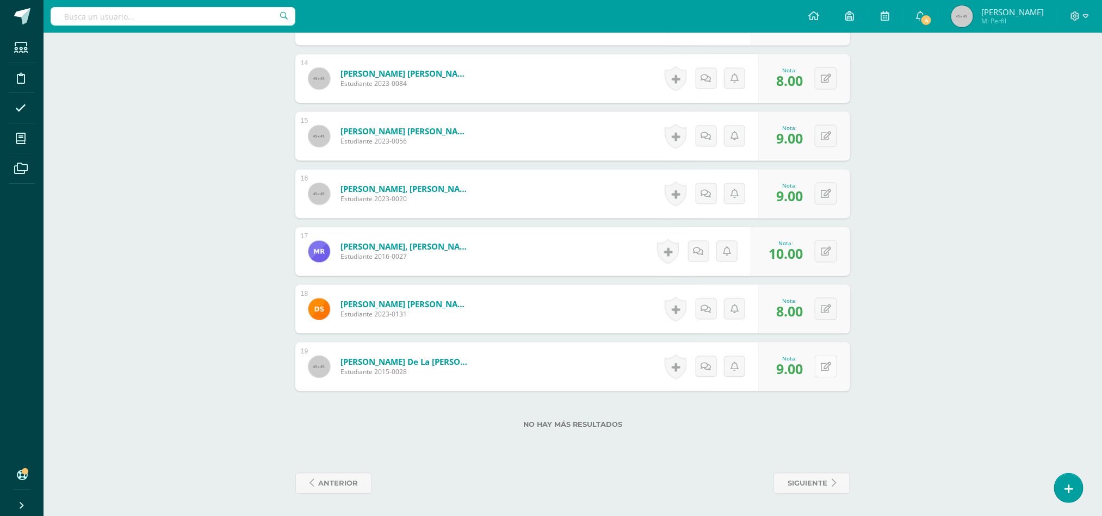
click at [829, 369] on icon at bounding box center [826, 367] width 10 height 9
click at [780, 439] on div "No hay más resultados" at bounding box center [572, 417] width 555 height 51
click at [816, 488] on span "siguiente" at bounding box center [808, 484] width 40 height 20
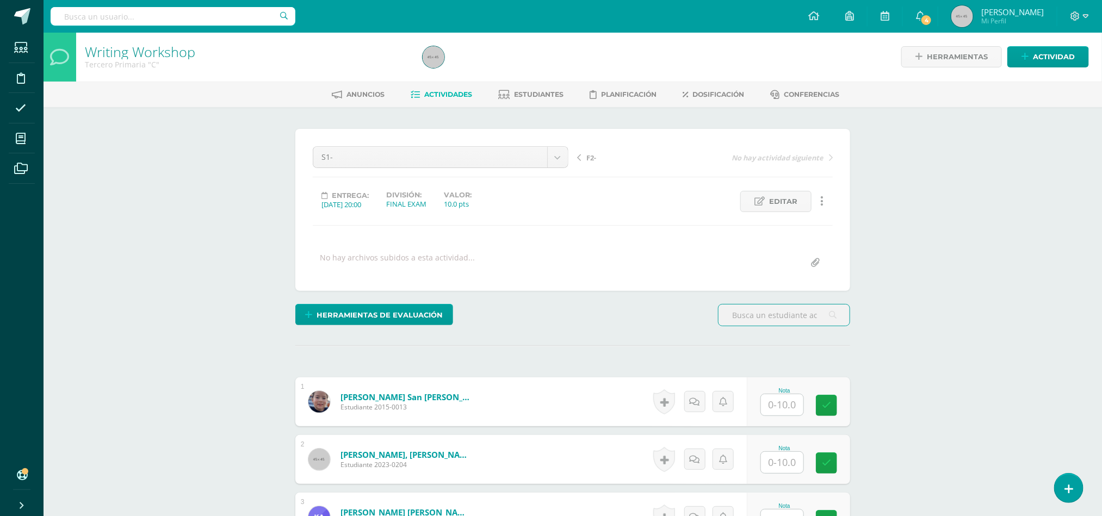
click at [783, 411] on input "text" at bounding box center [782, 404] width 42 height 21
type input "9"
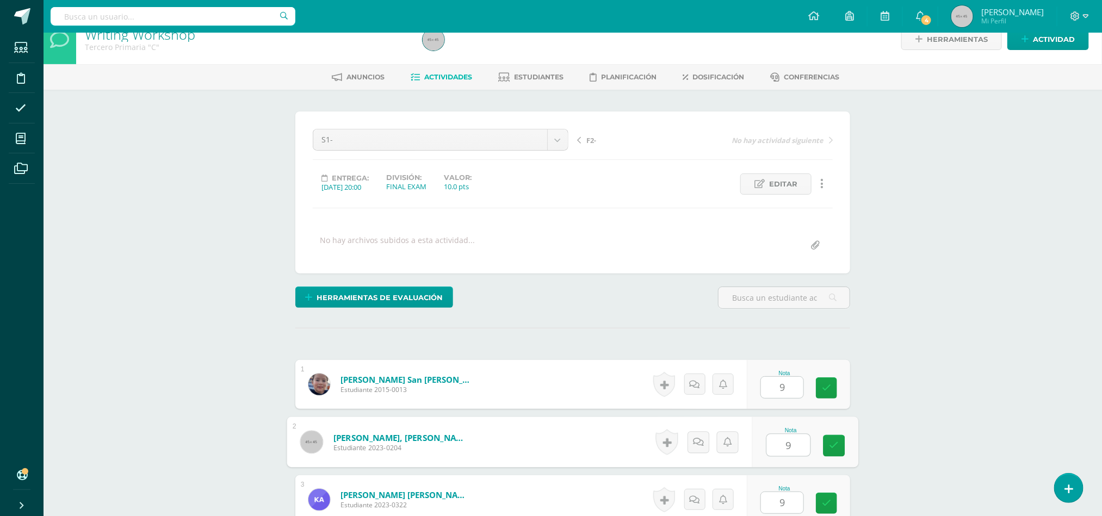
type input "9"
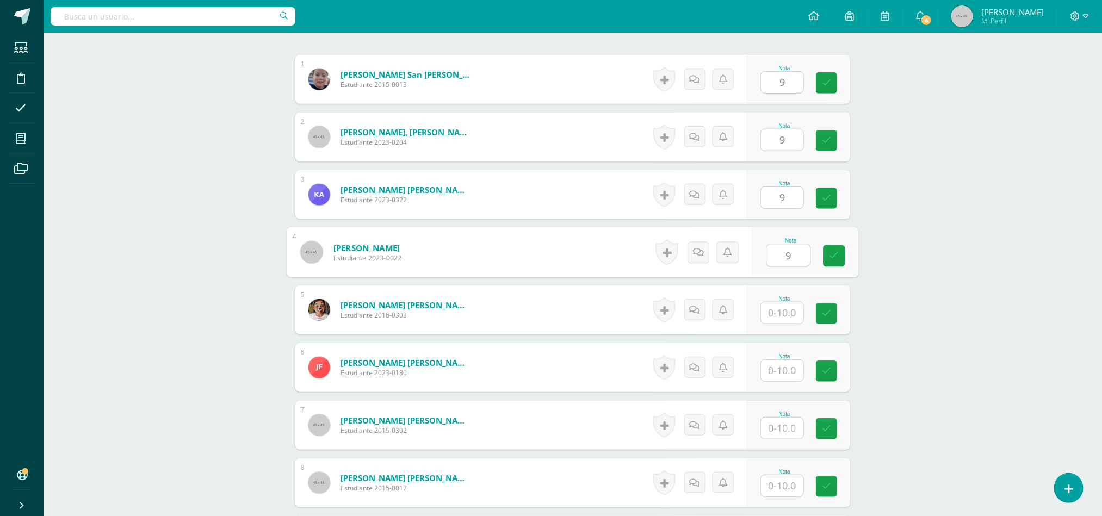
type input "9"
type input "8"
type input "9"
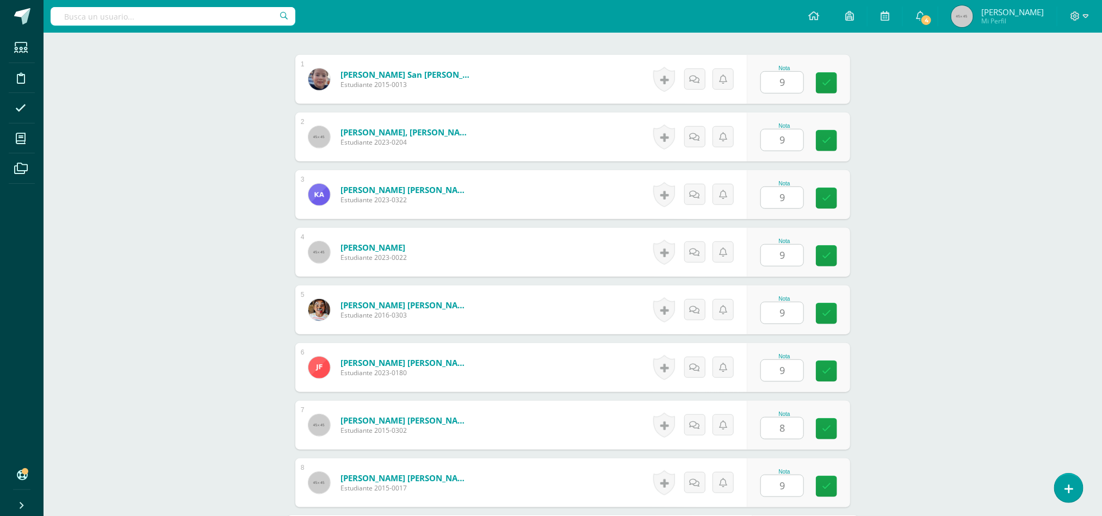
scroll to position [612, 0]
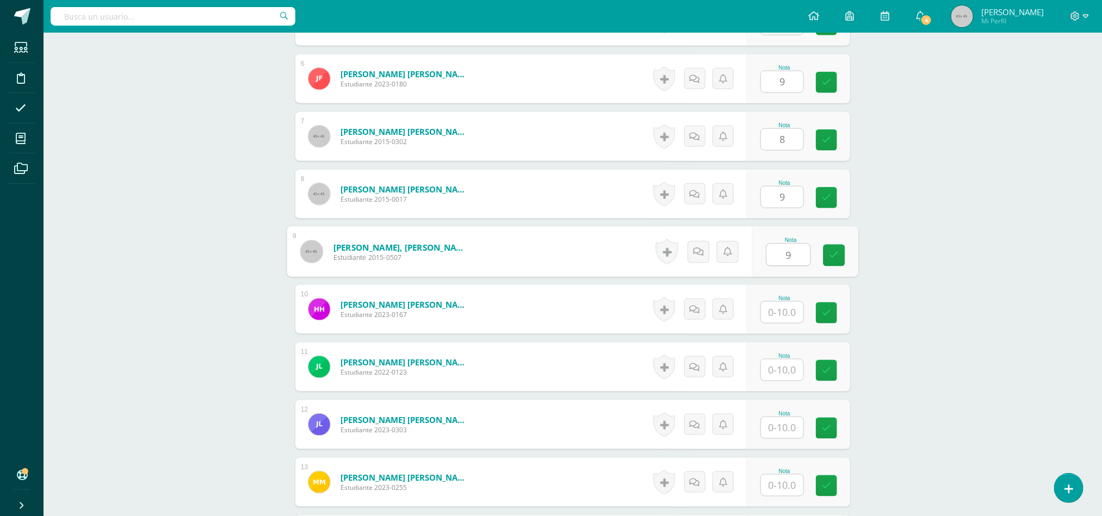
type input "9"
type input "8"
type input "9"
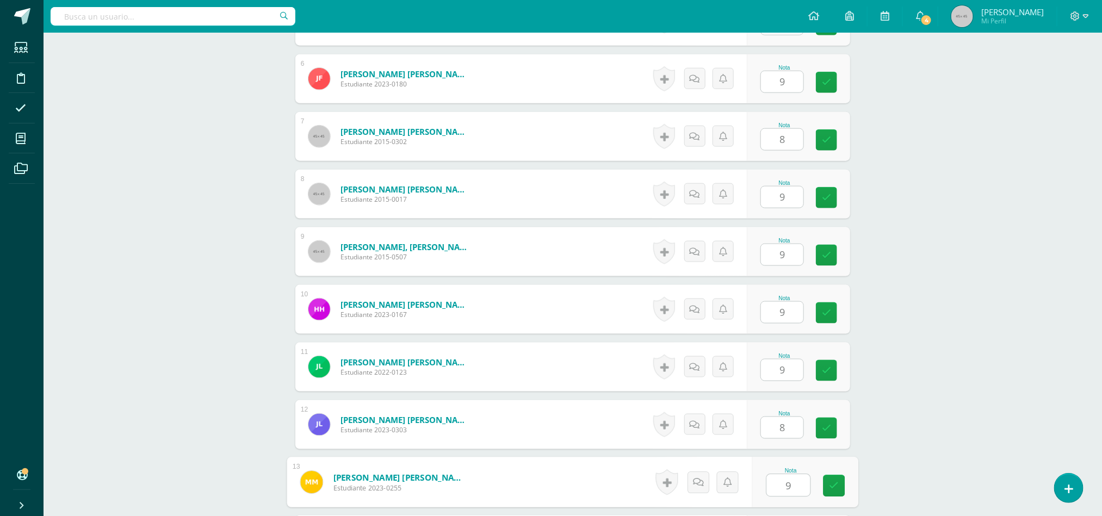
scroll to position [900, 0]
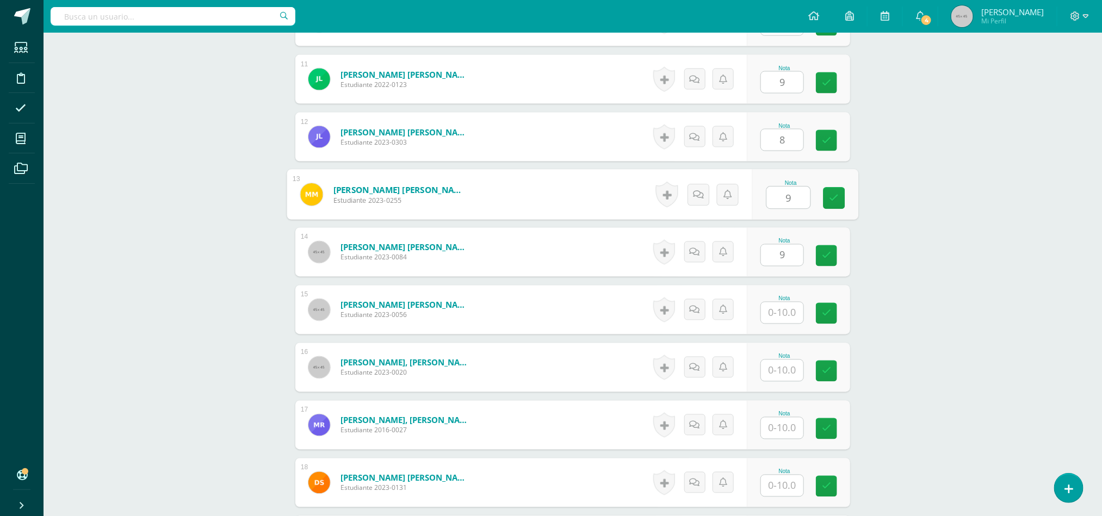
type input "9"
type input "8"
type input "9"
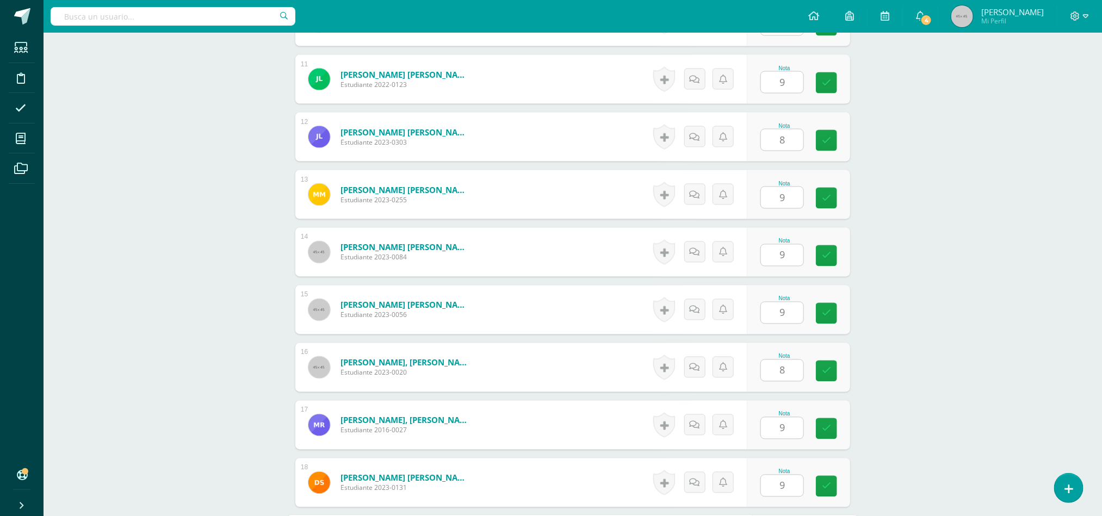
scroll to position [1077, 0]
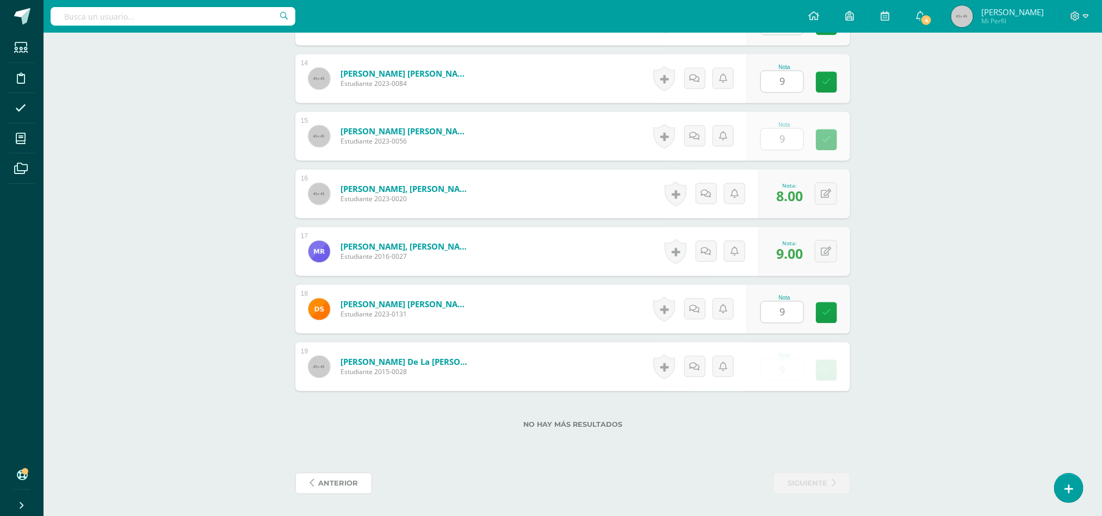
type input "9.00"
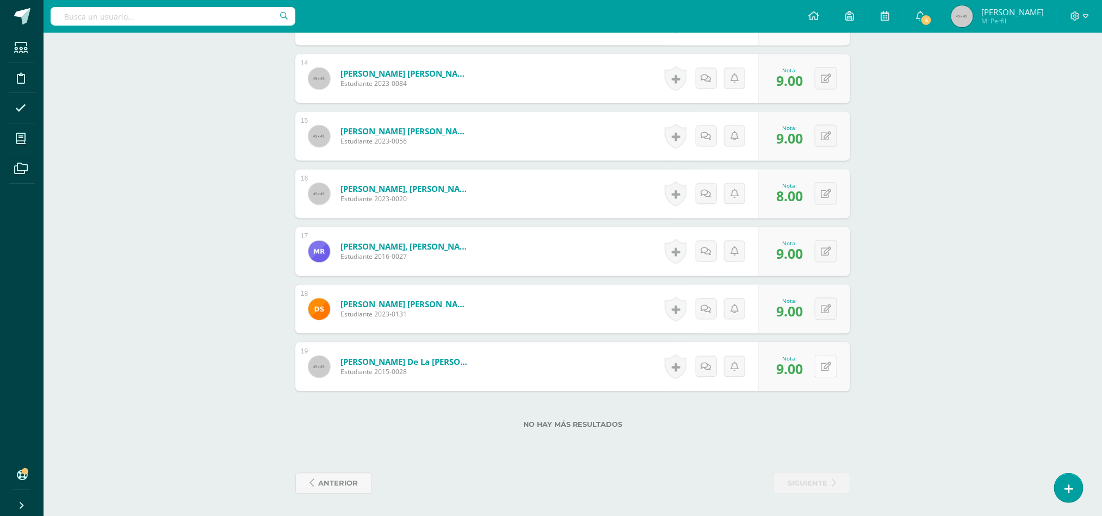
click at [822, 369] on button at bounding box center [826, 367] width 22 height 22
click at [801, 374] on icon at bounding box center [804, 370] width 10 height 9
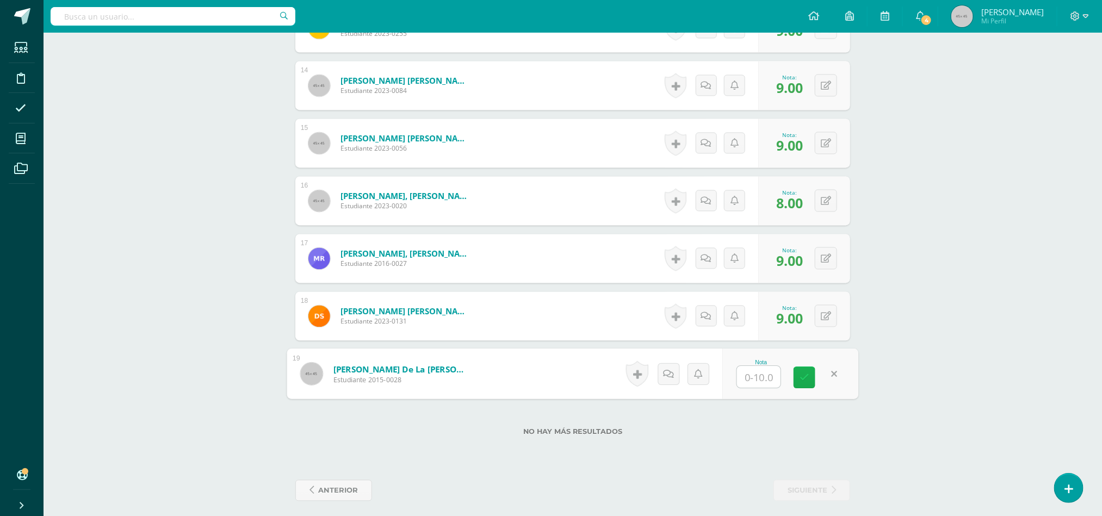
click at [810, 383] on link at bounding box center [804, 378] width 22 height 22
click at [826, 361] on div "Nota" at bounding box center [790, 374] width 136 height 51
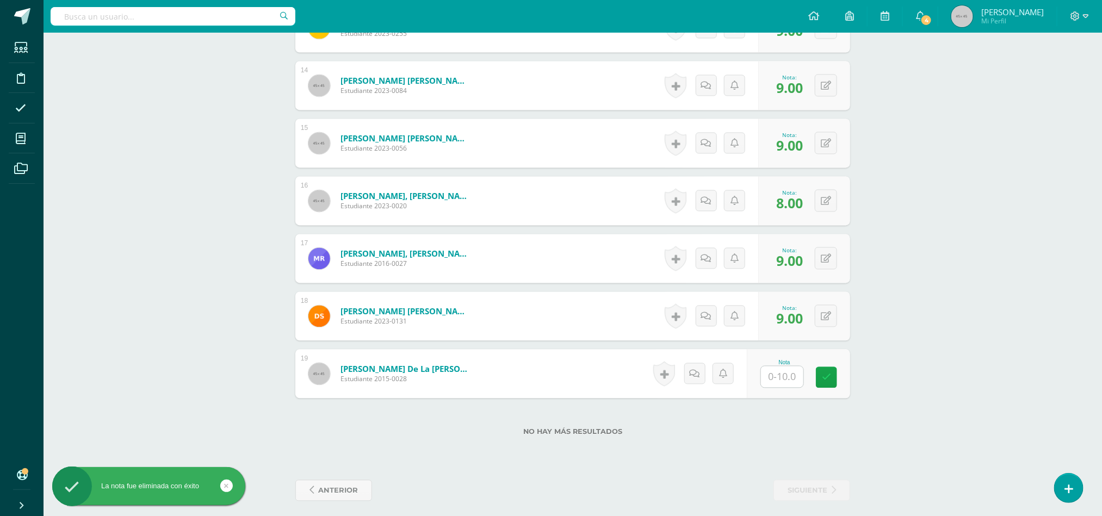
click at [807, 385] on div "Nota" at bounding box center [784, 374] width 48 height 28
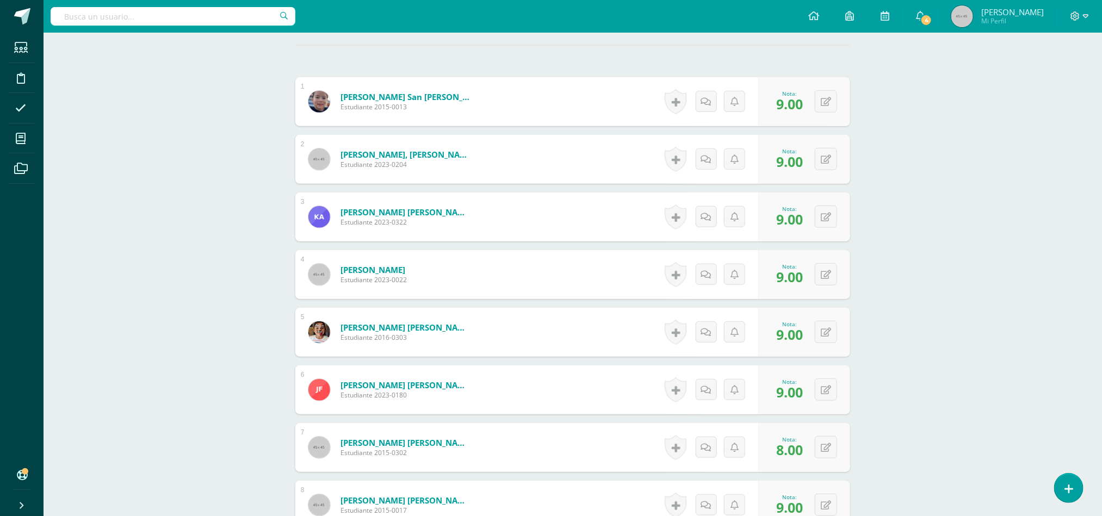
scroll to position [290, 0]
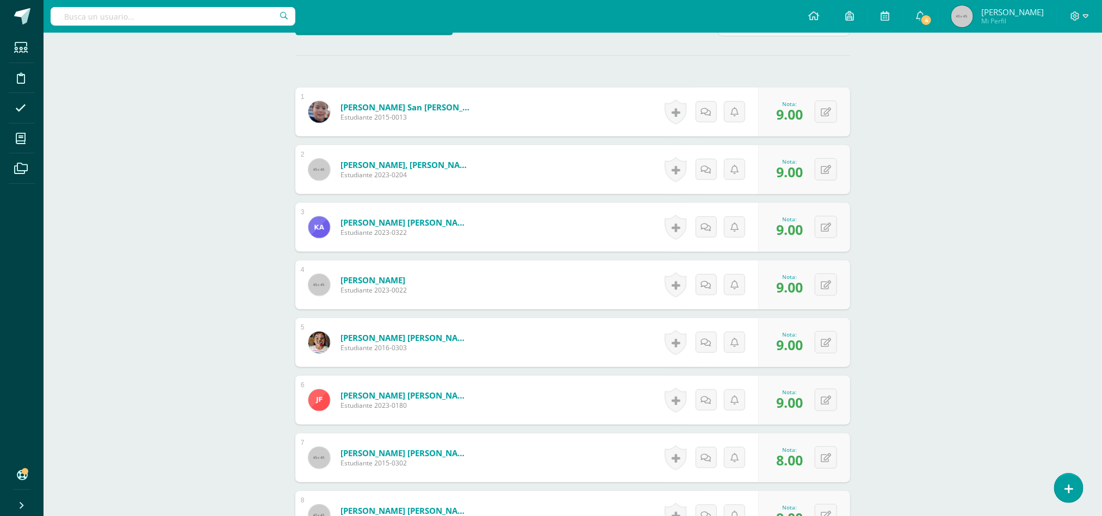
click at [830, 359] on div "0 Logros Logros obtenidos Aún no hay logros agregados Nota: 9.00" at bounding box center [804, 342] width 92 height 49
click at [829, 358] on div "0 Logros Logros obtenidos Aún no hay logros agregados Nota: 9.00" at bounding box center [804, 342] width 92 height 49
click at [828, 342] on icon at bounding box center [833, 342] width 11 height 9
type input "8"
click at [830, 178] on button at bounding box center [826, 169] width 22 height 22
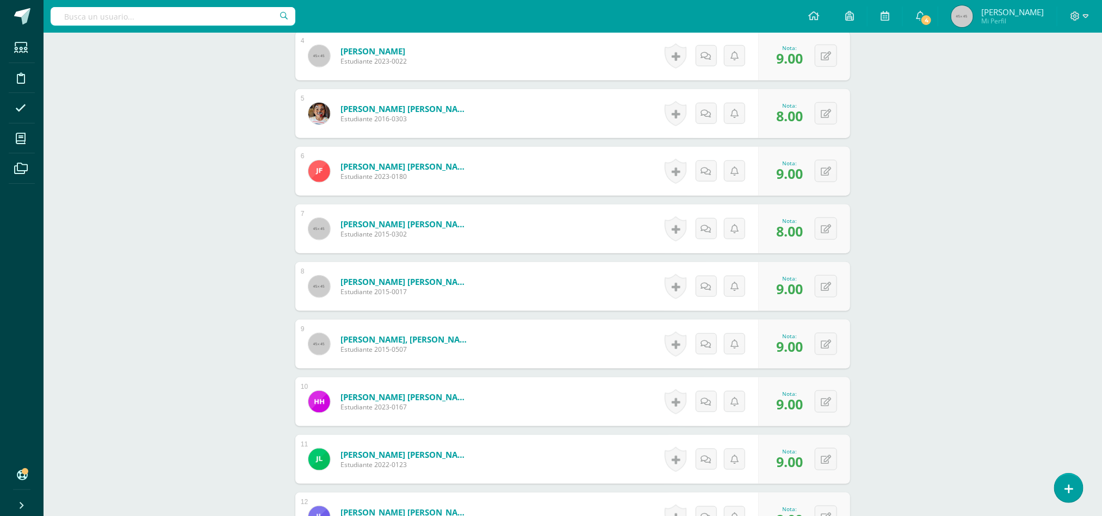
scroll to position [528, 0]
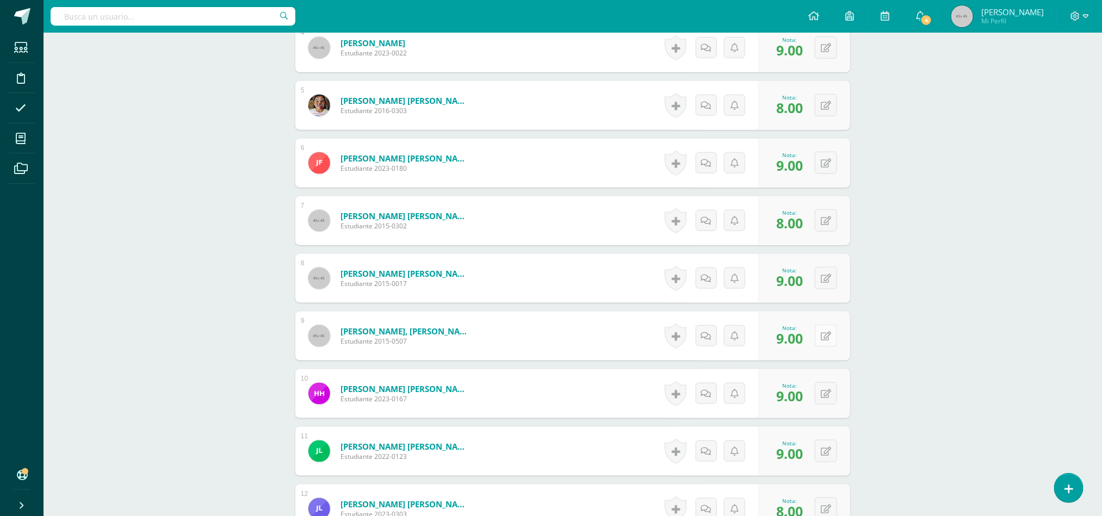
type input "7"
click at [824, 331] on button at bounding box center [826, 336] width 22 height 22
type input "10"
click at [831, 214] on button at bounding box center [826, 220] width 22 height 22
type input "10"
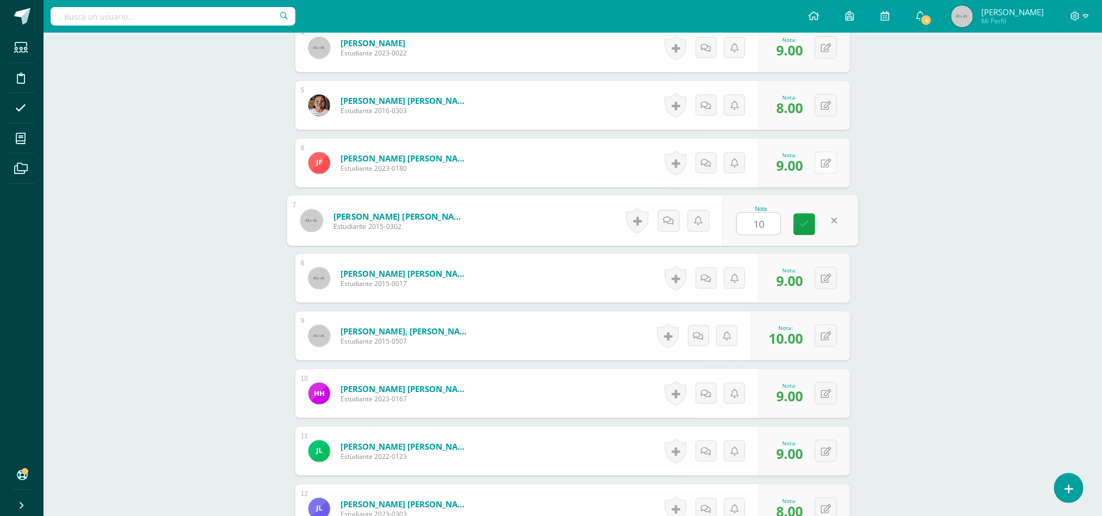
click at [828, 168] on icon at bounding box center [826, 163] width 10 height 9
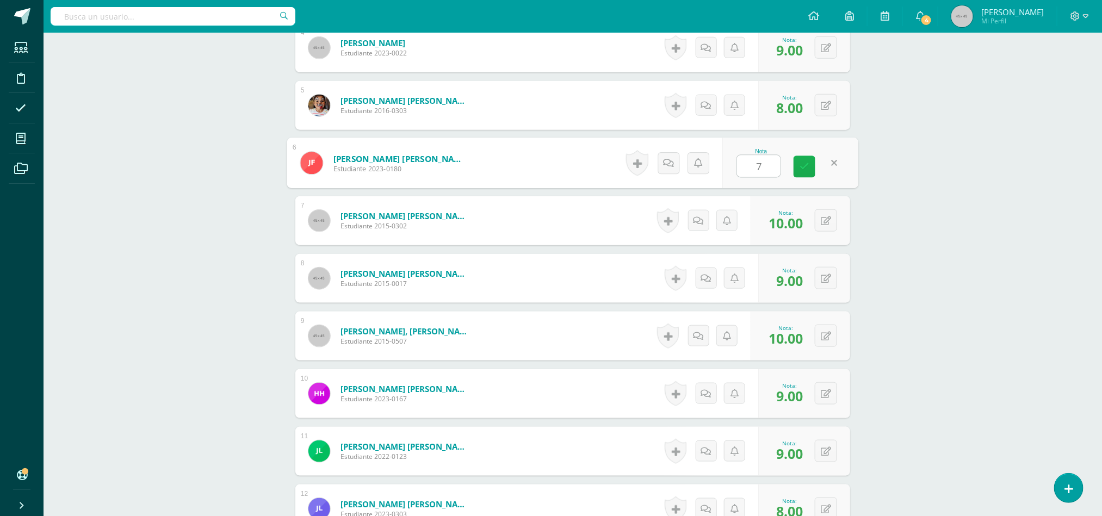
click at [808, 170] on link at bounding box center [804, 167] width 22 height 22
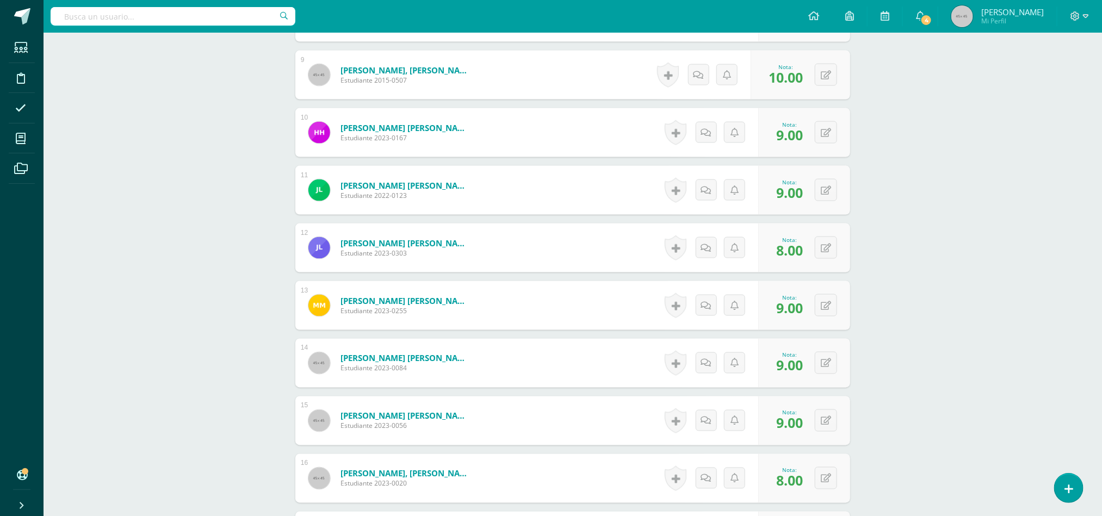
scroll to position [797, 0]
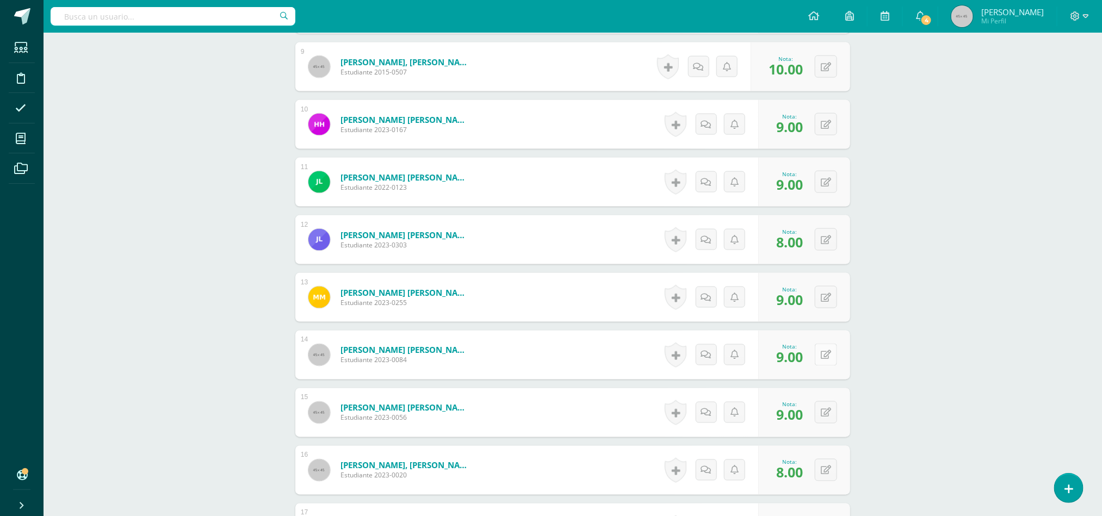
type input "7"
click at [828, 354] on icon at bounding box center [833, 354] width 11 height 9
type input "8"
click at [805, 361] on icon at bounding box center [804, 358] width 10 height 9
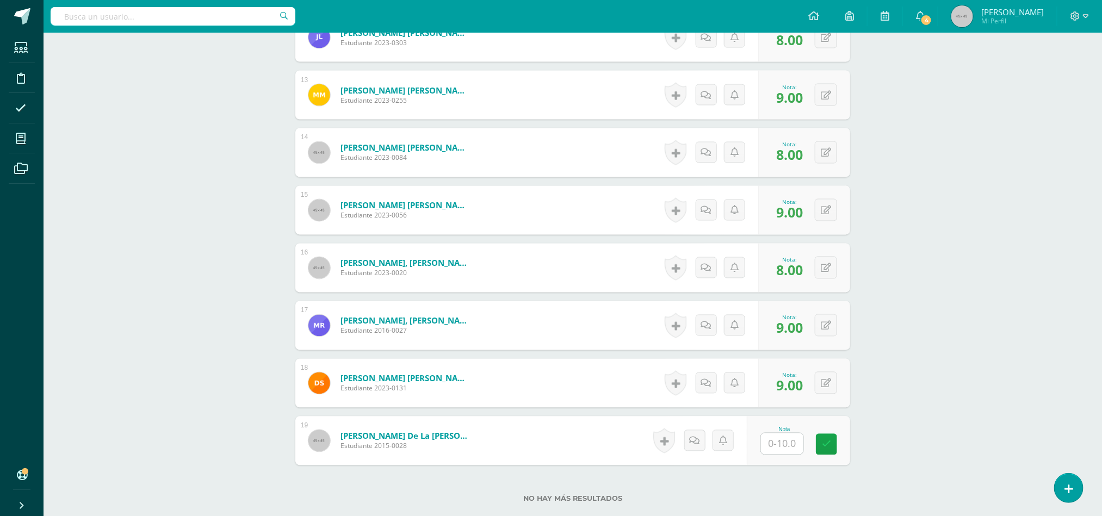
scroll to position [1002, 0]
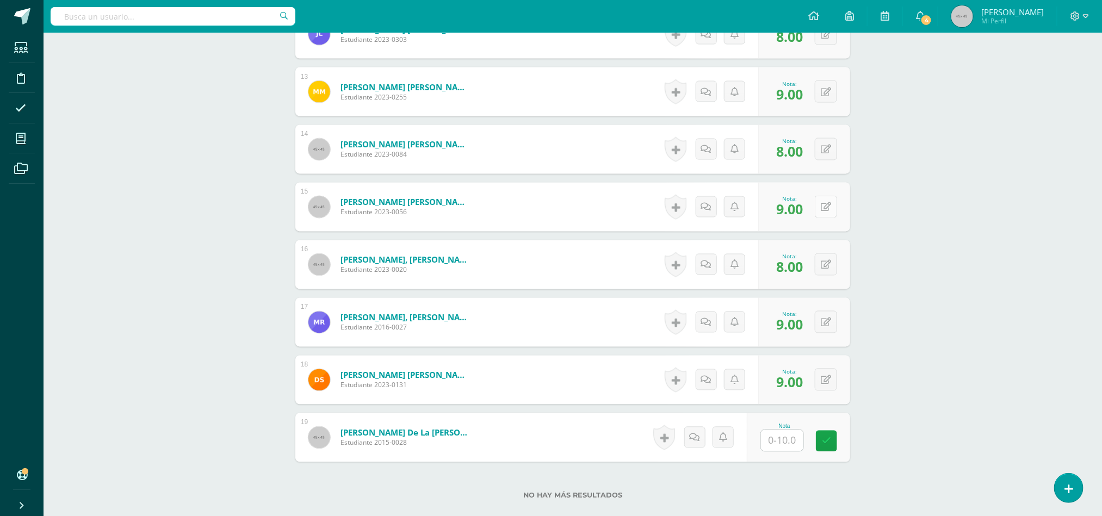
click at [828, 212] on icon at bounding box center [826, 207] width 10 height 9
click at [805, 214] on icon at bounding box center [804, 210] width 10 height 9
type input "8"
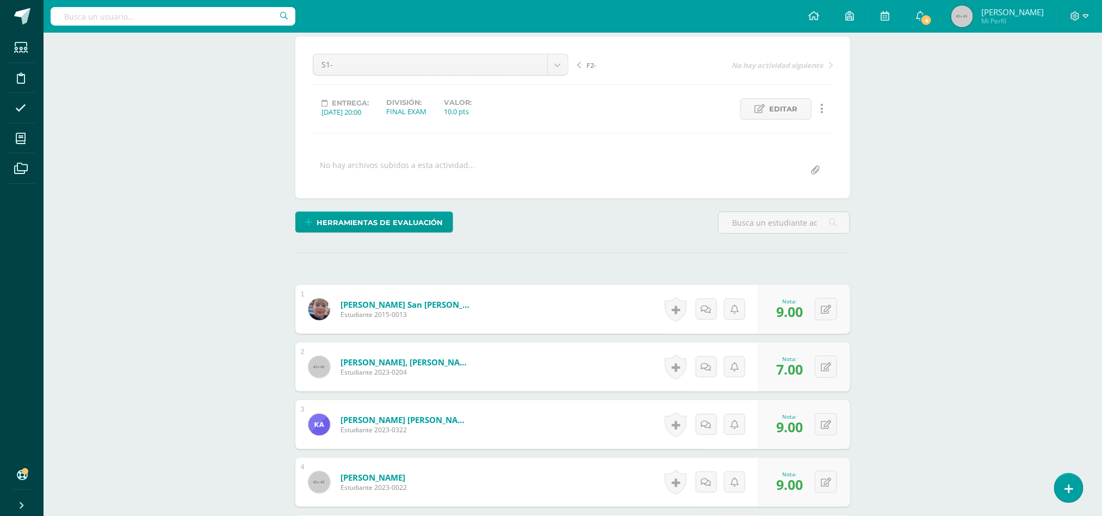
scroll to position [0, 0]
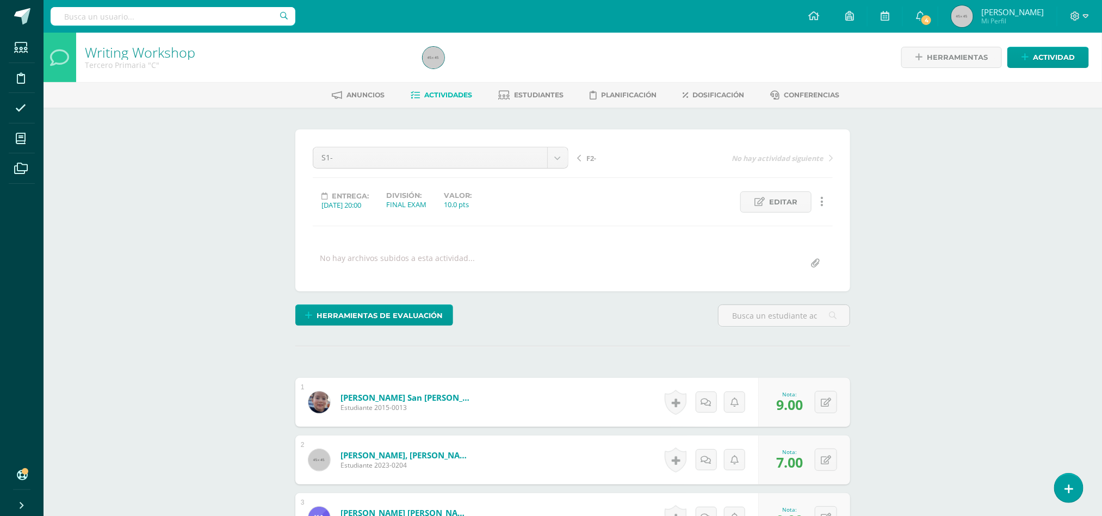
click at [451, 97] on span "Actividades" at bounding box center [449, 95] width 48 height 8
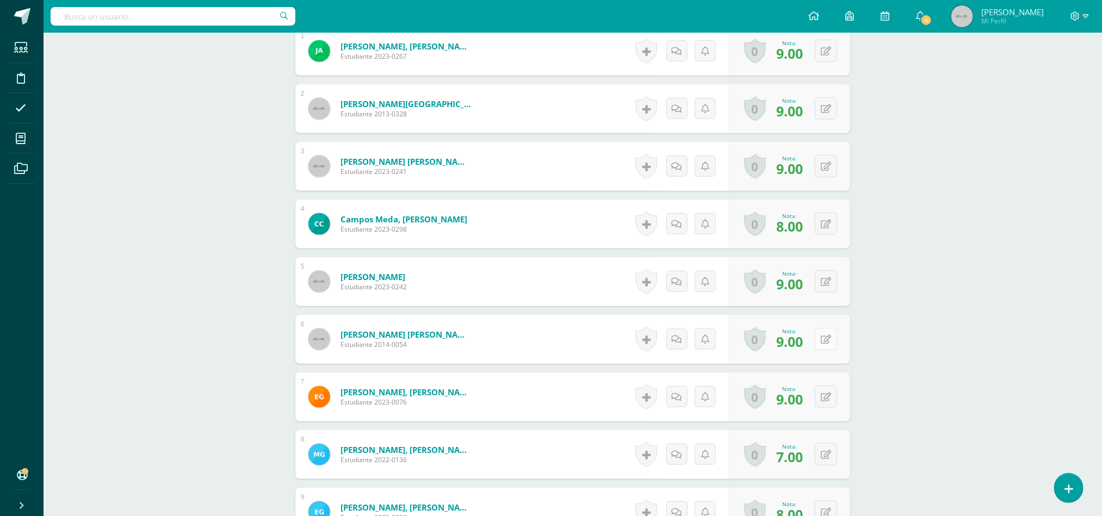
scroll to position [352, 0]
click at [829, 333] on button at bounding box center [826, 338] width 22 height 22
type input "0"
click at [811, 351] on link at bounding box center [804, 342] width 22 height 22
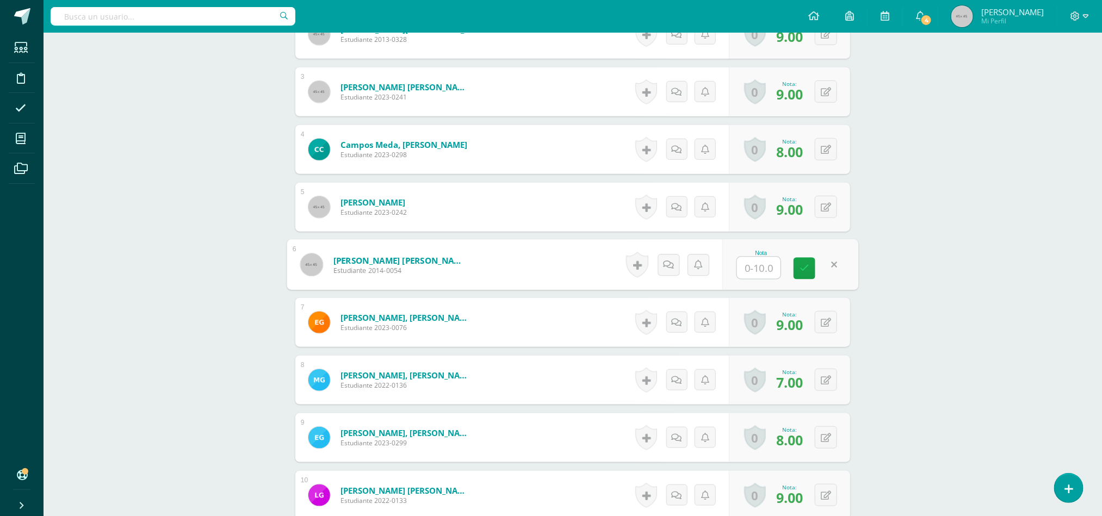
scroll to position [441, 0]
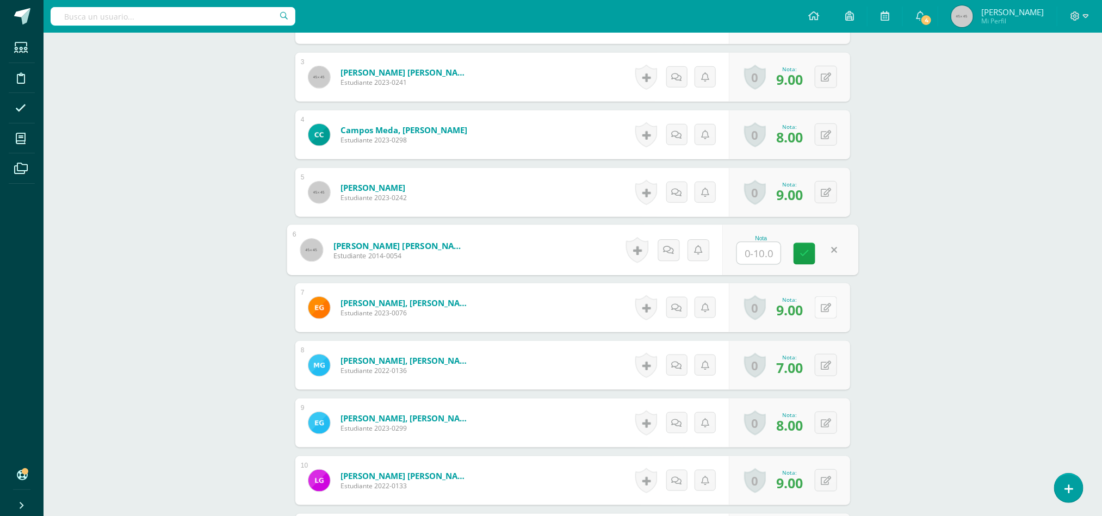
click at [815, 311] on button at bounding box center [826, 307] width 22 height 22
type input "0"
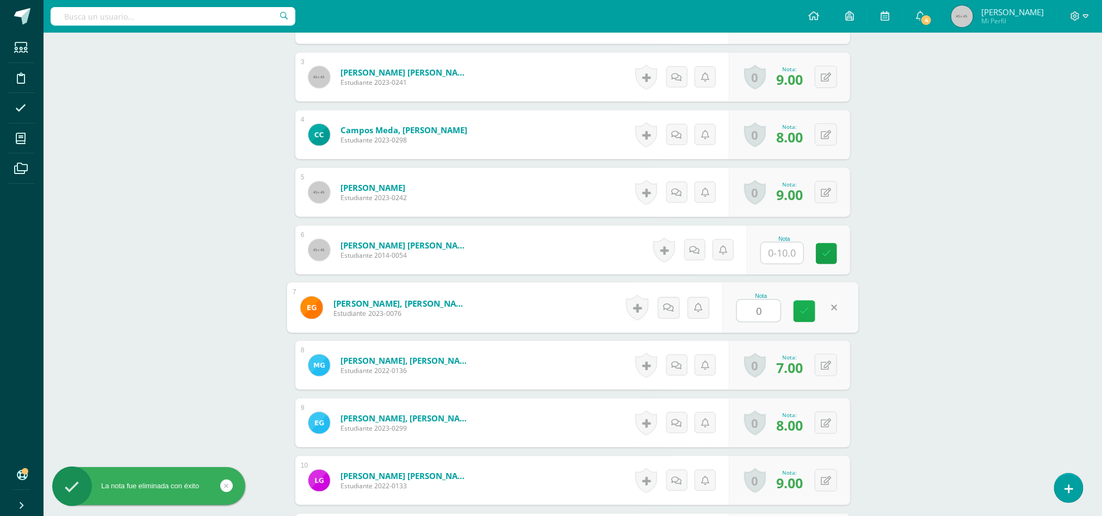
click at [814, 313] on link at bounding box center [804, 312] width 22 height 22
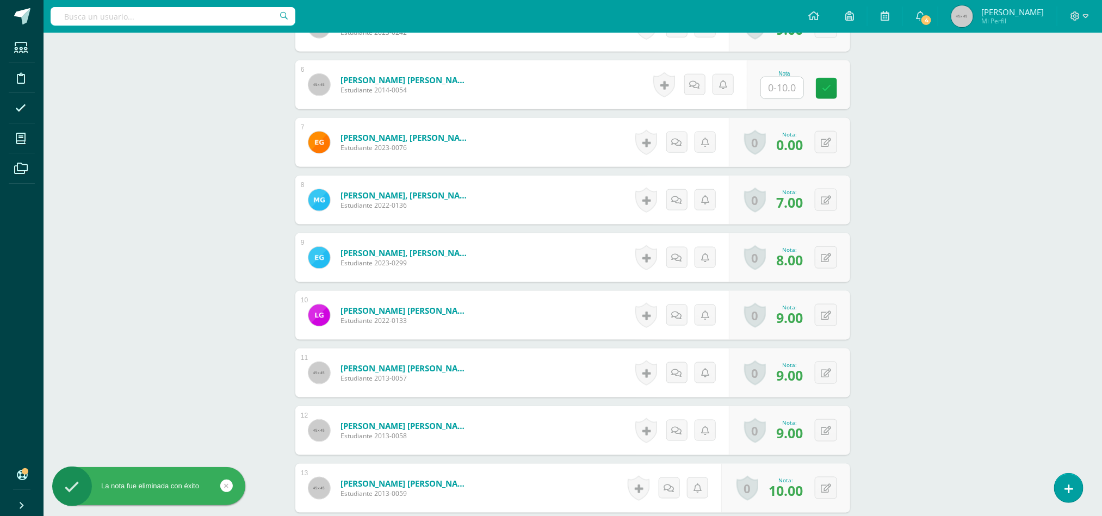
scroll to position [1307, 0]
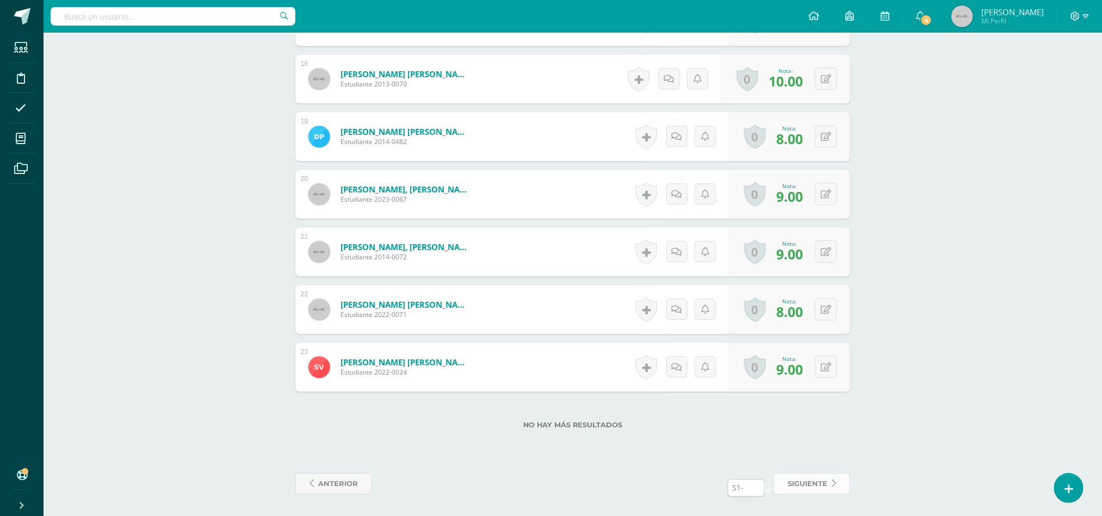
click at [814, 491] on span "siguiente" at bounding box center [808, 484] width 40 height 20
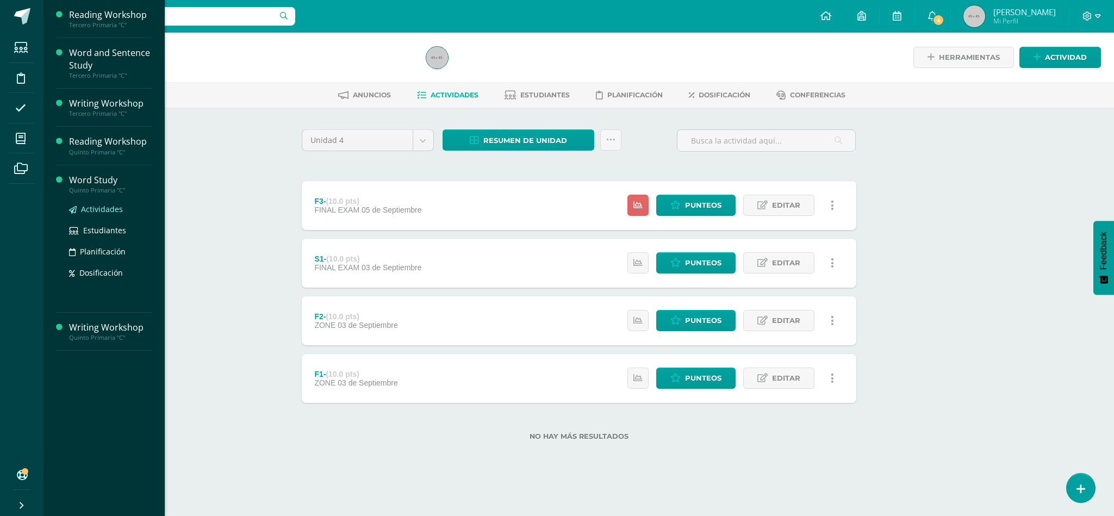
click at [95, 209] on span "Actividades" at bounding box center [102, 209] width 42 height 10
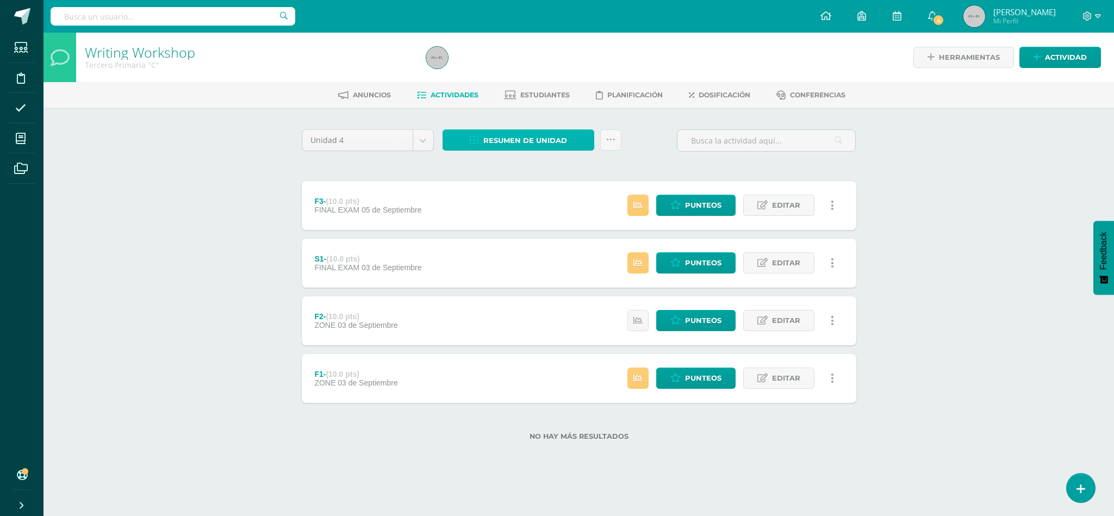
click at [511, 141] on span "Resumen de unidad" at bounding box center [525, 141] width 84 height 20
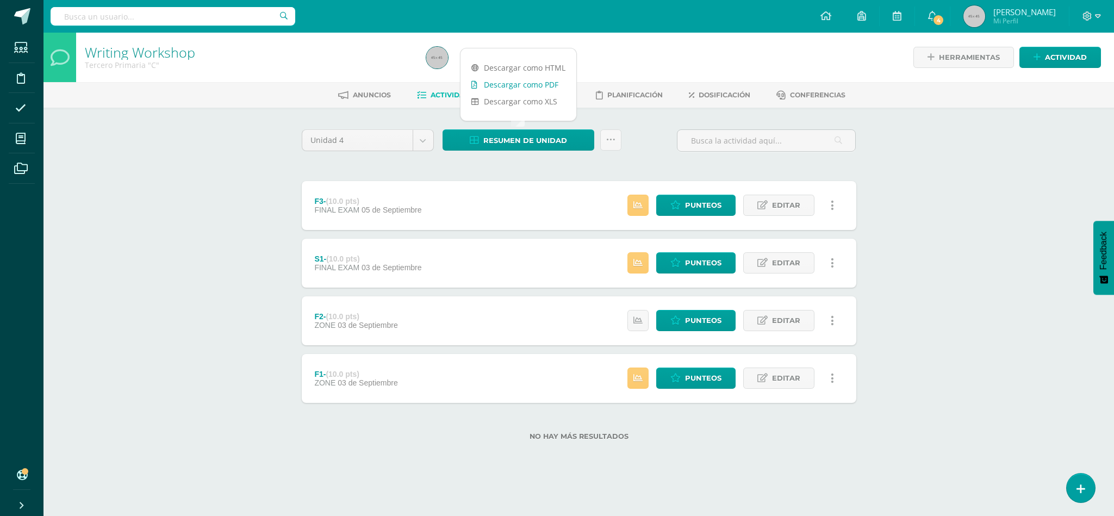
click at [519, 85] on link "Descargar como PDF" at bounding box center [519, 84] width 116 height 17
click at [679, 326] on link "Punteos" at bounding box center [695, 320] width 79 height 21
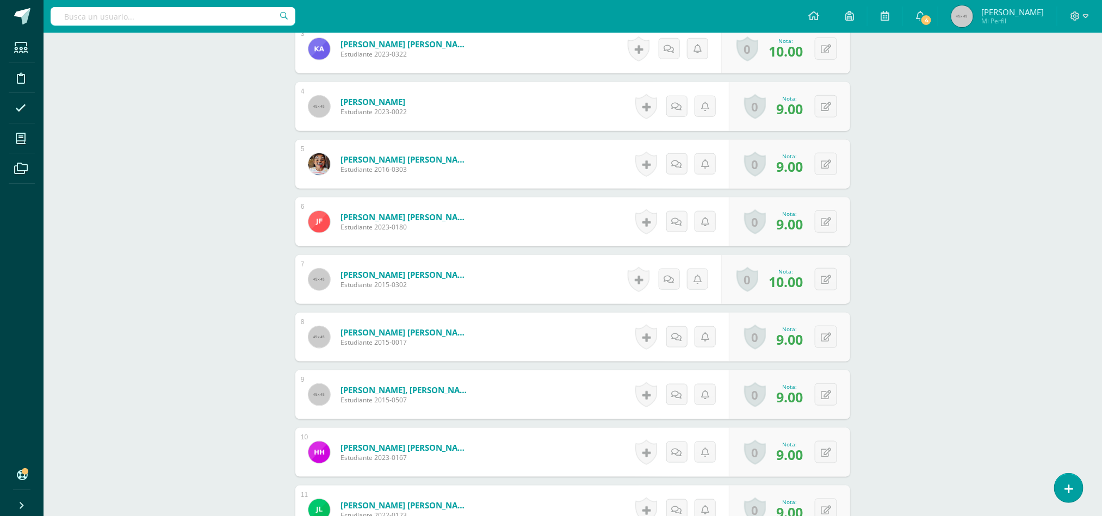
scroll to position [1077, 0]
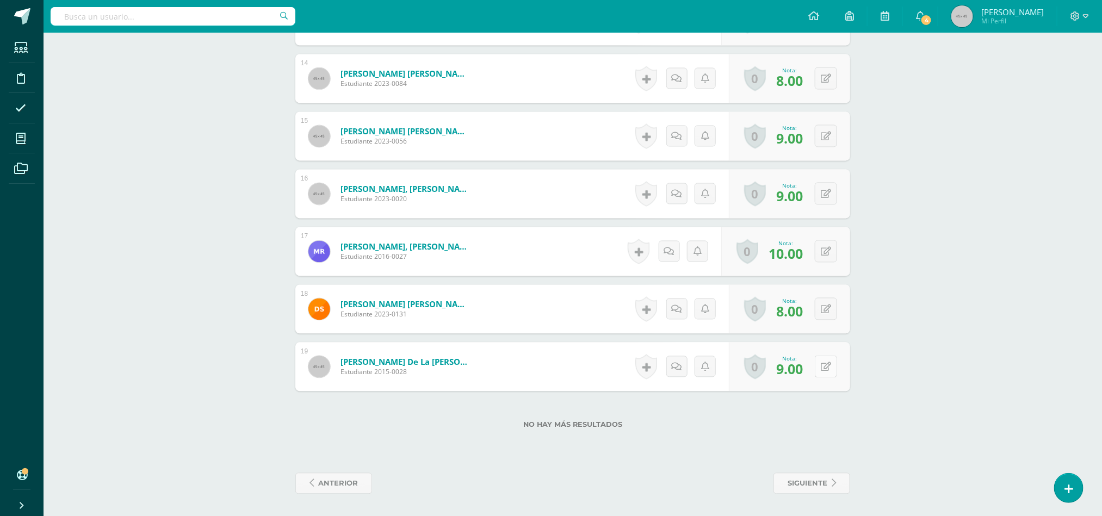
click at [826, 368] on icon at bounding box center [826, 367] width 10 height 9
click at [795, 368] on link at bounding box center [804, 371] width 22 height 22
click at [806, 374] on icon at bounding box center [804, 370] width 10 height 9
click at [835, 488] on icon at bounding box center [834, 483] width 4 height 9
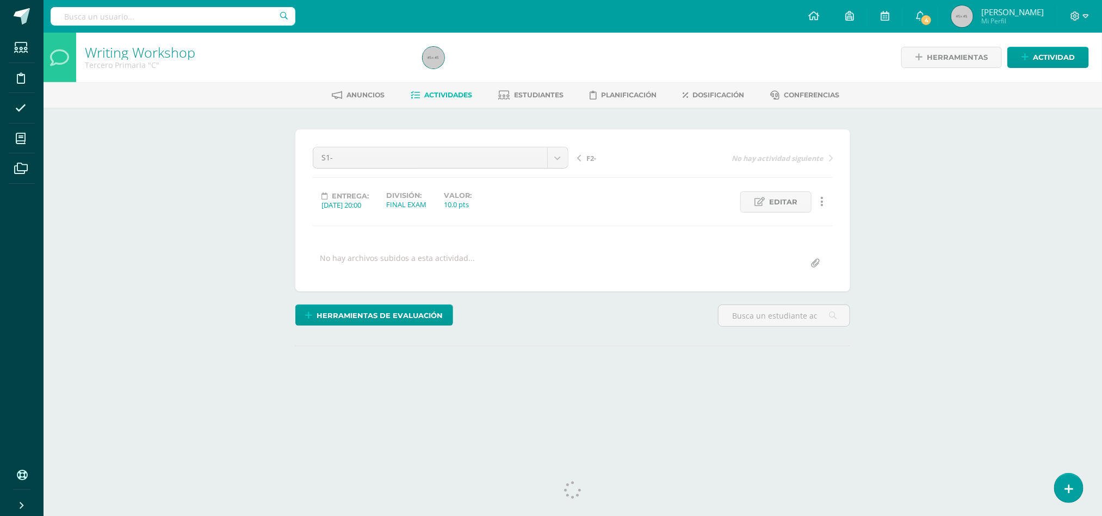
click at [431, 91] on span "Actividades" at bounding box center [449, 95] width 48 height 8
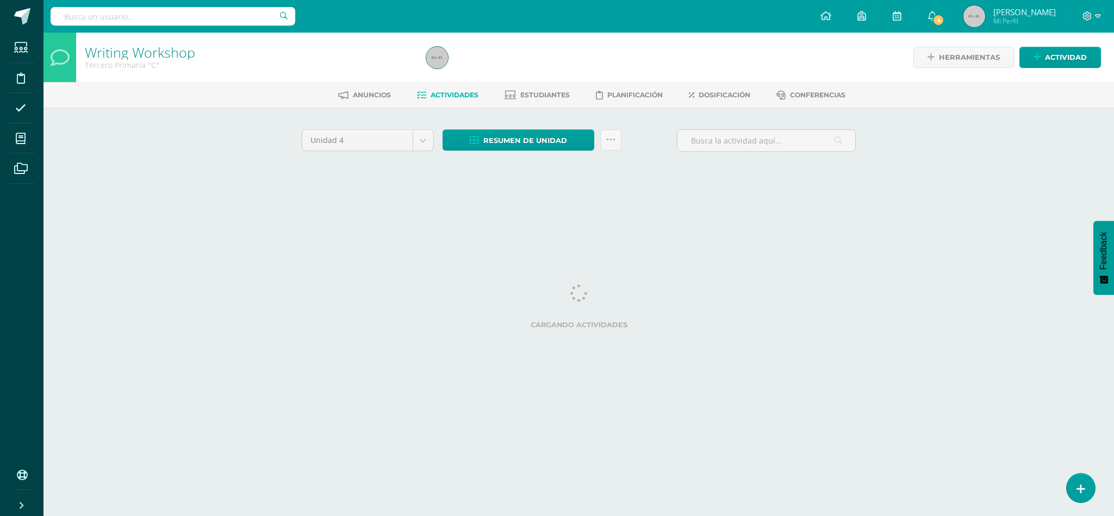
click at [510, 159] on div "Resumen de unidad Descargar como HTML Descargar como PDF Descargar como XLS Sub…" at bounding box center [532, 144] width 188 height 31
click at [506, 139] on span "Resumen de unidad" at bounding box center [525, 141] width 84 height 20
click at [510, 85] on link "Descargar como PDF" at bounding box center [519, 84] width 116 height 17
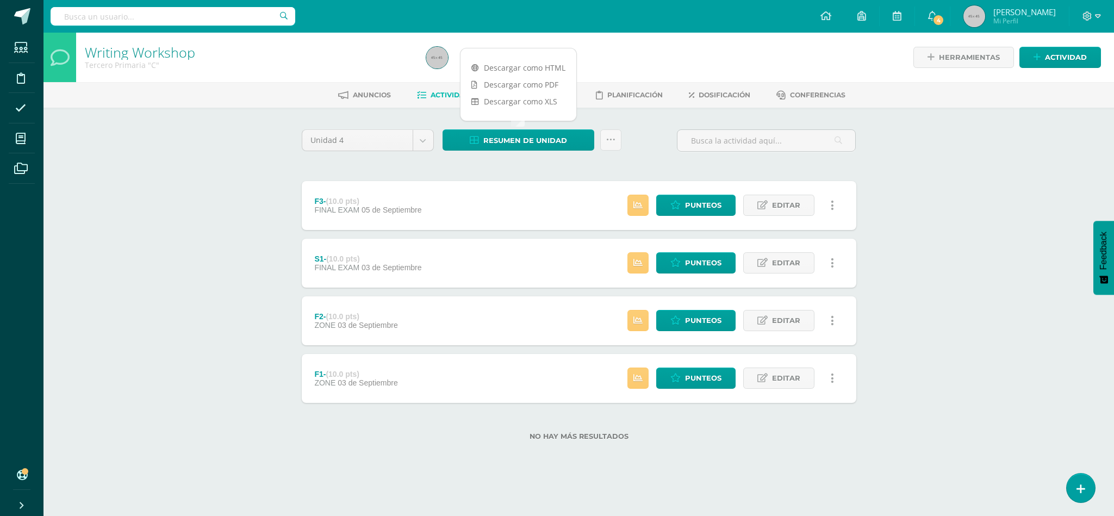
click at [159, 322] on div "Writing Workshop Tercero Primaria "C" Herramientas Detalle de asistencias Activ…" at bounding box center [579, 254] width 1071 height 443
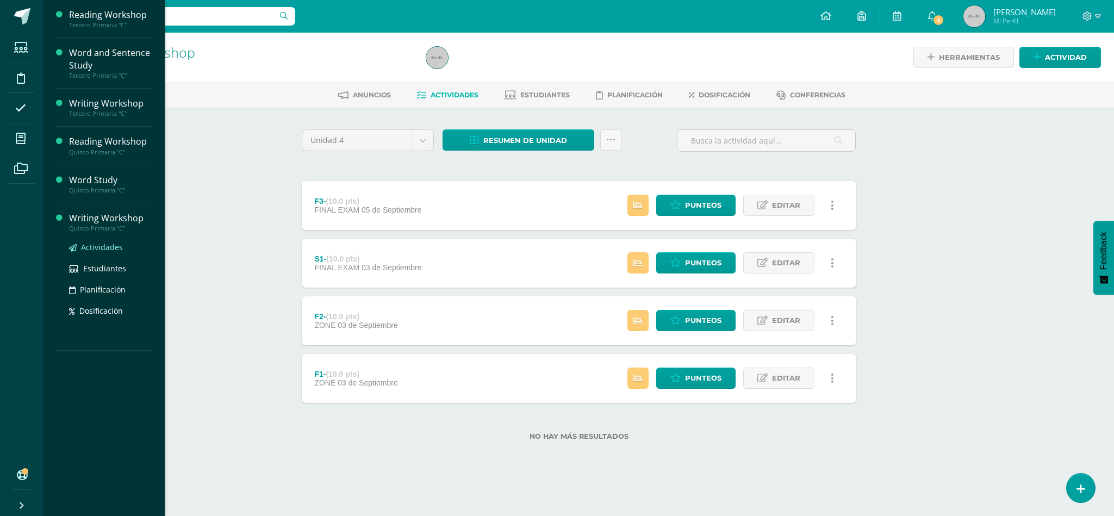
click at [115, 248] on span "Actividades" at bounding box center [102, 247] width 42 height 10
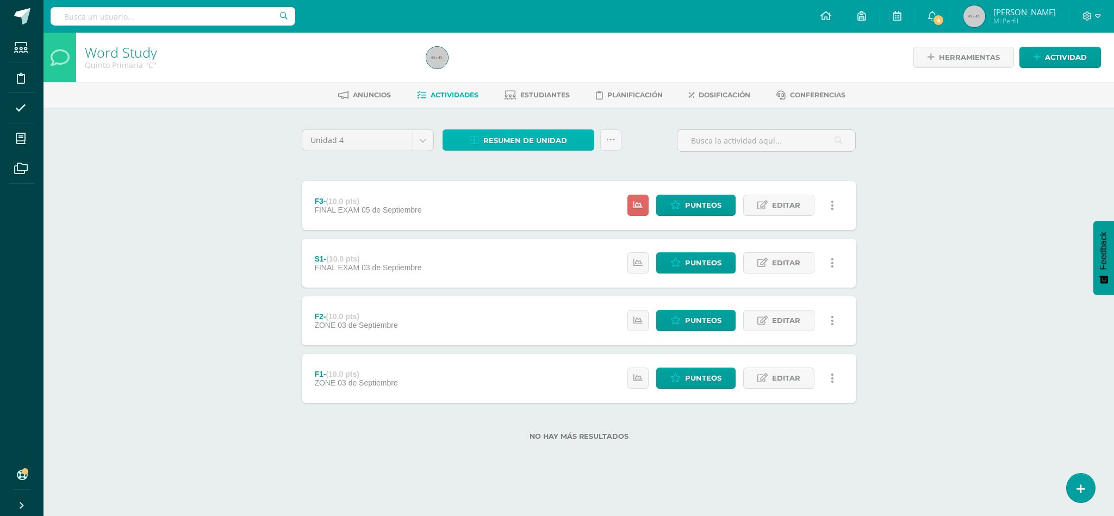
click at [532, 145] on span "Resumen de unidad" at bounding box center [525, 141] width 84 height 20
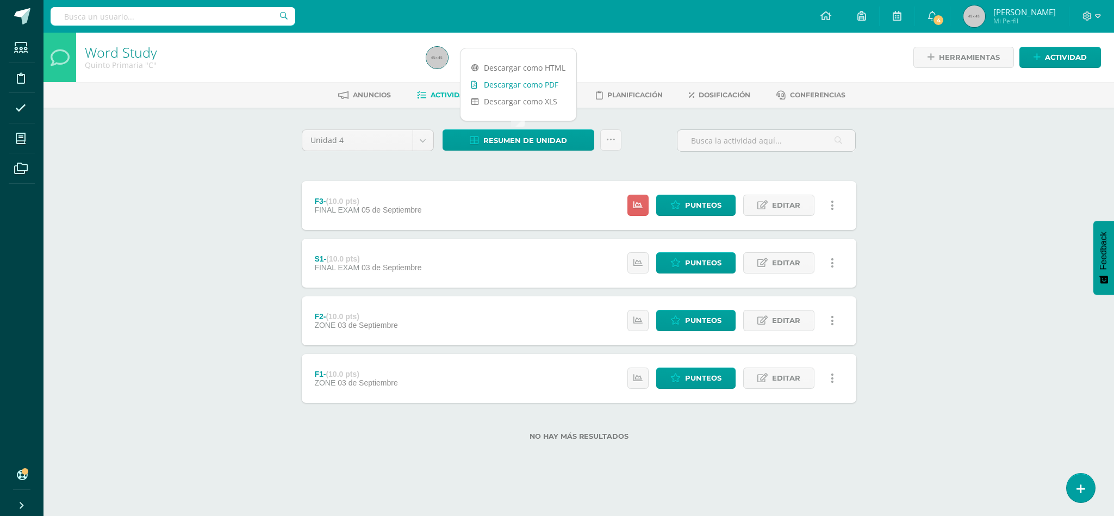
click at [511, 78] on link "Descargar como PDF" at bounding box center [519, 84] width 116 height 17
click at [676, 209] on icon at bounding box center [676, 205] width 10 height 9
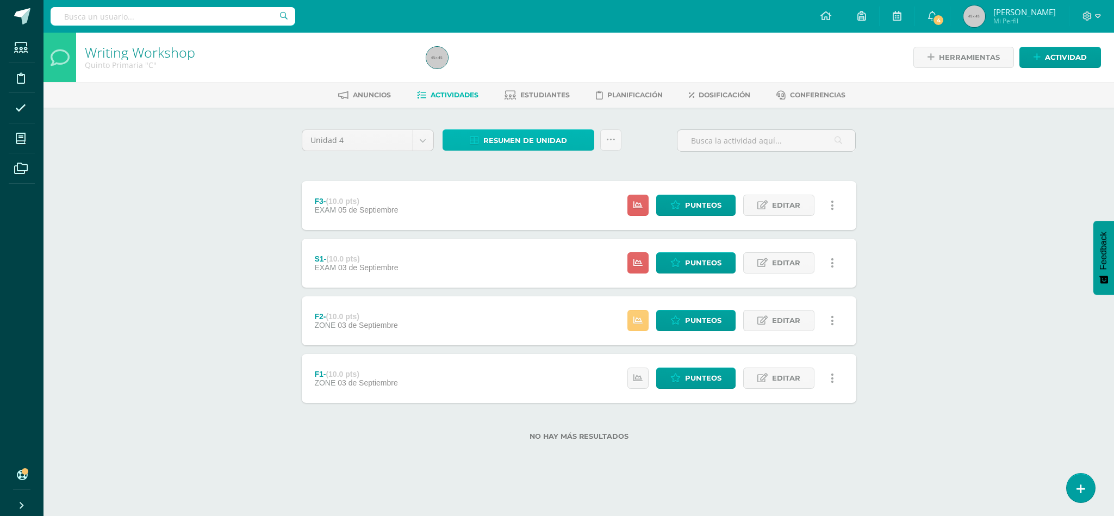
click at [514, 140] on span "Resumen de unidad" at bounding box center [525, 141] width 84 height 20
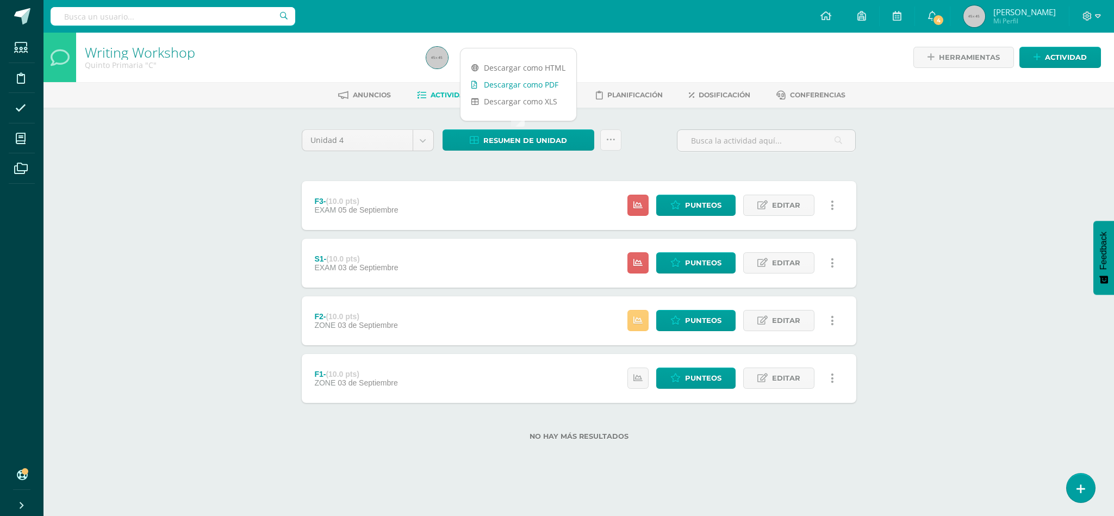
click at [514, 84] on link "Descargar como PDF" at bounding box center [519, 84] width 116 height 17
click at [702, 201] on span "Punteos" at bounding box center [703, 205] width 36 height 20
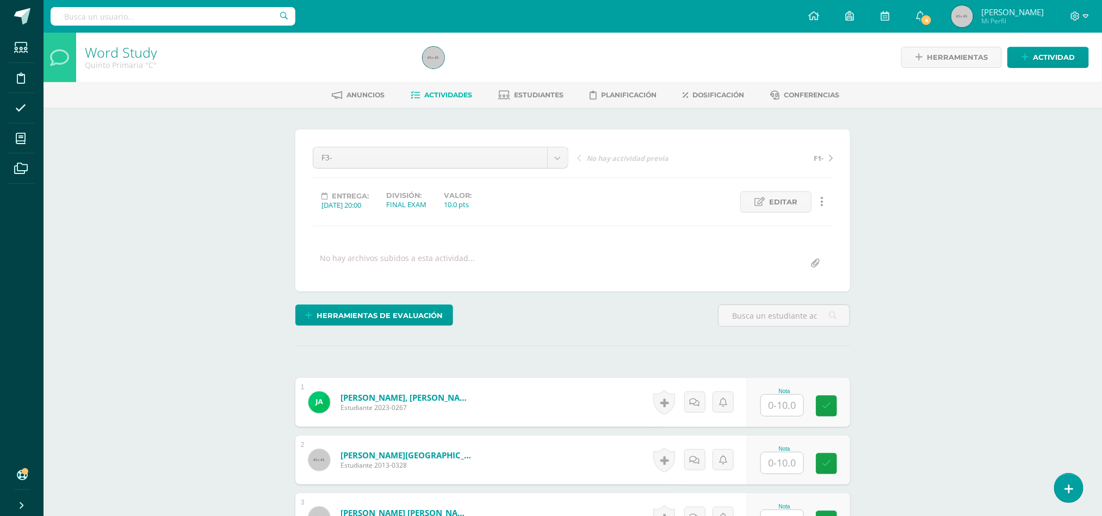
click at [767, 414] on input "text" at bounding box center [782, 405] width 42 height 21
type input "9"
type input "8"
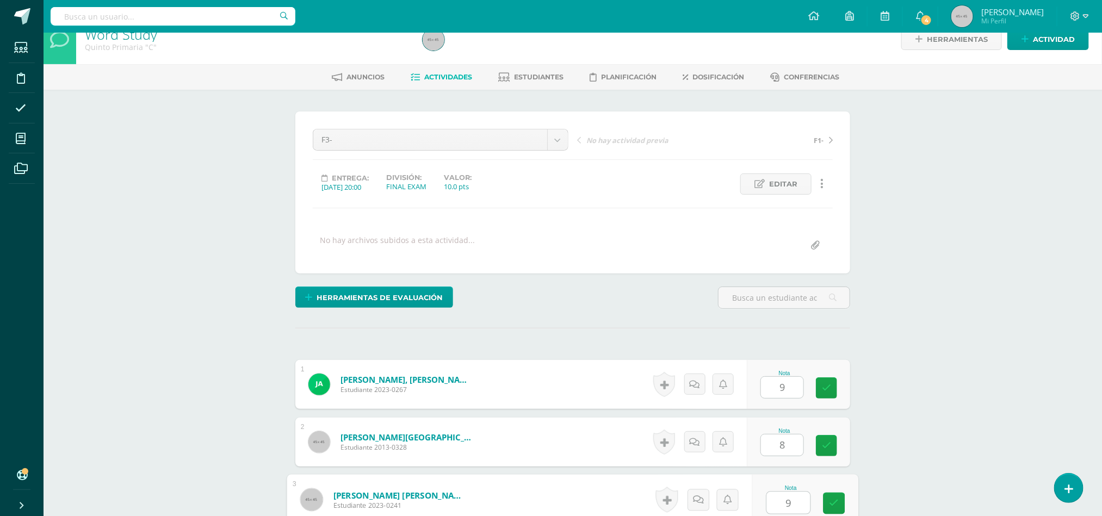
type input "9"
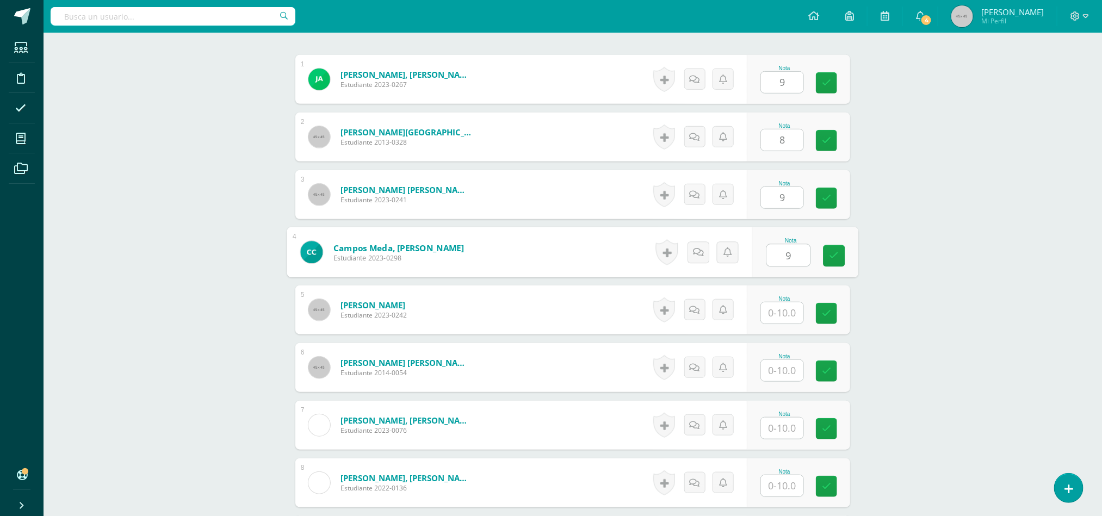
type input "9"
type input "8"
type input "9"
type input "7"
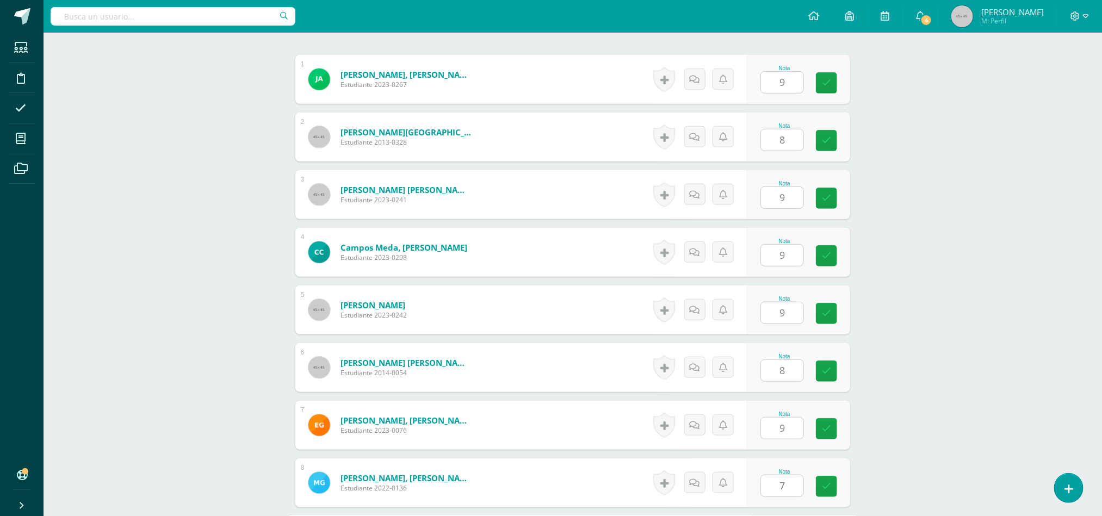
scroll to position [555, 0]
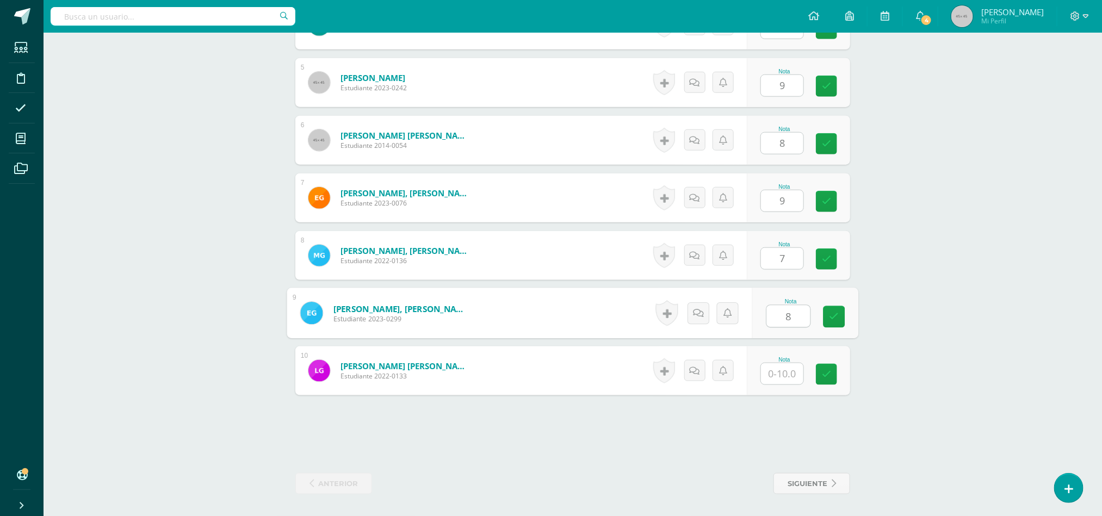
type input "8"
type input "9"
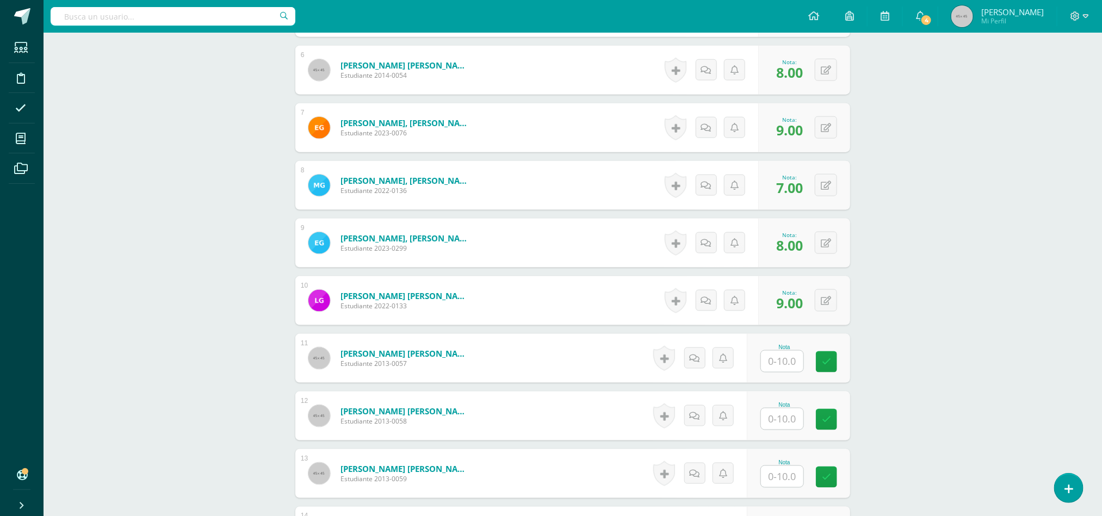
scroll to position [617, 0]
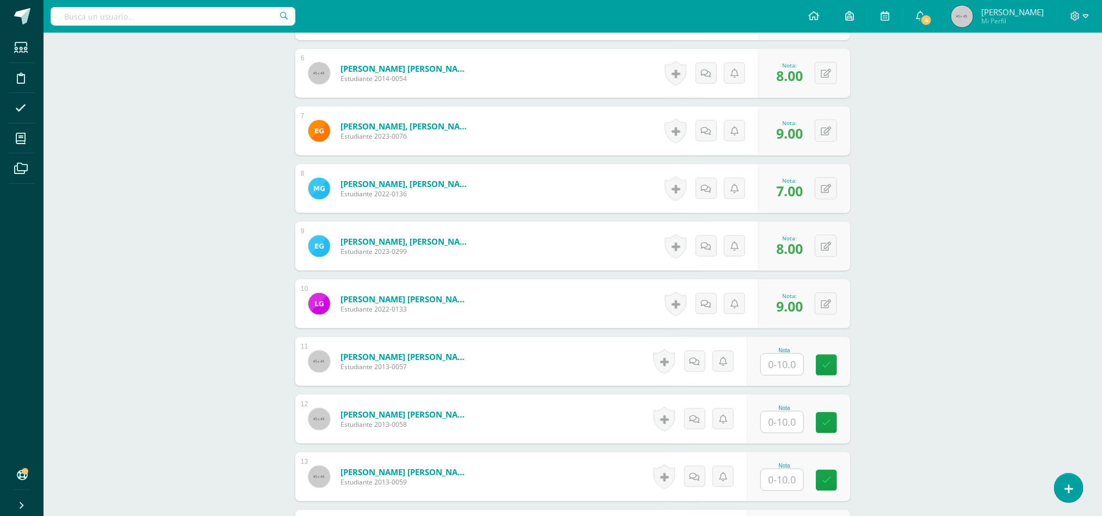
click at [779, 367] on input "text" at bounding box center [782, 364] width 42 height 21
type input "9"
type input "8"
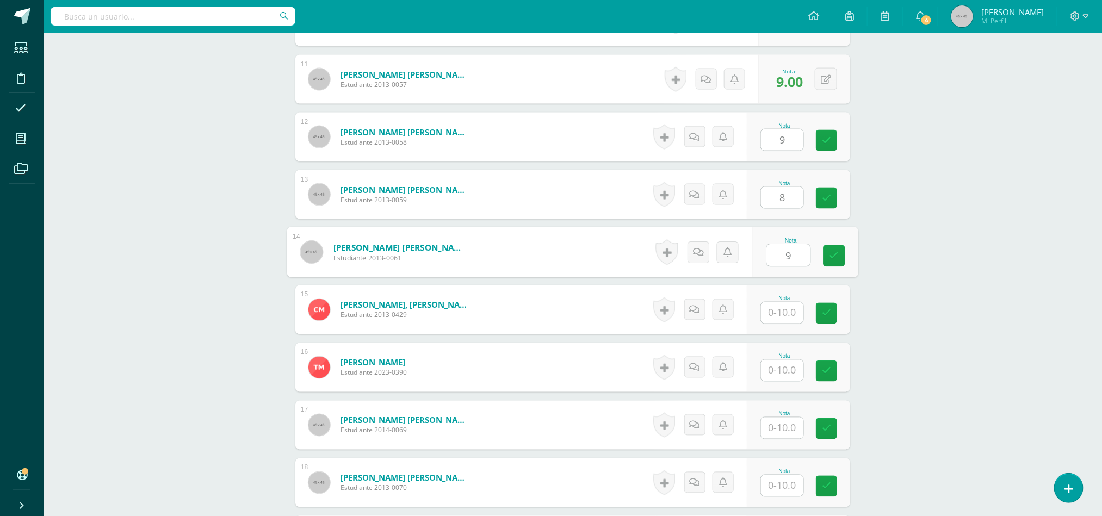
type input "9"
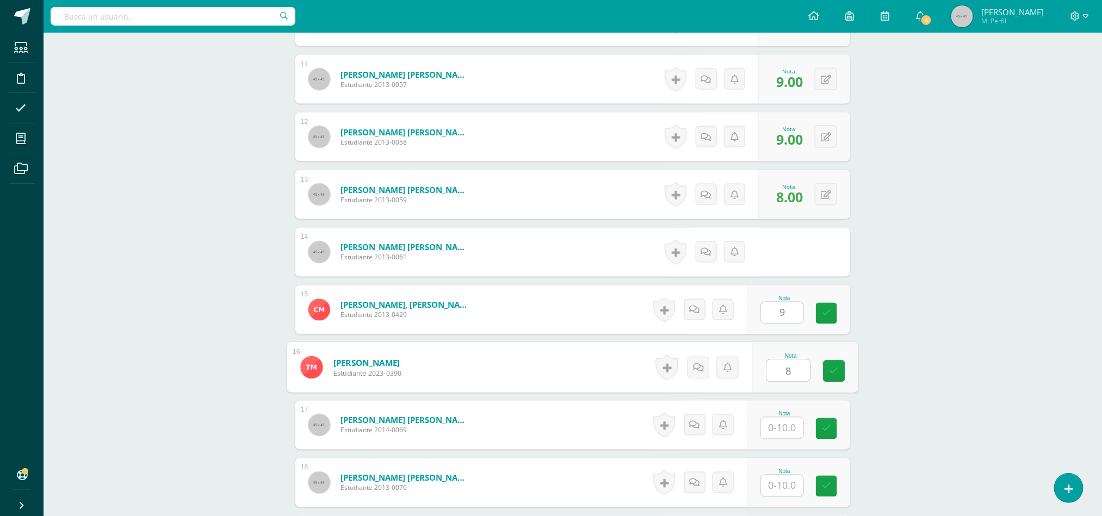
type input "8"
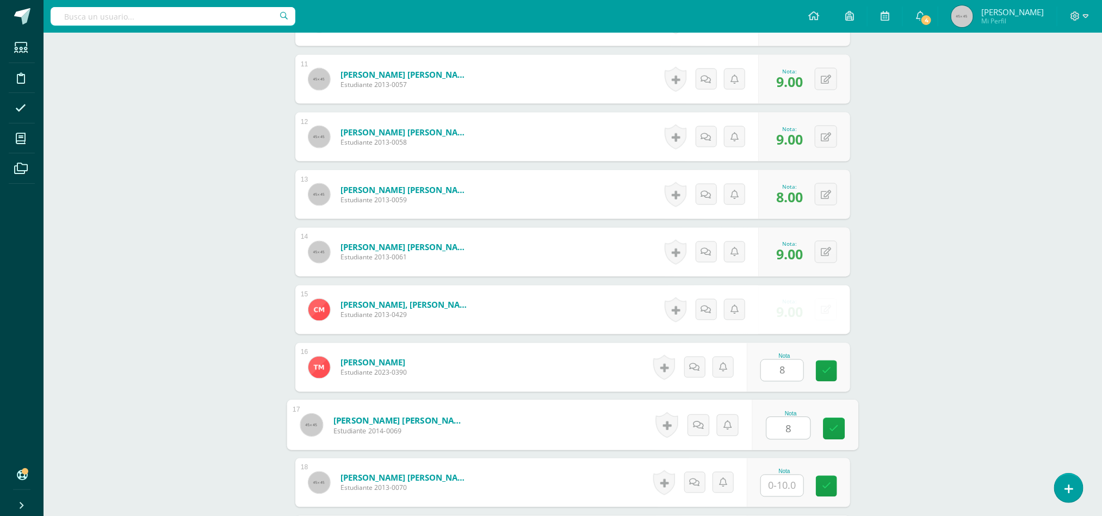
type input "8"
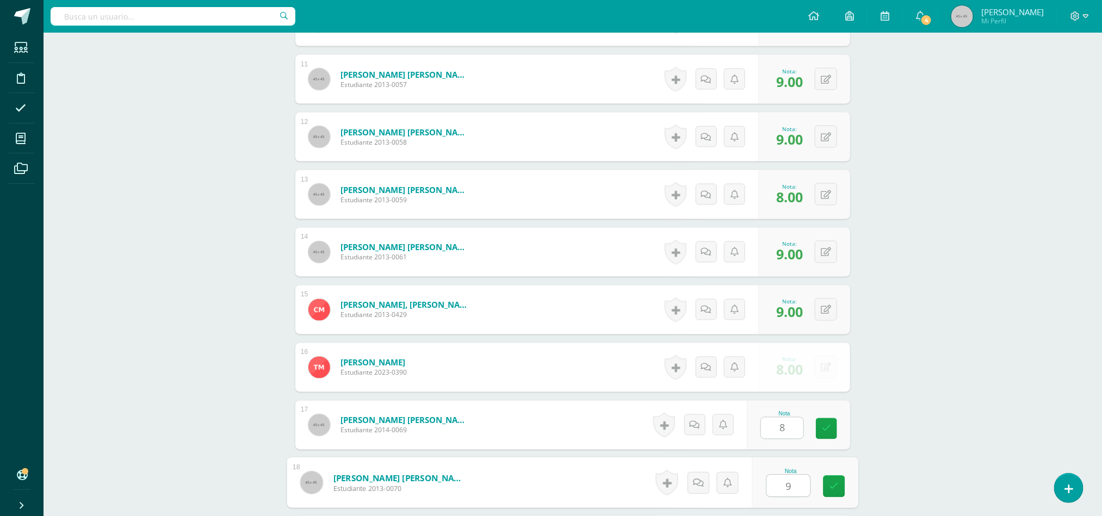
type input "9"
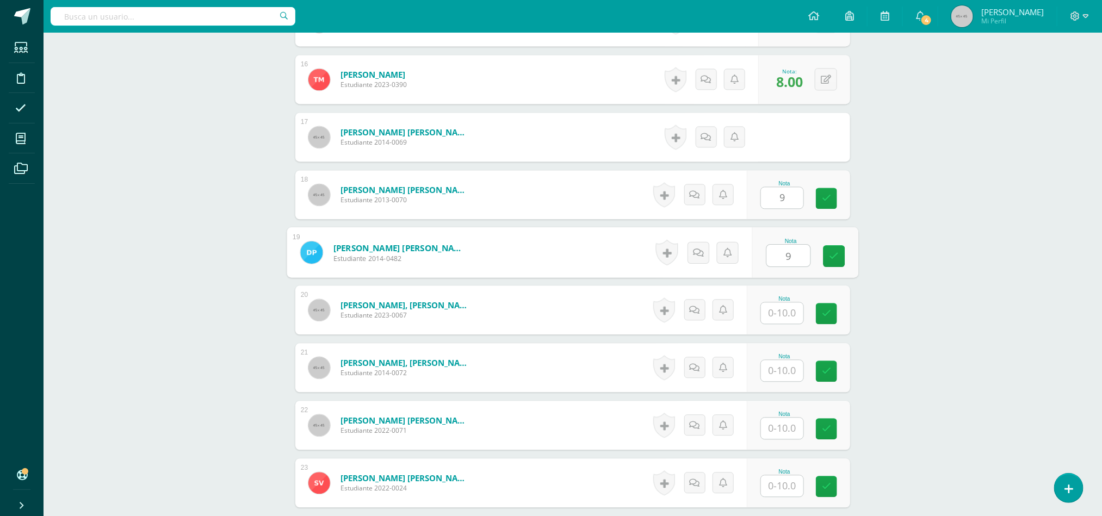
type input "9"
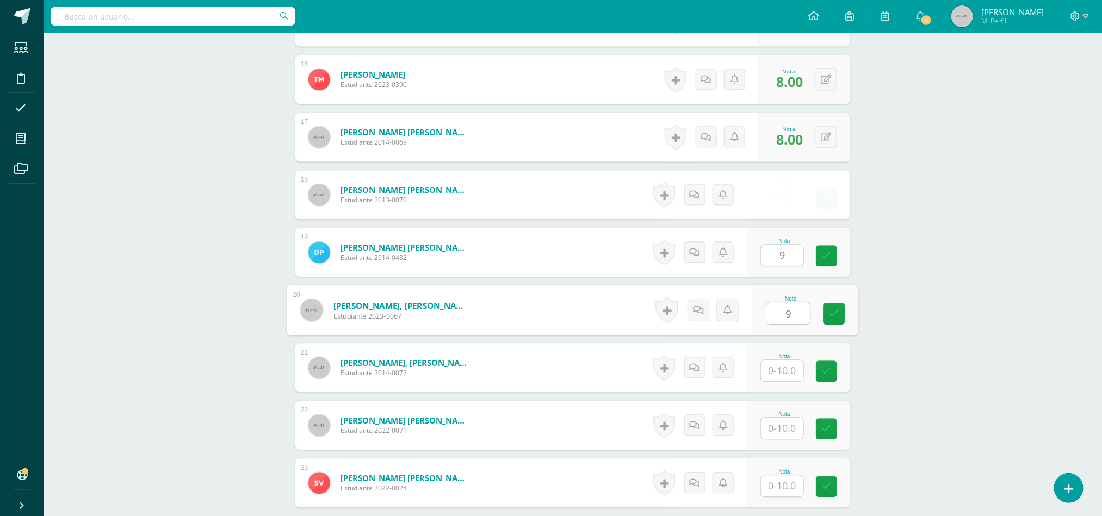
type input "9"
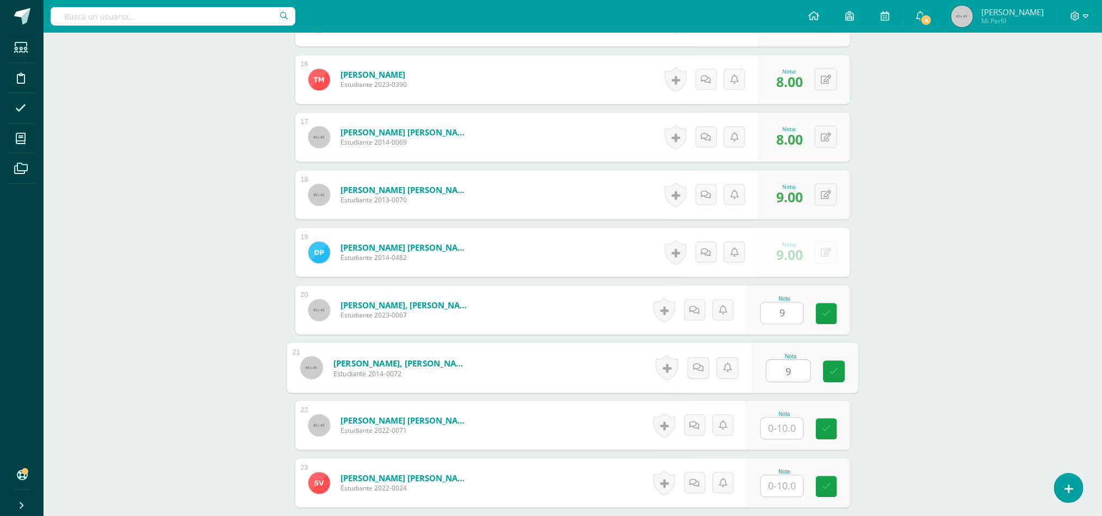
type input "9"
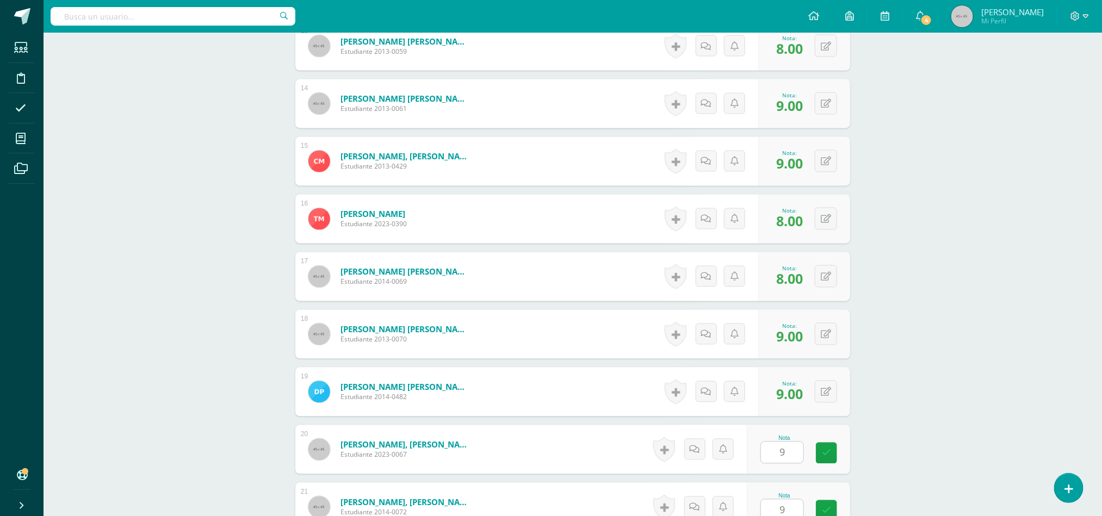
scroll to position [1307, 0]
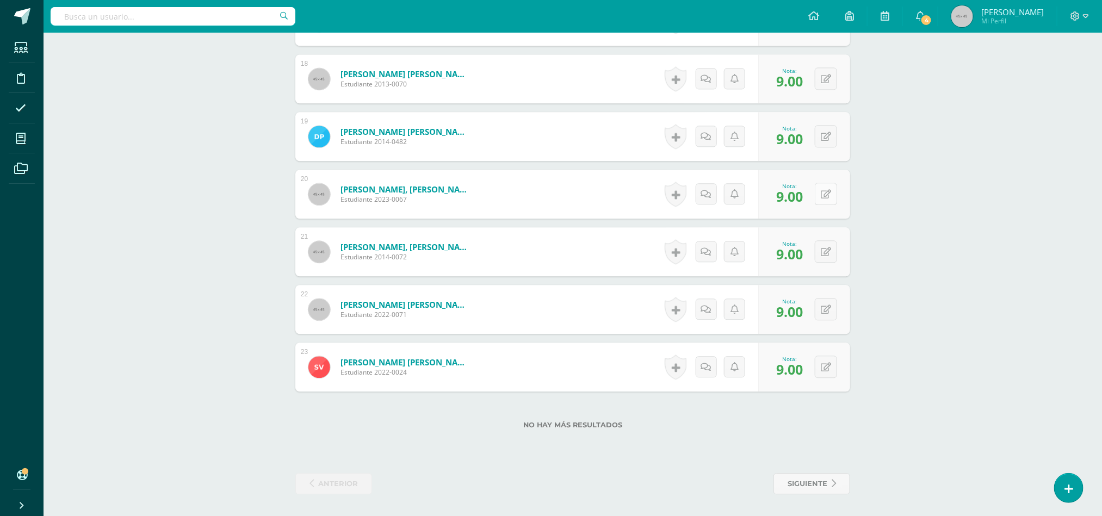
click at [822, 190] on icon at bounding box center [826, 194] width 10 height 9
type input "10"
click at [816, 135] on div "0 Logros Logros obtenidos Aún no hay logros agregados Nota: 9.00" at bounding box center [804, 136] width 92 height 49
click at [826, 138] on button at bounding box center [833, 136] width 23 height 23
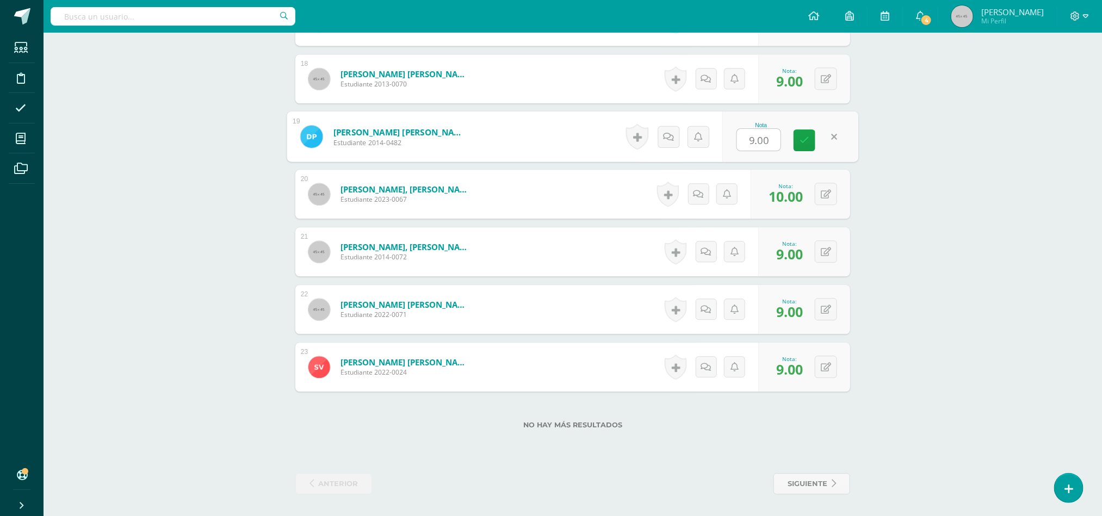
type input "8"
click at [796, 138] on link at bounding box center [804, 140] width 22 height 22
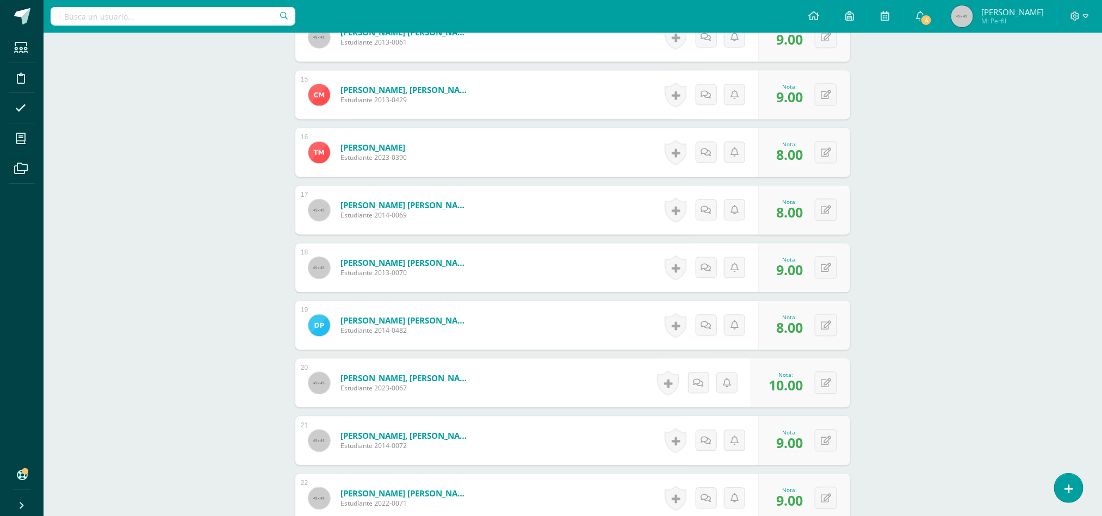
scroll to position [1112, 0]
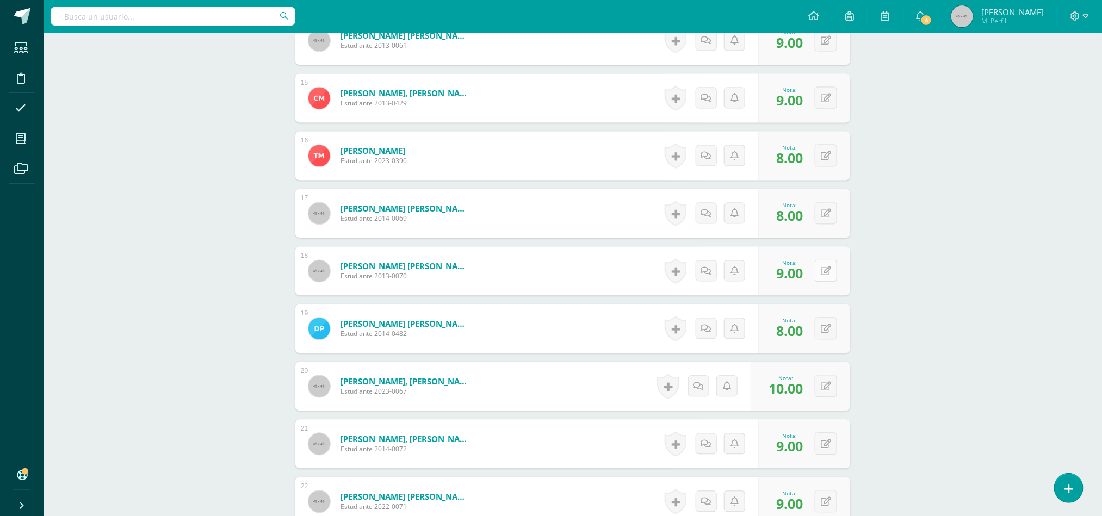
click at [820, 277] on button at bounding box center [826, 270] width 22 height 22
type input "10"
click at [806, 275] on icon at bounding box center [804, 274] width 10 height 9
click at [828, 213] on icon at bounding box center [826, 213] width 10 height 9
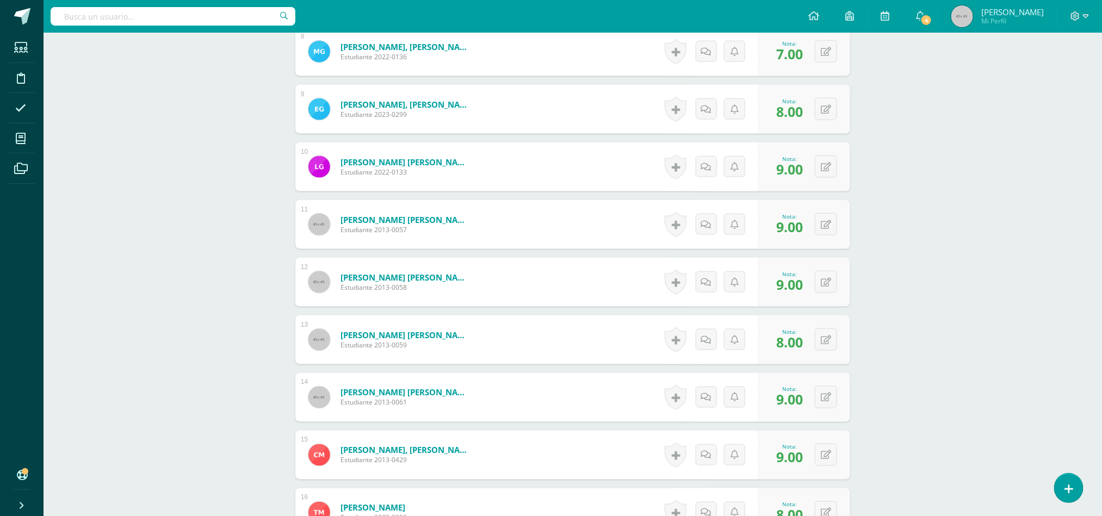
scroll to position [746, 0]
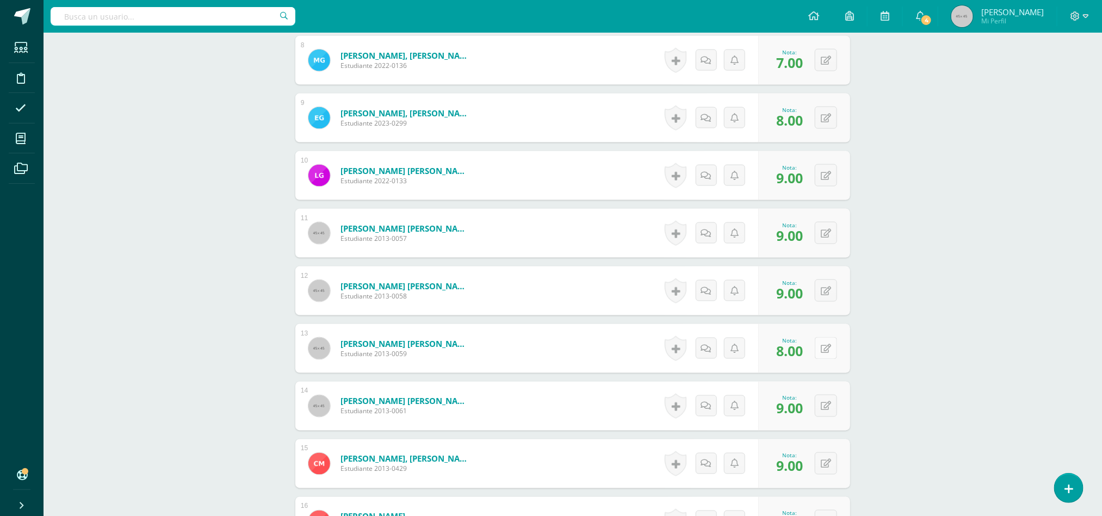
type input "10"
click at [828, 353] on icon at bounding box center [833, 348] width 11 height 9
type input "10"
click at [1028, 247] on div "Word Study Quinto Primaria "C" Herramientas Detalle de asistencias Actividad An…" at bounding box center [573, 180] width 1058 height 1787
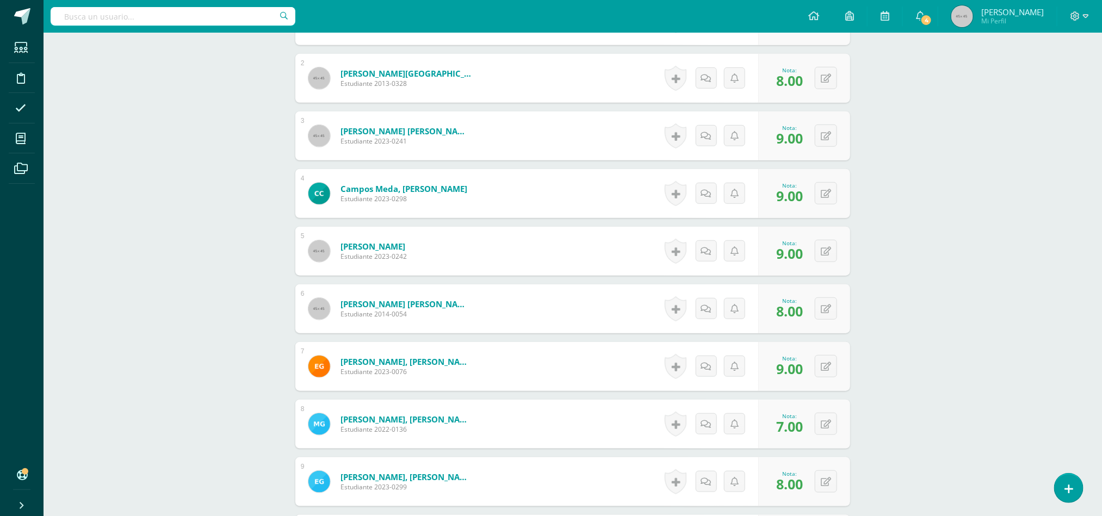
scroll to position [379, 0]
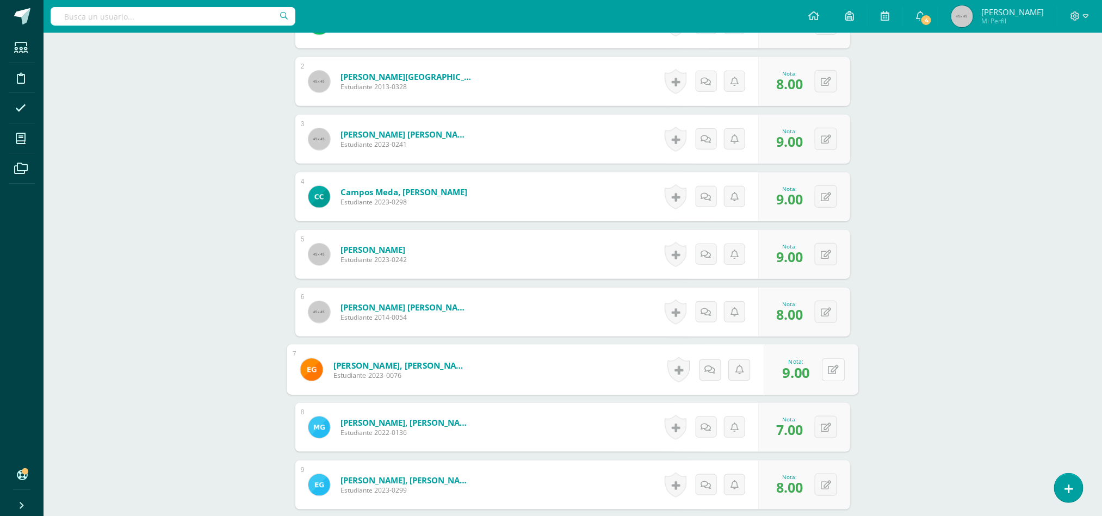
click at [828, 374] on icon at bounding box center [833, 369] width 11 height 9
click at [811, 374] on link at bounding box center [804, 374] width 22 height 22
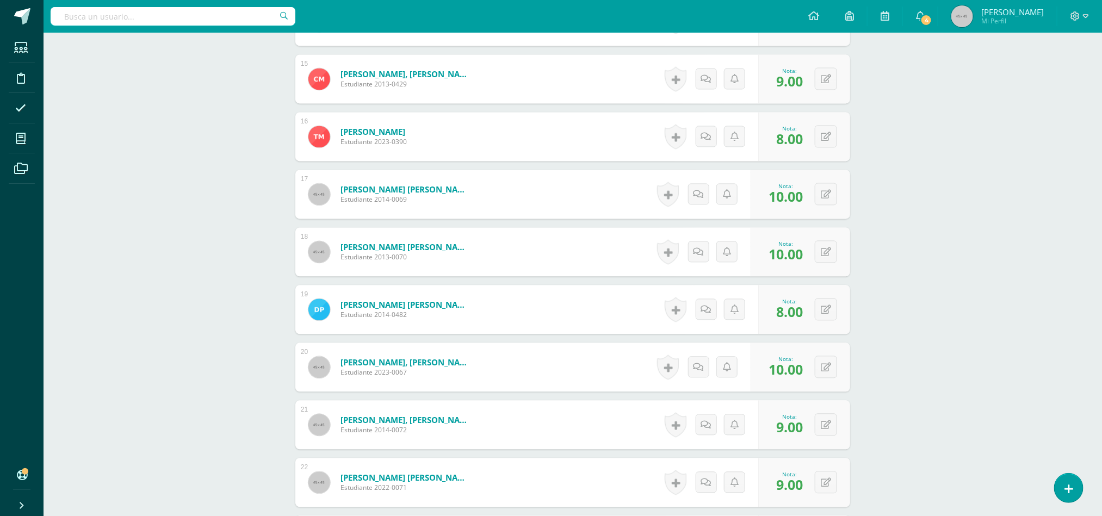
scroll to position [1307, 0]
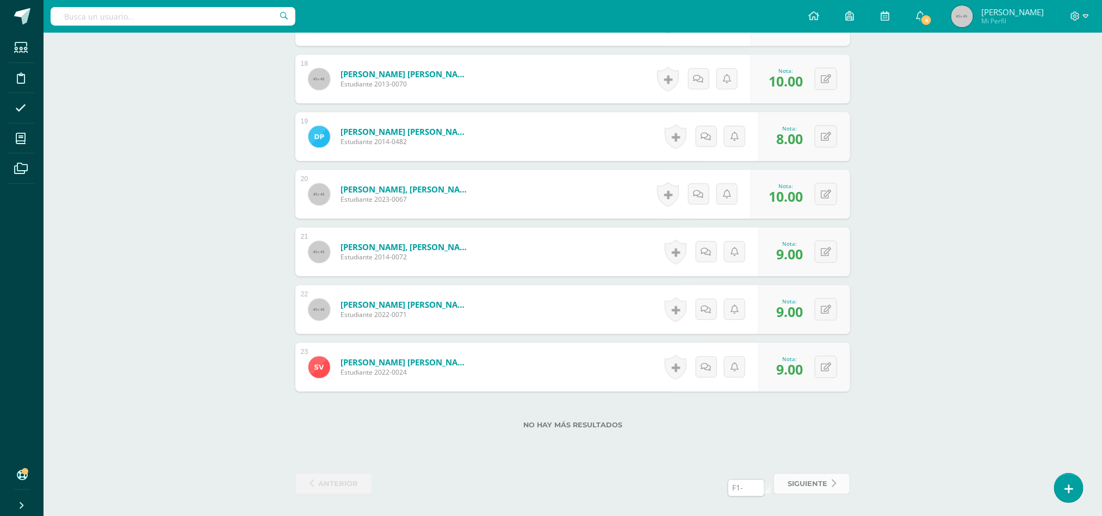
click at [793, 485] on span "siguiente" at bounding box center [808, 484] width 40 height 20
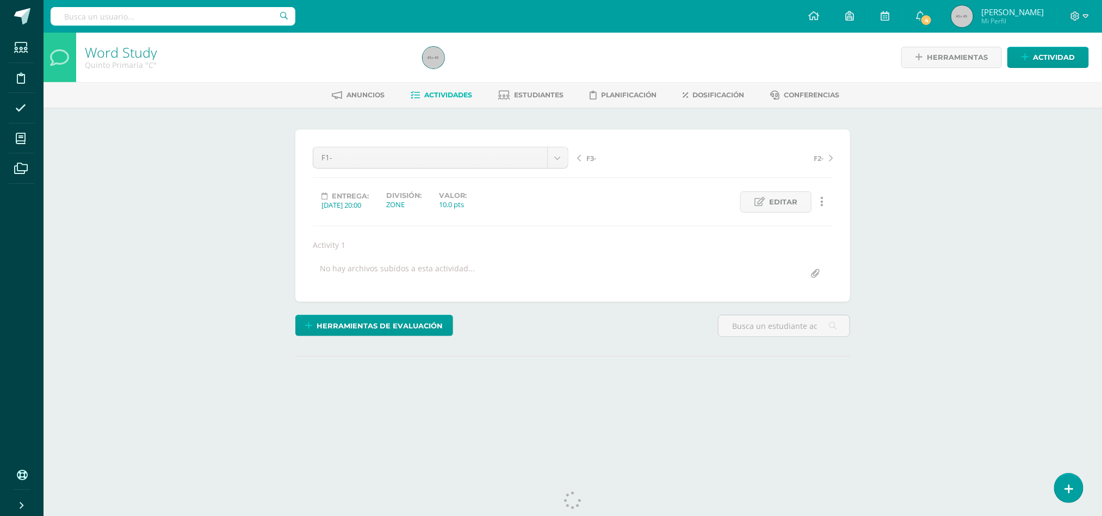
click at [439, 97] on span "Actividades" at bounding box center [449, 95] width 48 height 8
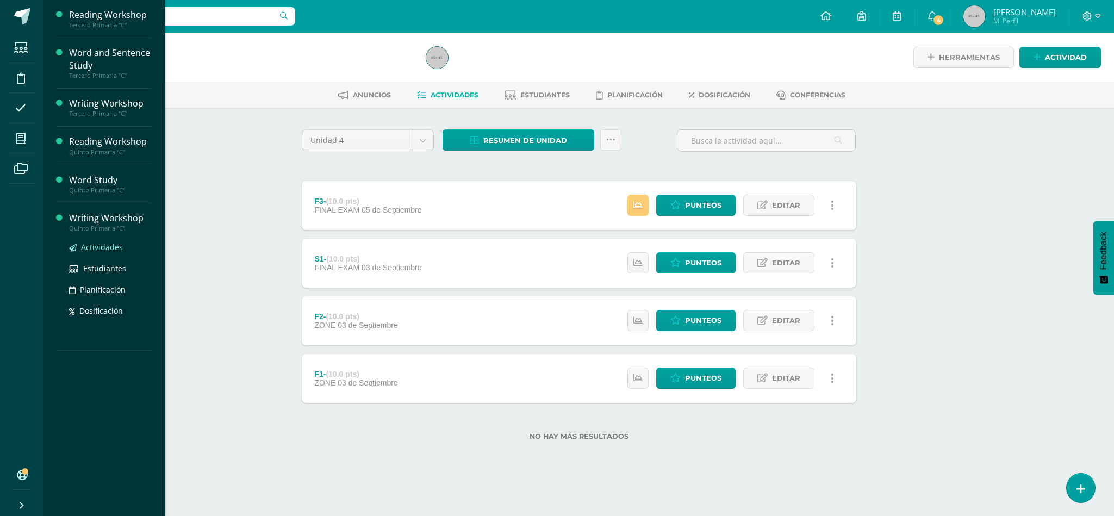
click at [120, 253] on link "Actividades" at bounding box center [110, 247] width 83 height 13
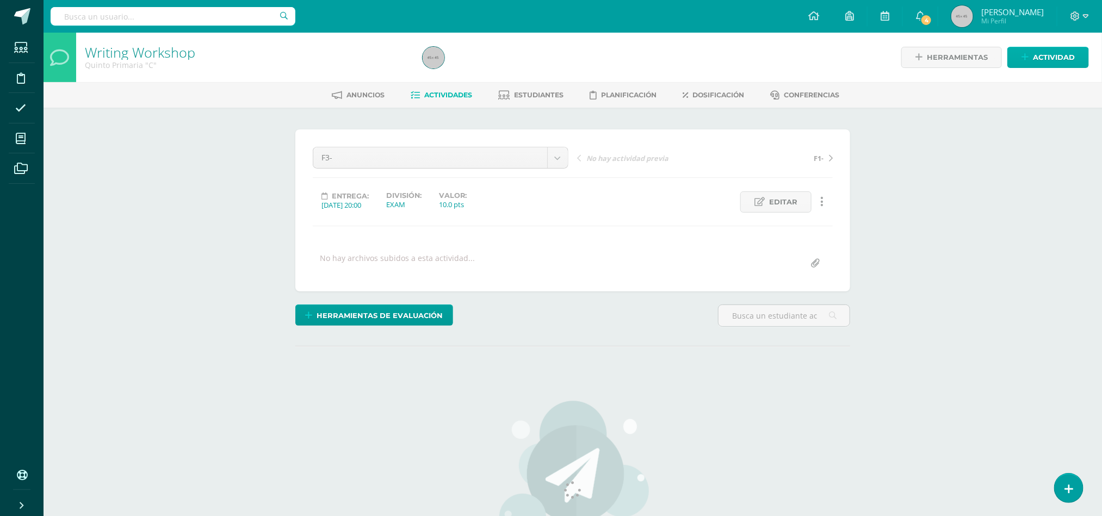
drag, startPoint x: 1113, startPoint y: 100, endPoint x: 1046, endPoint y: 67, distance: 74.7
click at [1046, 67] on html "Estudiantes Disciplina Asistencia Mis cursos Archivos Soporte Centro de ayuda Ú…" at bounding box center [551, 365] width 1102 height 730
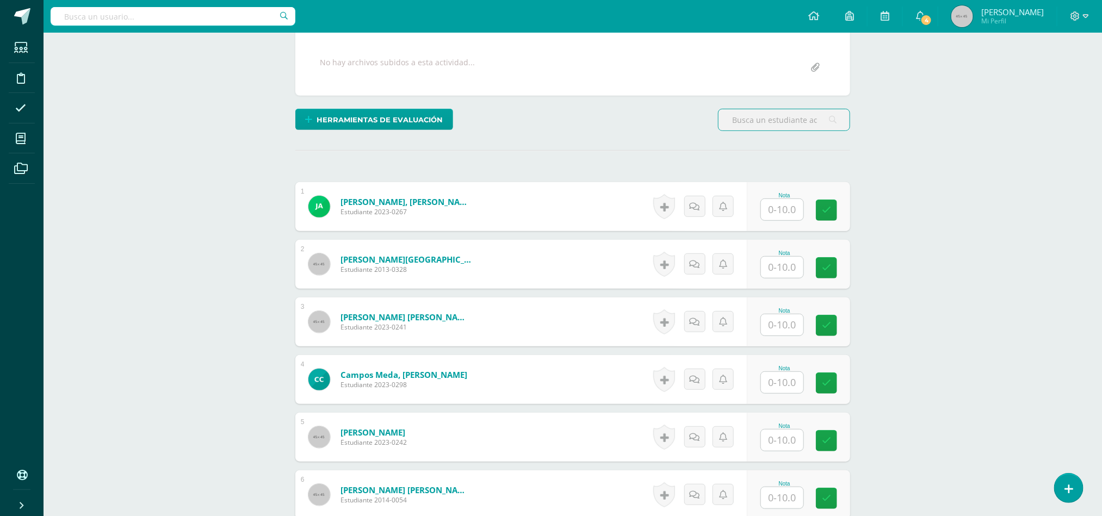
scroll to position [165, 0]
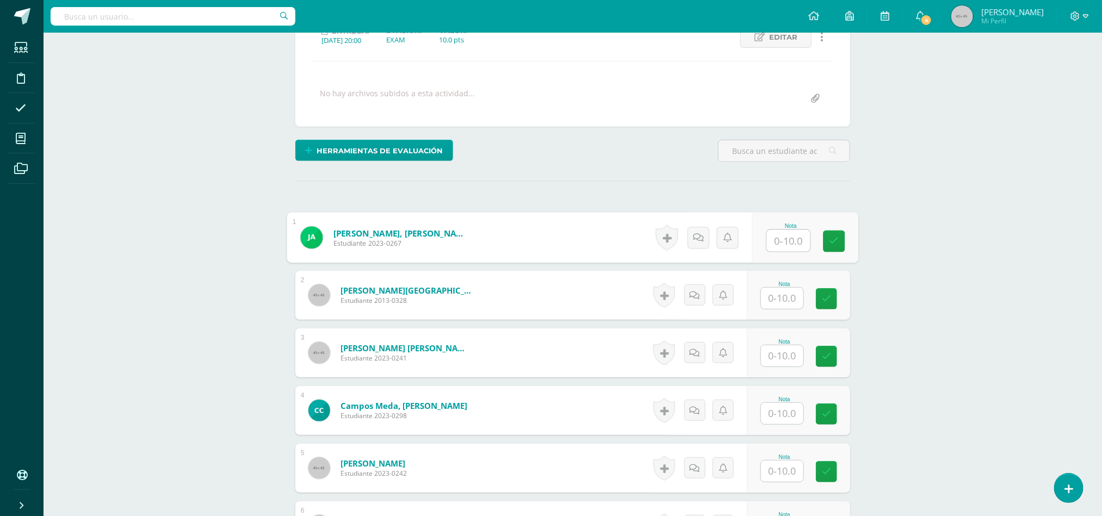
click at [784, 237] on input "text" at bounding box center [789, 241] width 44 height 22
type input "9"
type input "8"
type input "9"
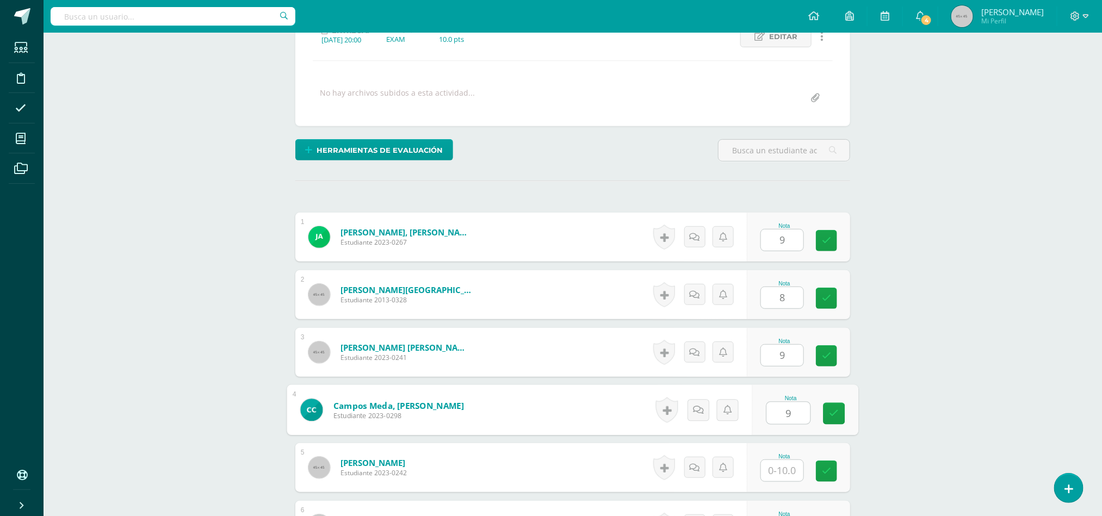
type input "9"
type input "7"
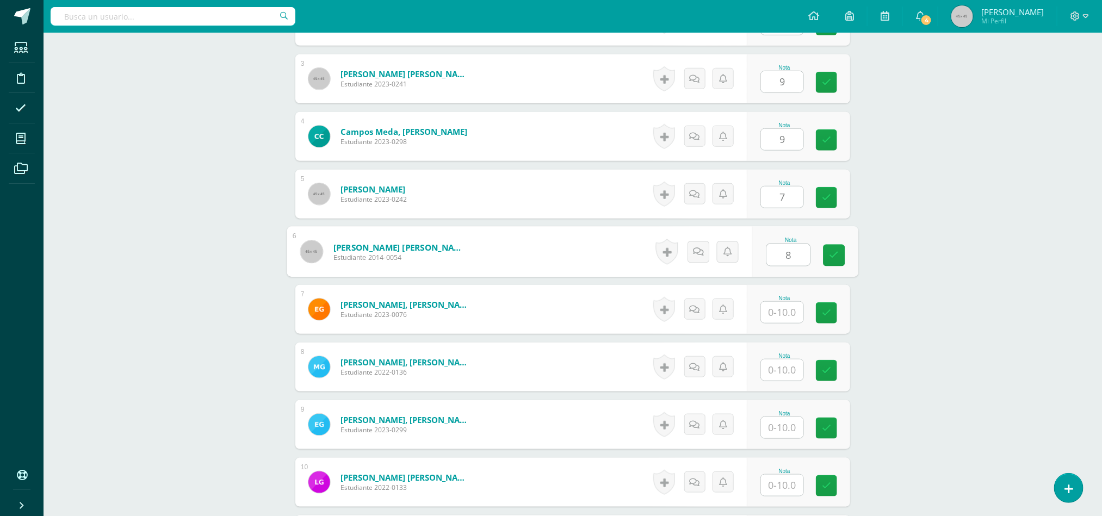
type input "8"
type input "9"
type input "8"
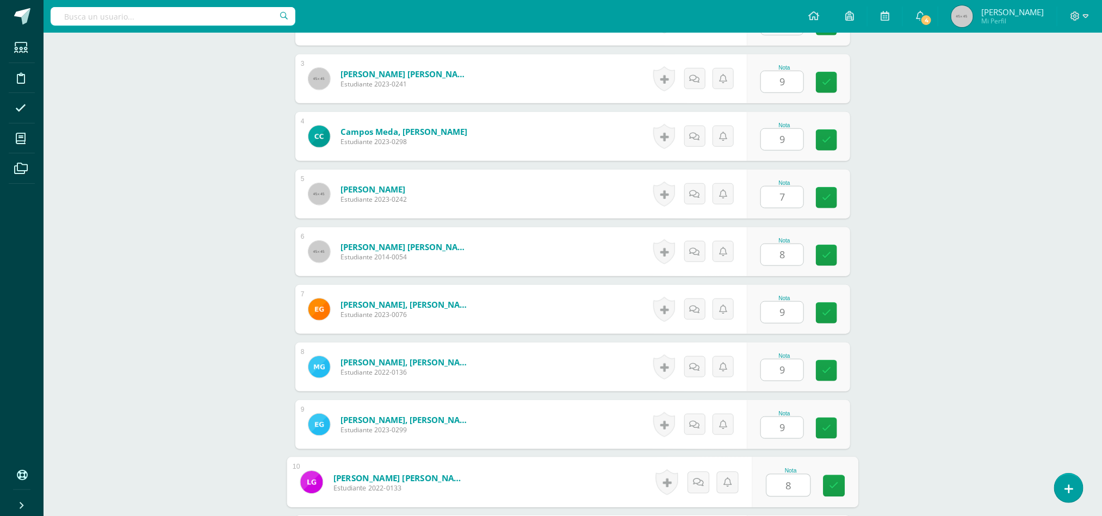
scroll to position [727, 0]
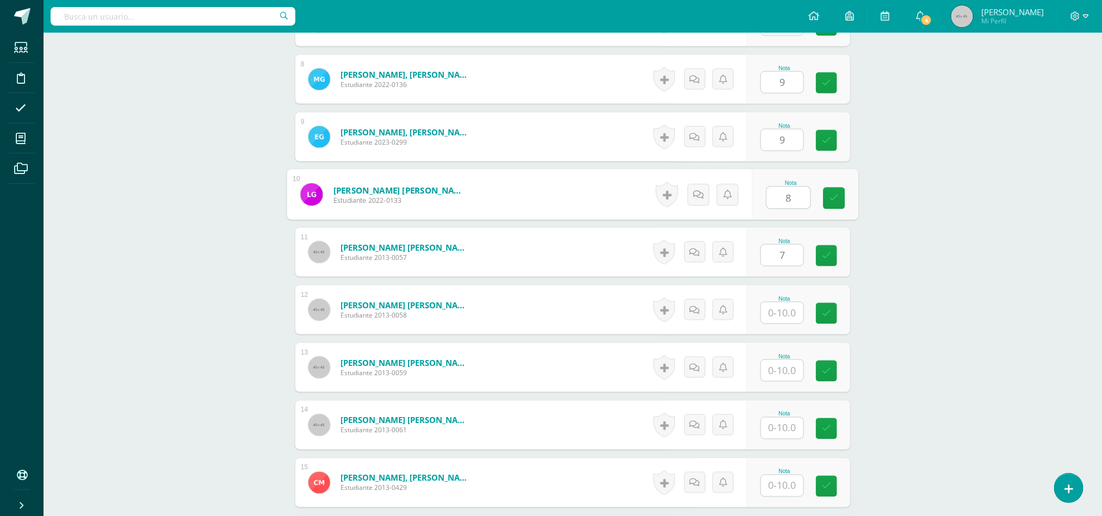
type input "7"
type input "8"
type input "9"
type input "8"
type input "7"
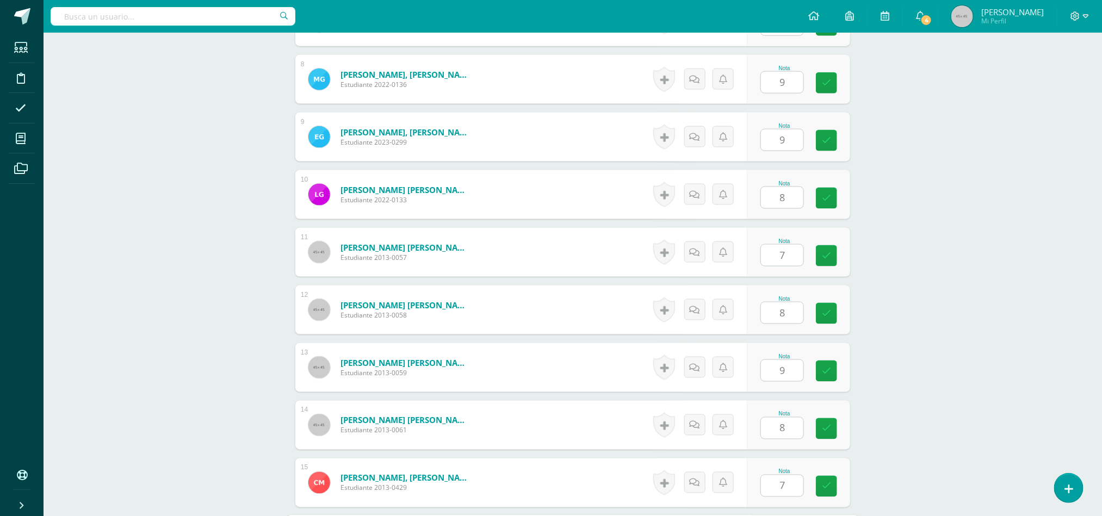
scroll to position [1015, 0]
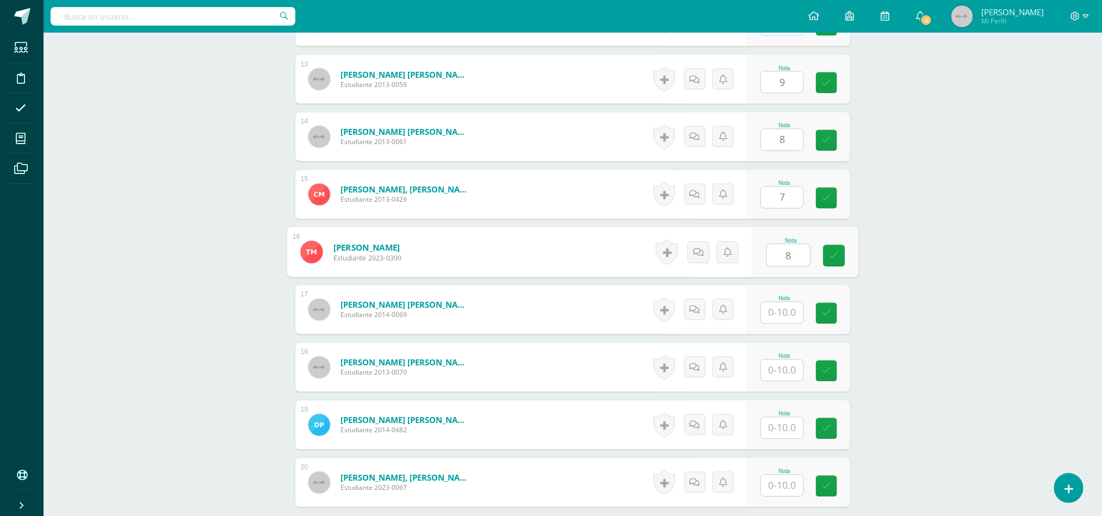
type input "8"
type input "9"
type input "8"
type input "9"
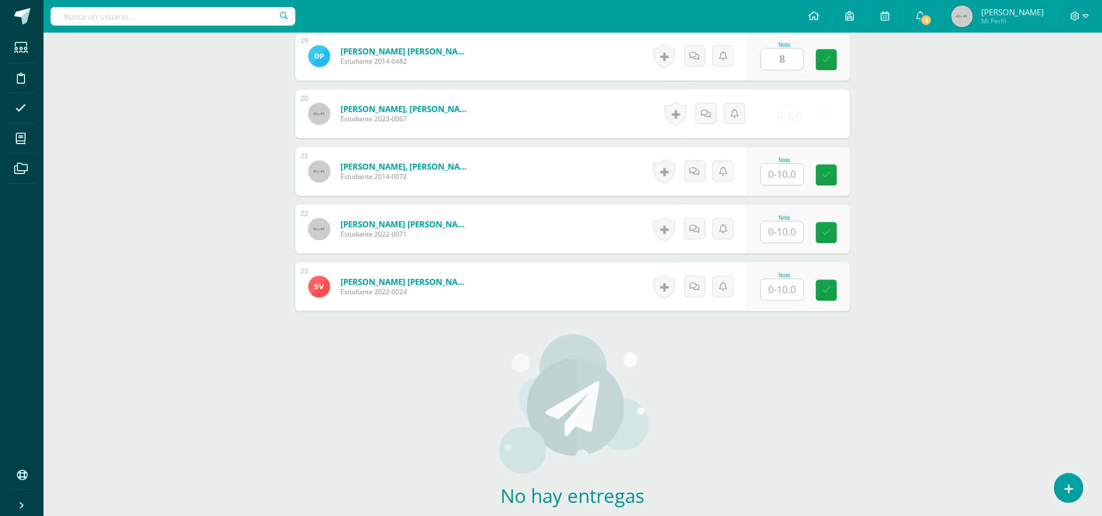
scroll to position [1385, 0]
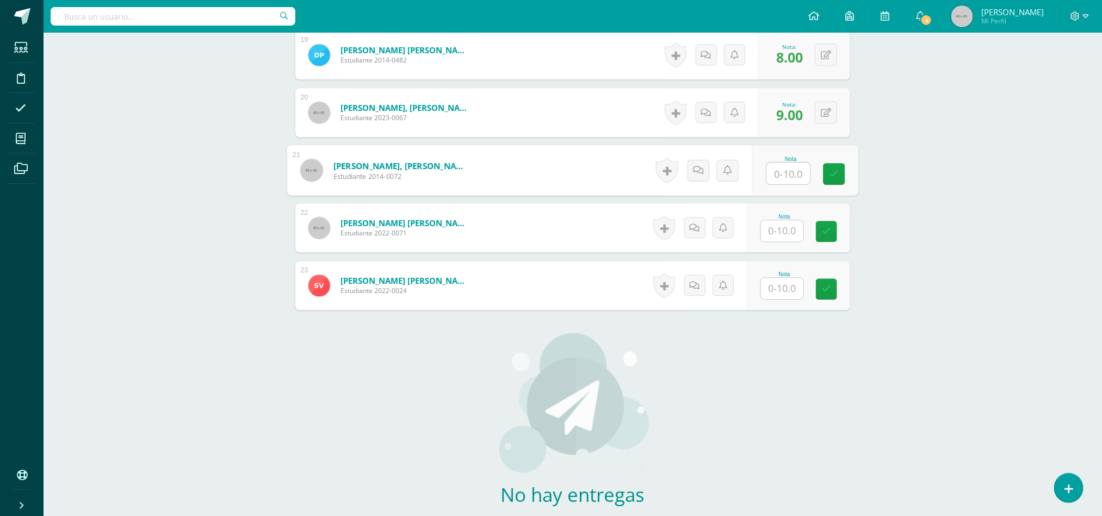
click at [790, 180] on input "text" at bounding box center [789, 174] width 44 height 22
type input "9"
type input "8"
type input "9"
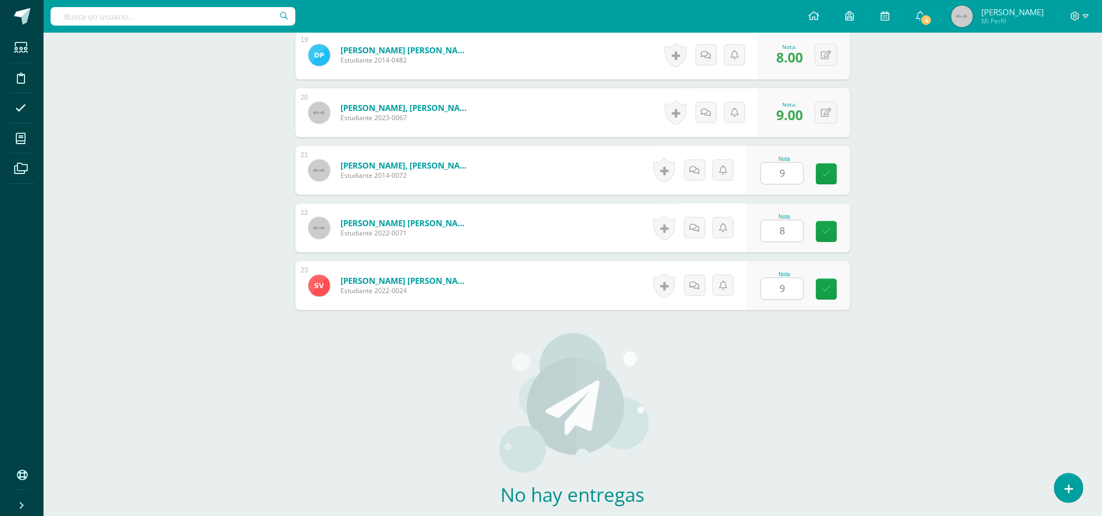
scroll to position [1561, 0]
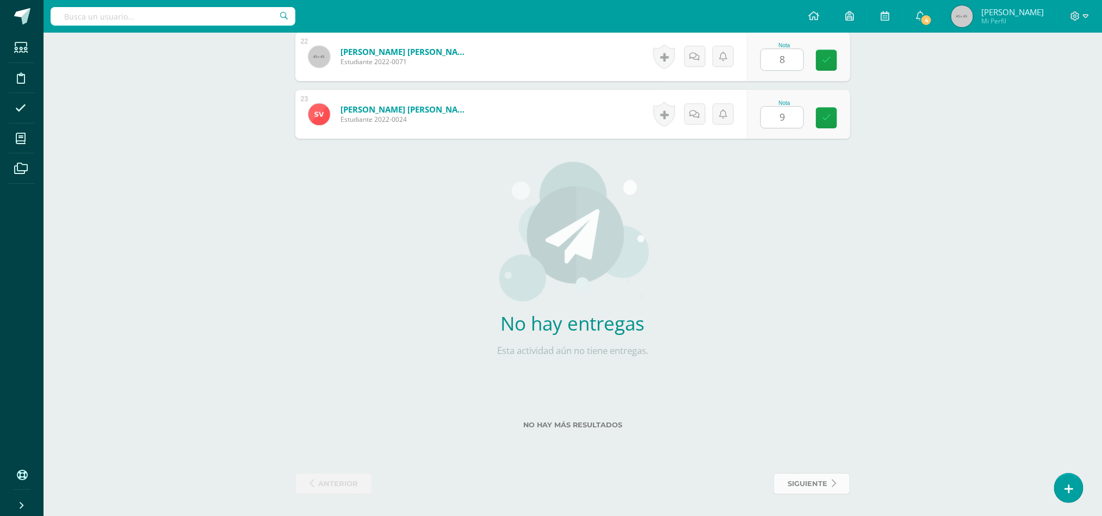
click at [824, 481] on span "siguiente" at bounding box center [808, 484] width 40 height 20
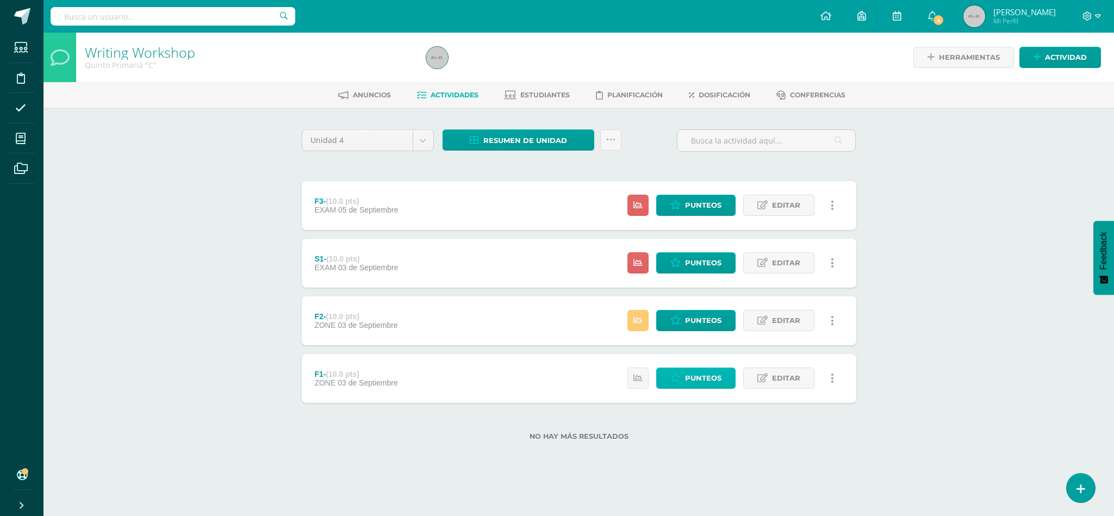
click at [689, 377] on span "Punteos" at bounding box center [703, 378] width 36 height 20
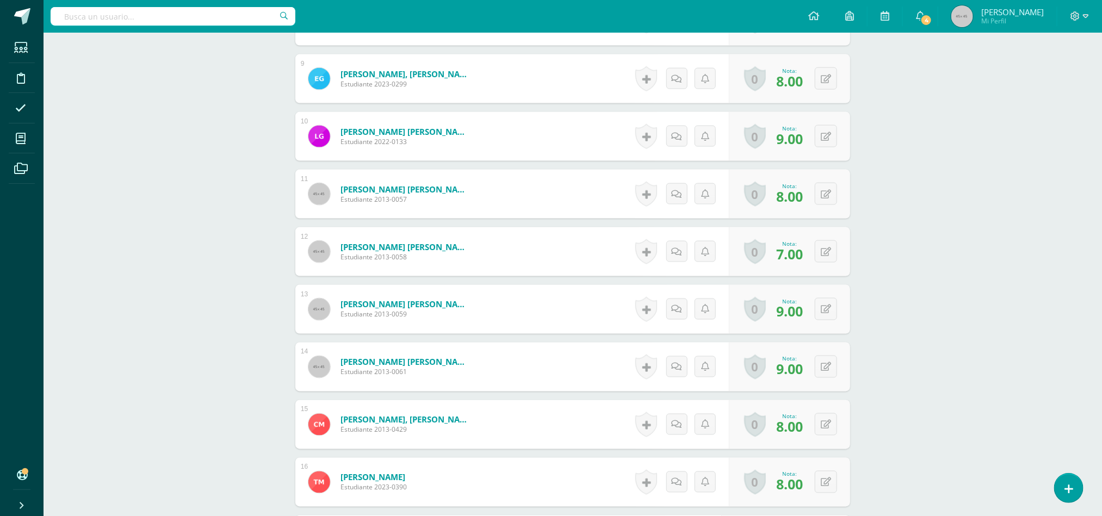
scroll to position [1318, 0]
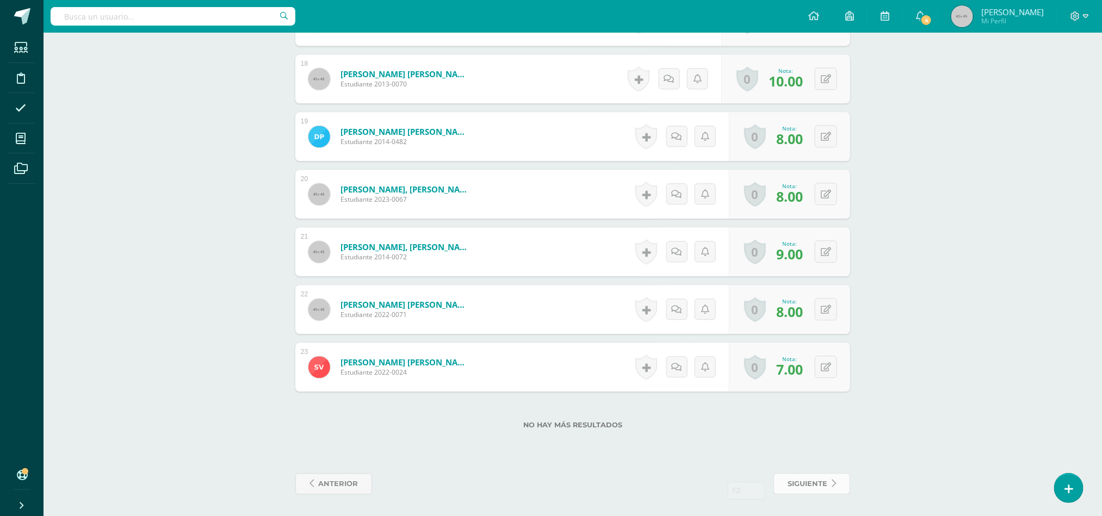
click at [838, 475] on link "siguiente" at bounding box center [811, 483] width 77 height 21
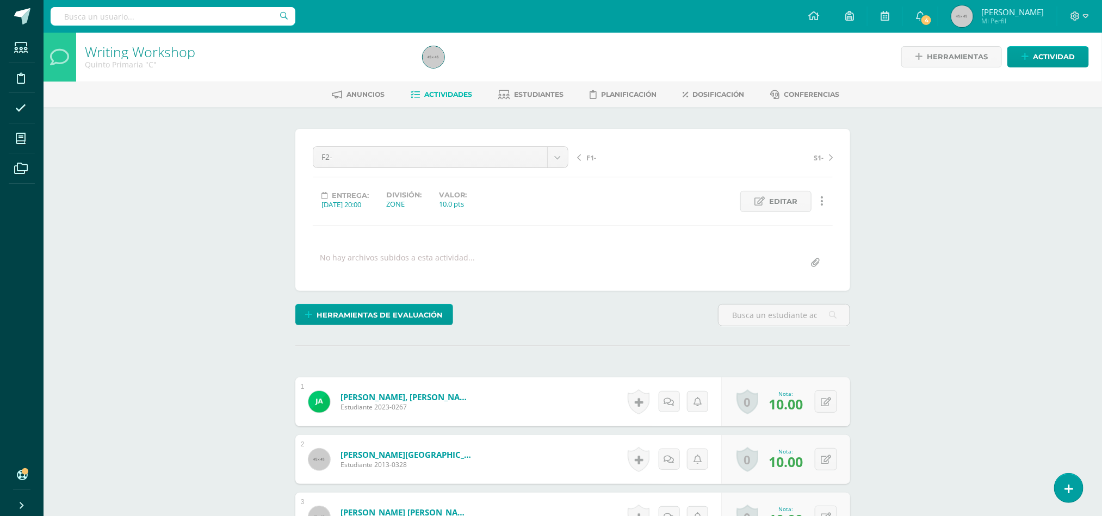
click at [454, 87] on link "Actividades" at bounding box center [441, 94] width 61 height 17
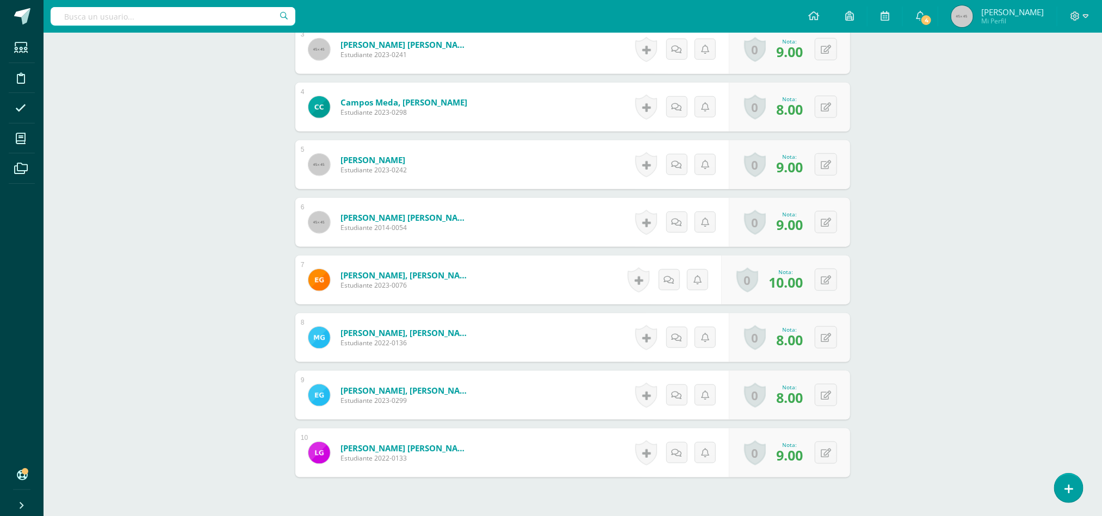
scroll to position [565, 0]
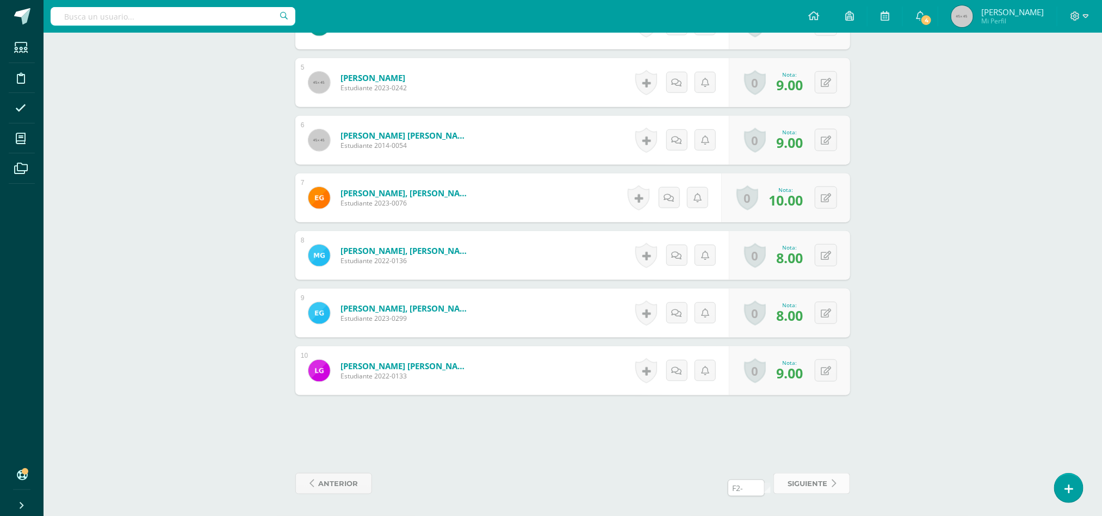
click at [834, 491] on link "siguiente" at bounding box center [811, 483] width 77 height 21
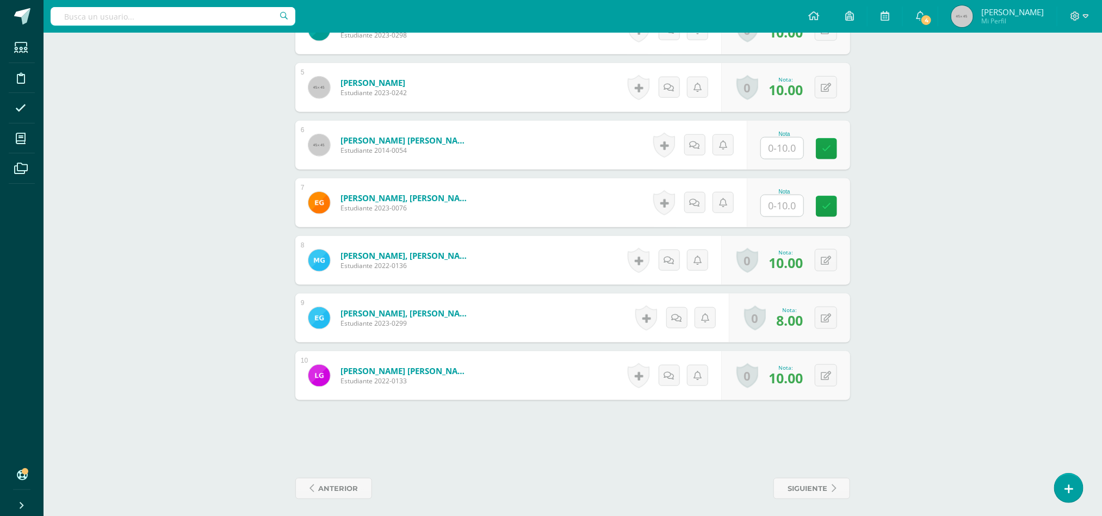
scroll to position [555, 0]
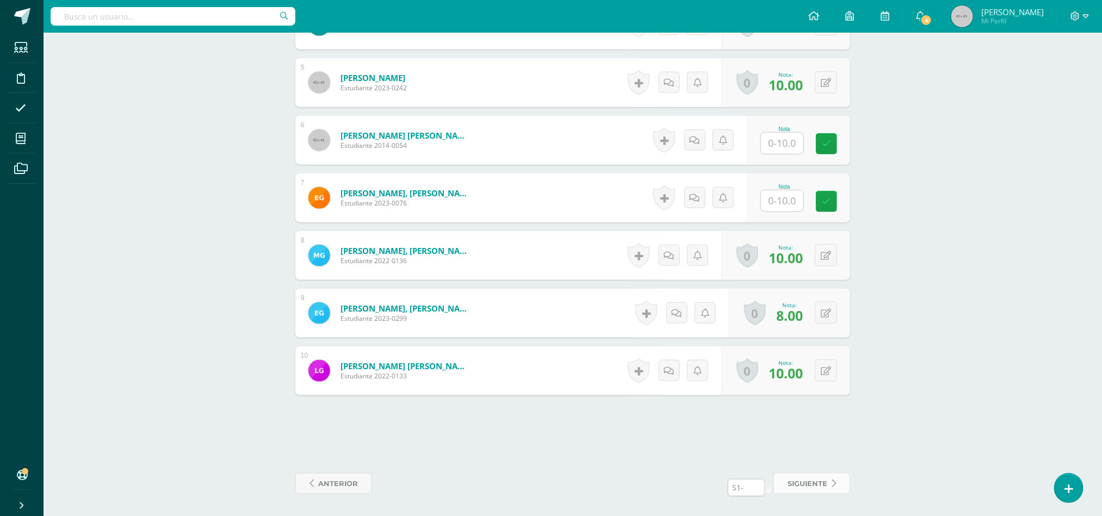
click at [822, 479] on span "siguiente" at bounding box center [808, 484] width 40 height 20
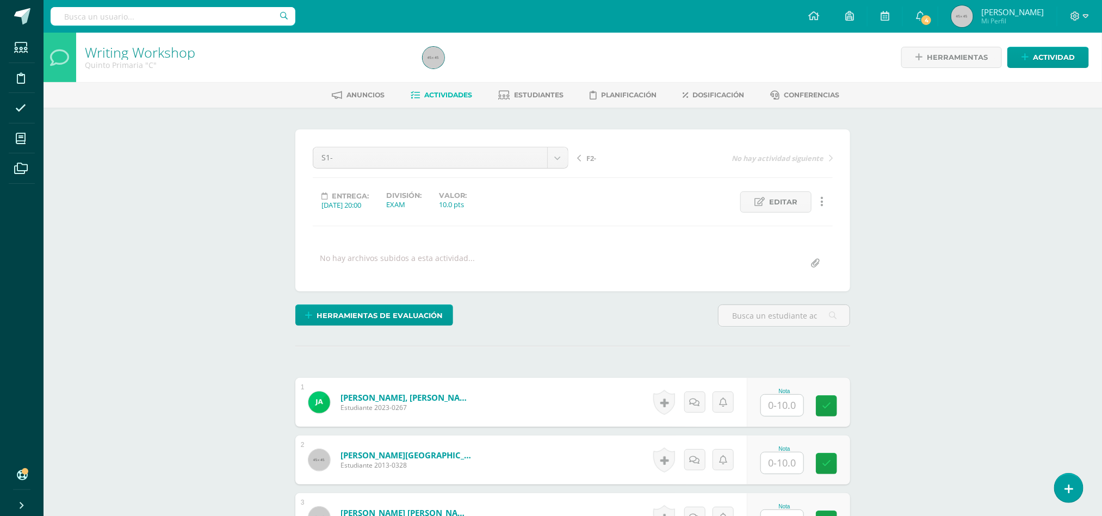
scroll to position [1, 0]
click at [784, 416] on input "text" at bounding box center [782, 404] width 42 height 21
type input "10"
type input "9"
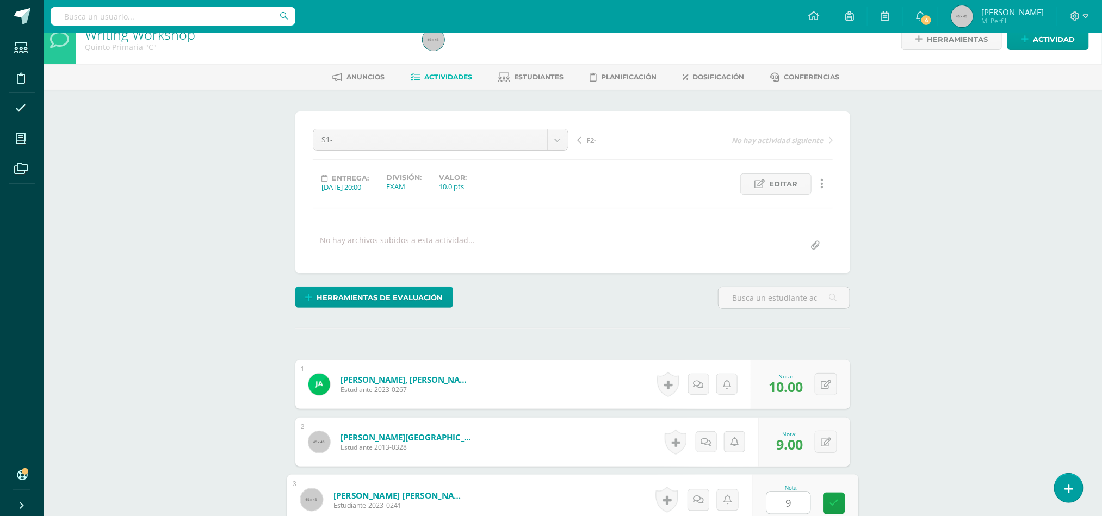
type input "9"
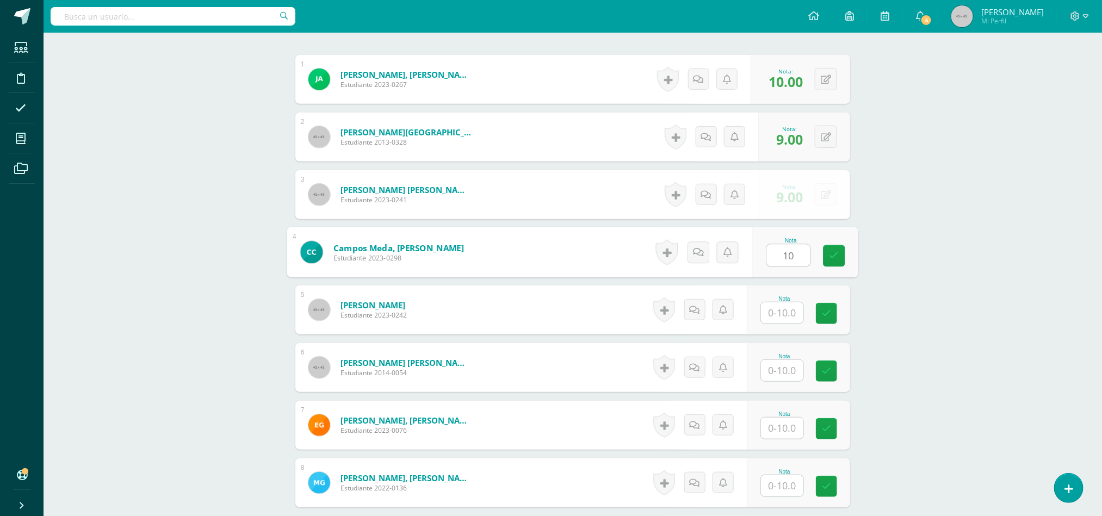
type input "10"
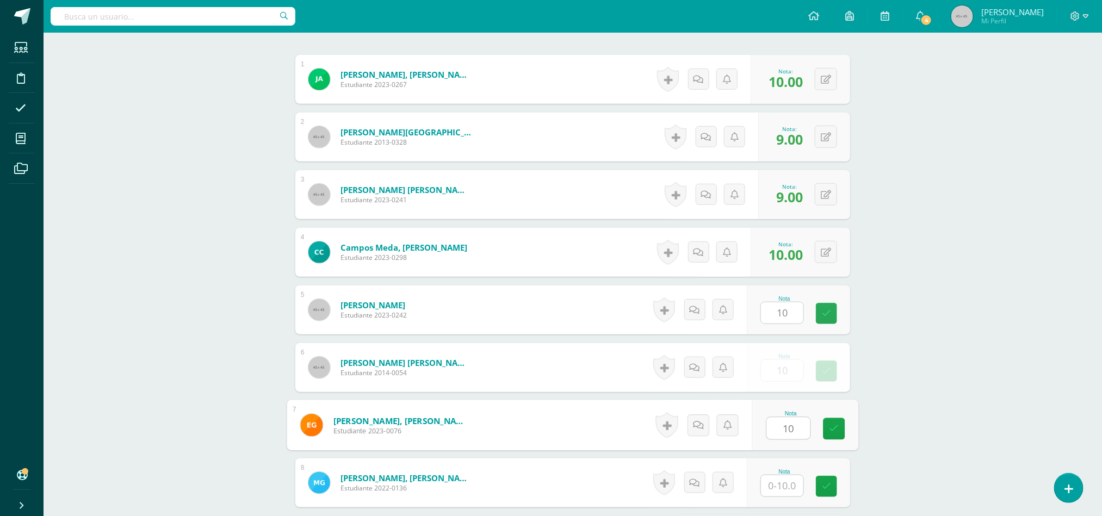
type input "10"
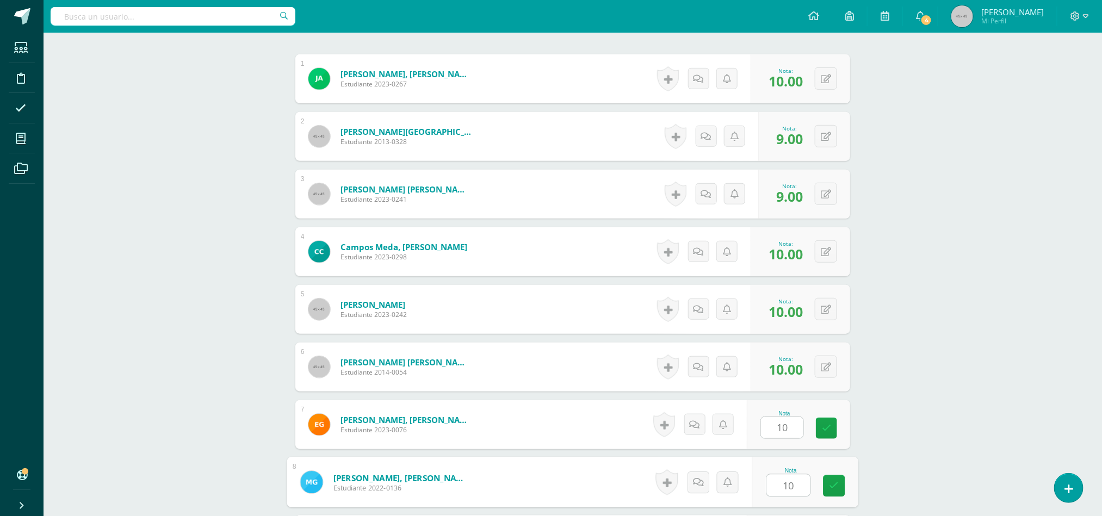
type input "10"
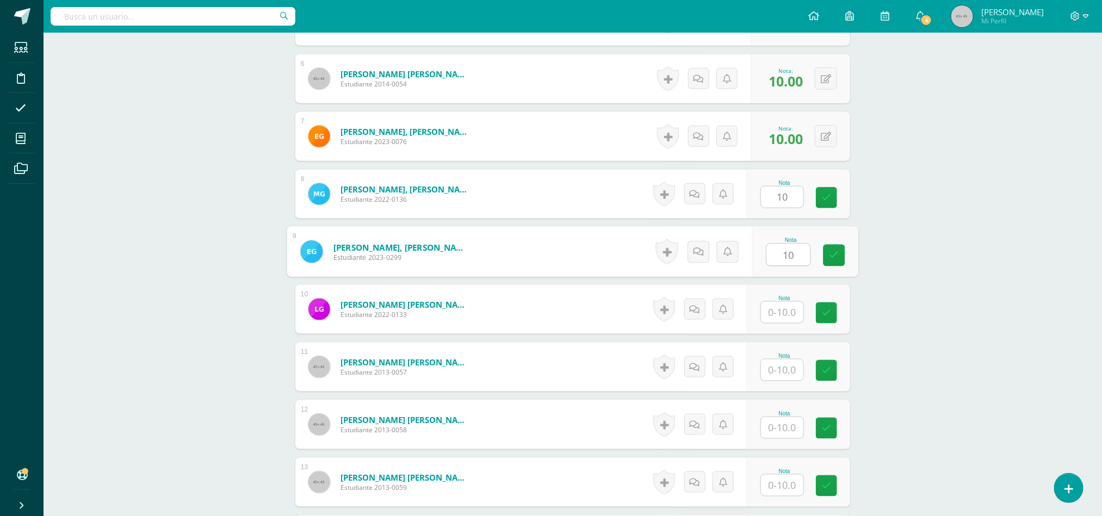
type input "10"
type input "9"
type input "10"
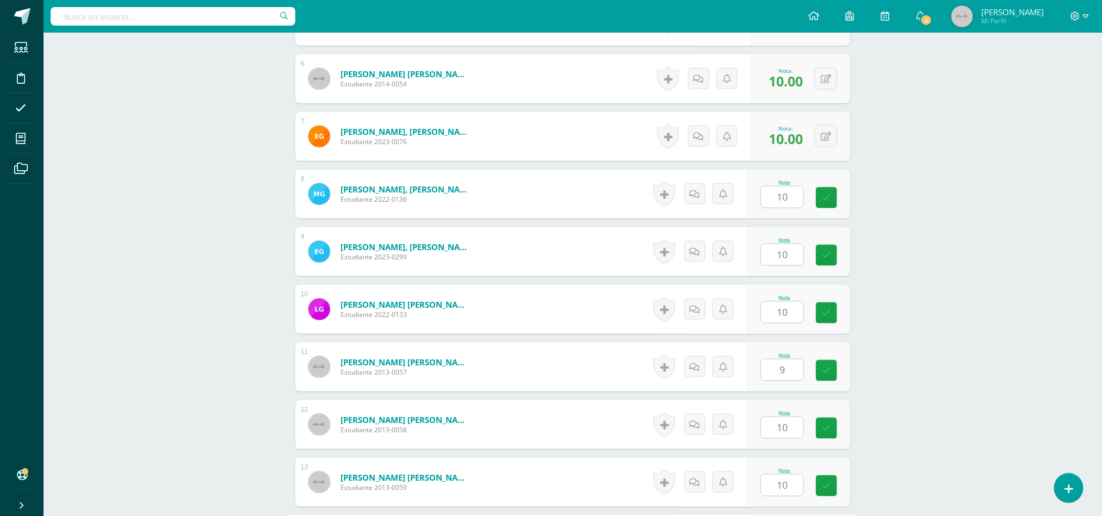
scroll to position [900, 0]
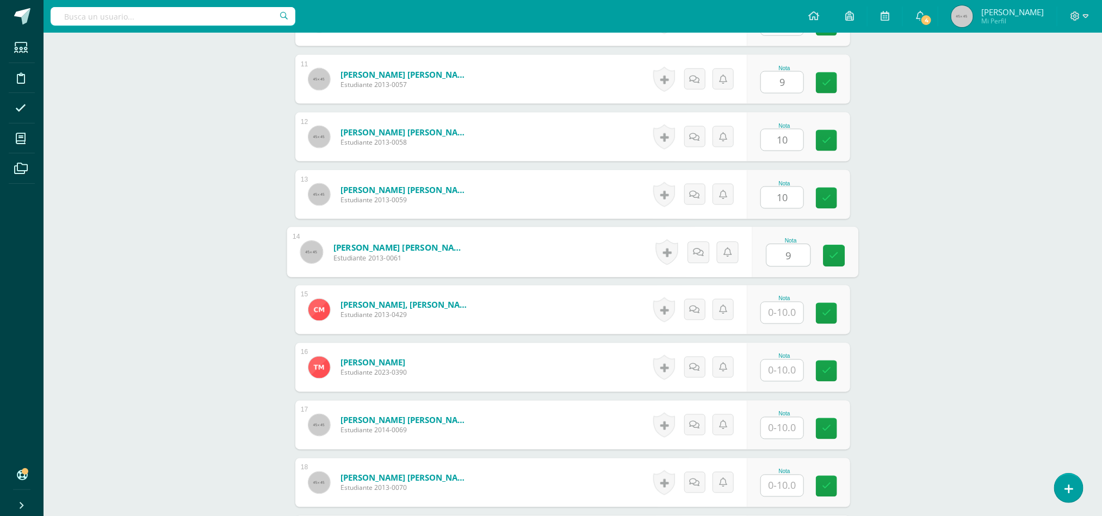
type input "9"
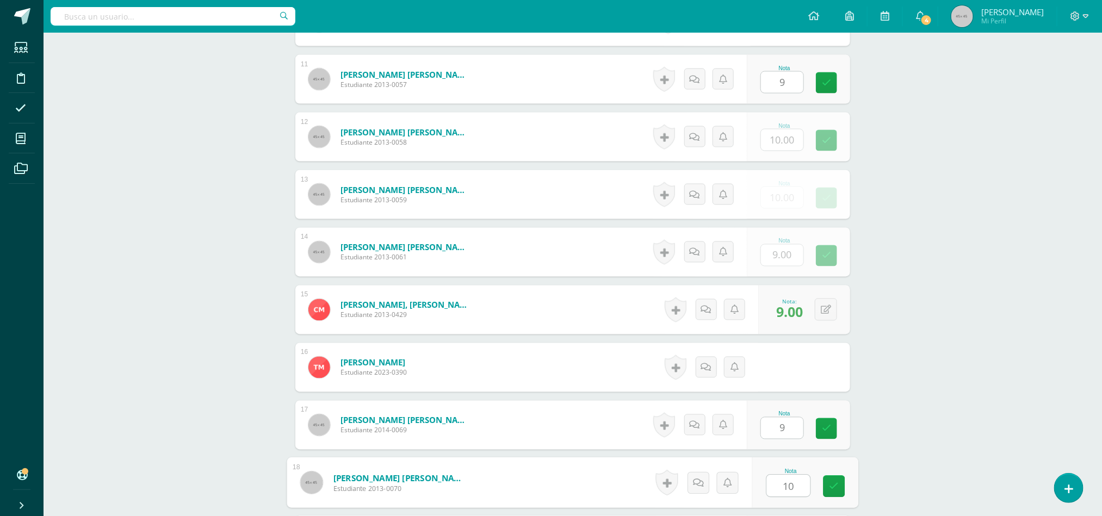
type input "10"
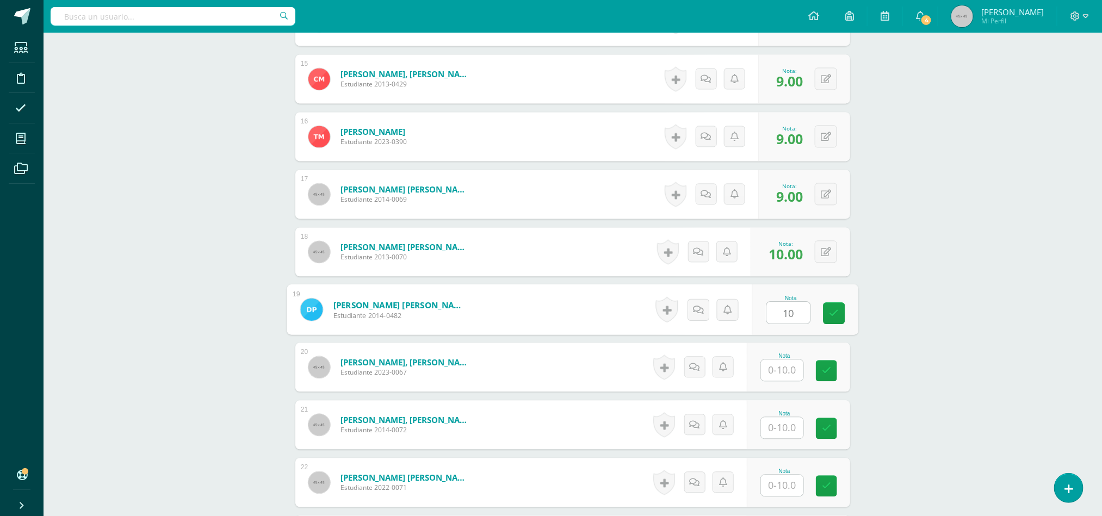
type input "10"
type input "9"
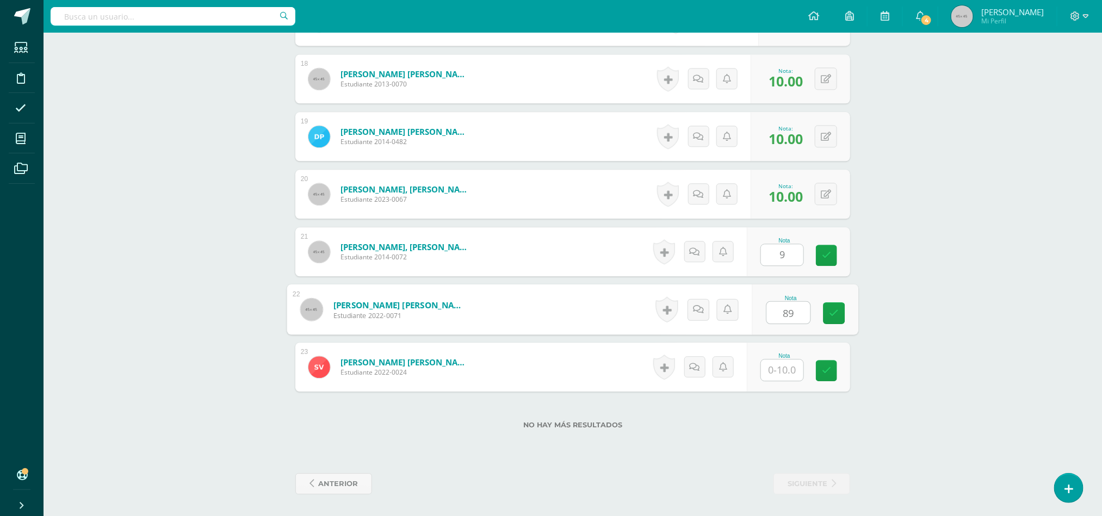
click at [780, 303] on input "89" at bounding box center [789, 313] width 44 height 22
click at [776, 370] on input "text" at bounding box center [789, 370] width 44 height 22
type input "0"
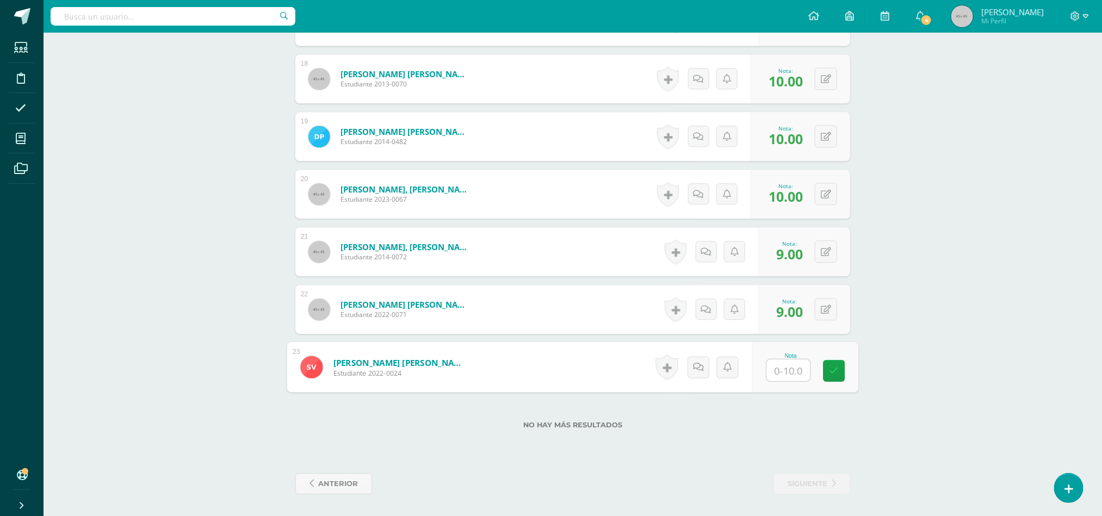
click at [776, 370] on input "text" at bounding box center [789, 370] width 44 height 22
type input "0"
type input "8"
click at [836, 375] on link at bounding box center [834, 371] width 22 height 22
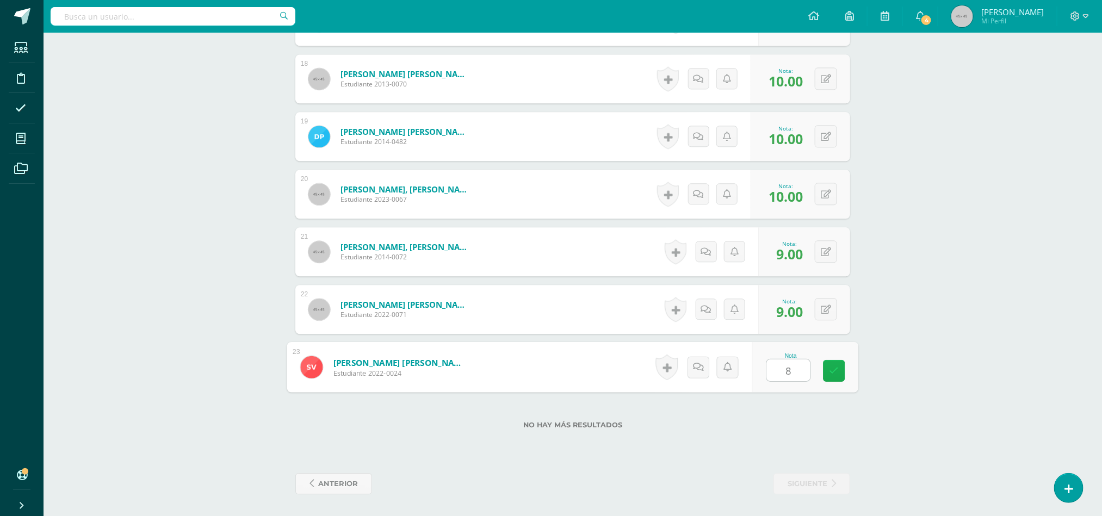
click at [831, 374] on icon at bounding box center [834, 370] width 10 height 9
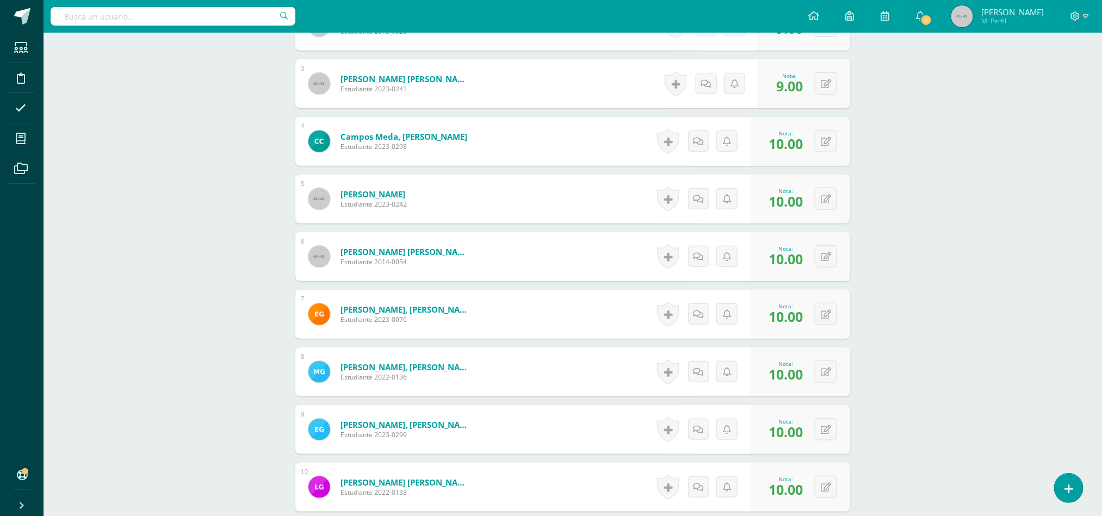
scroll to position [0, 0]
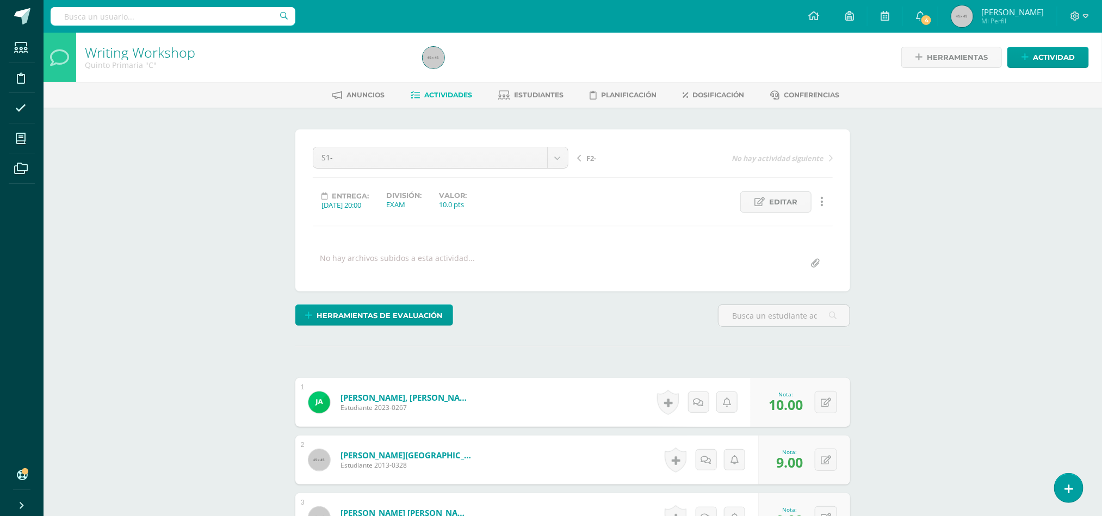
click at [443, 100] on link "Actividades" at bounding box center [441, 94] width 61 height 17
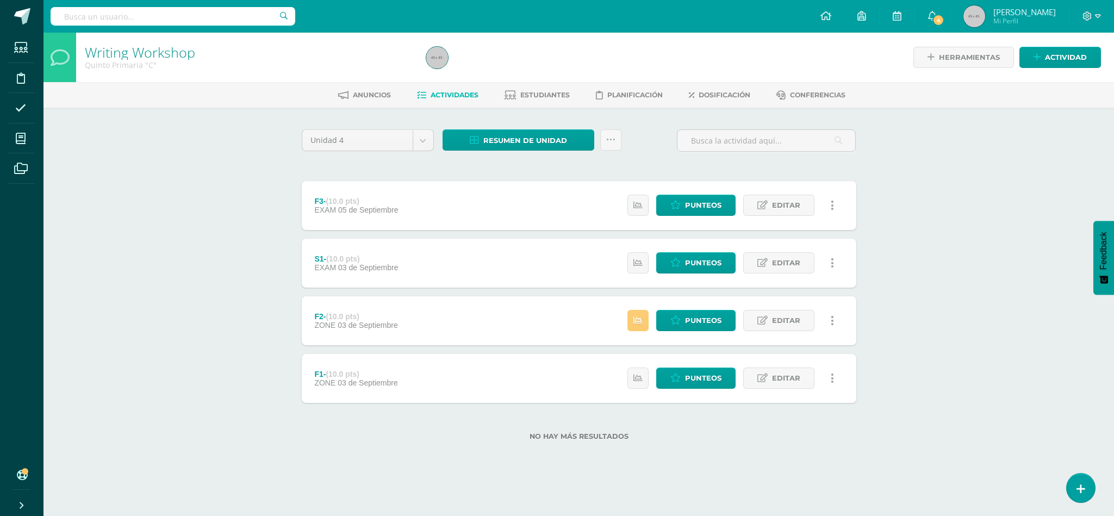
click at [259, 179] on div "Writing Workshop Quinto Primaria "C" Herramientas Detalle de asistencias Activi…" at bounding box center [579, 254] width 1071 height 443
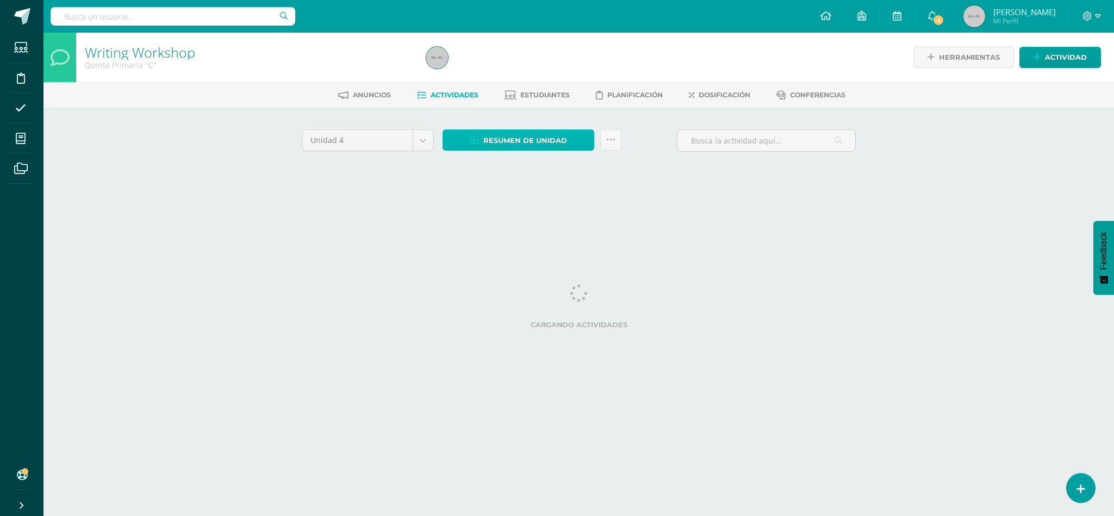
click at [538, 131] on span "Resumen de unidad" at bounding box center [525, 141] width 84 height 20
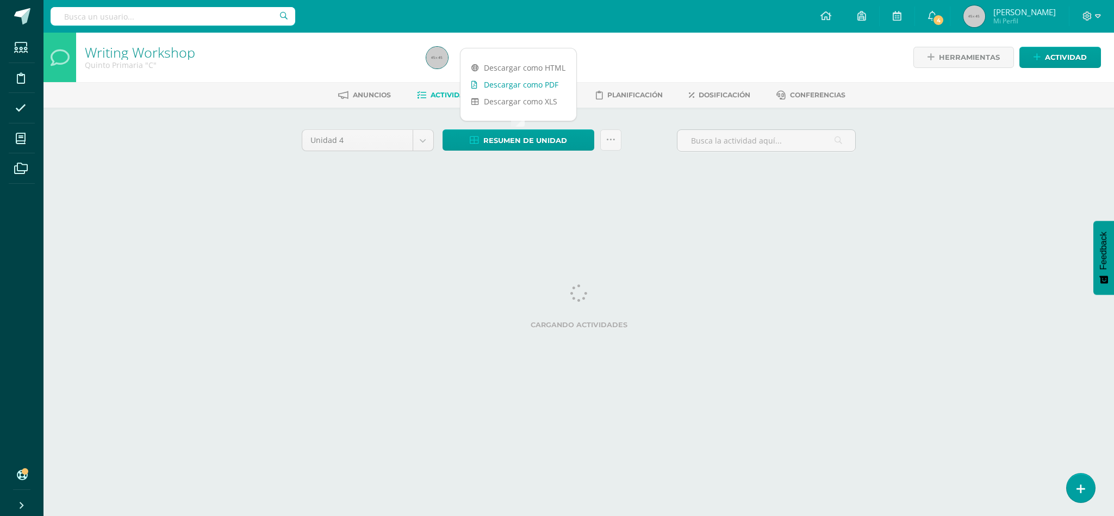
click at [520, 90] on link "Descargar como PDF" at bounding box center [519, 84] width 116 height 17
